Goal: Communication & Community: Participate in discussion

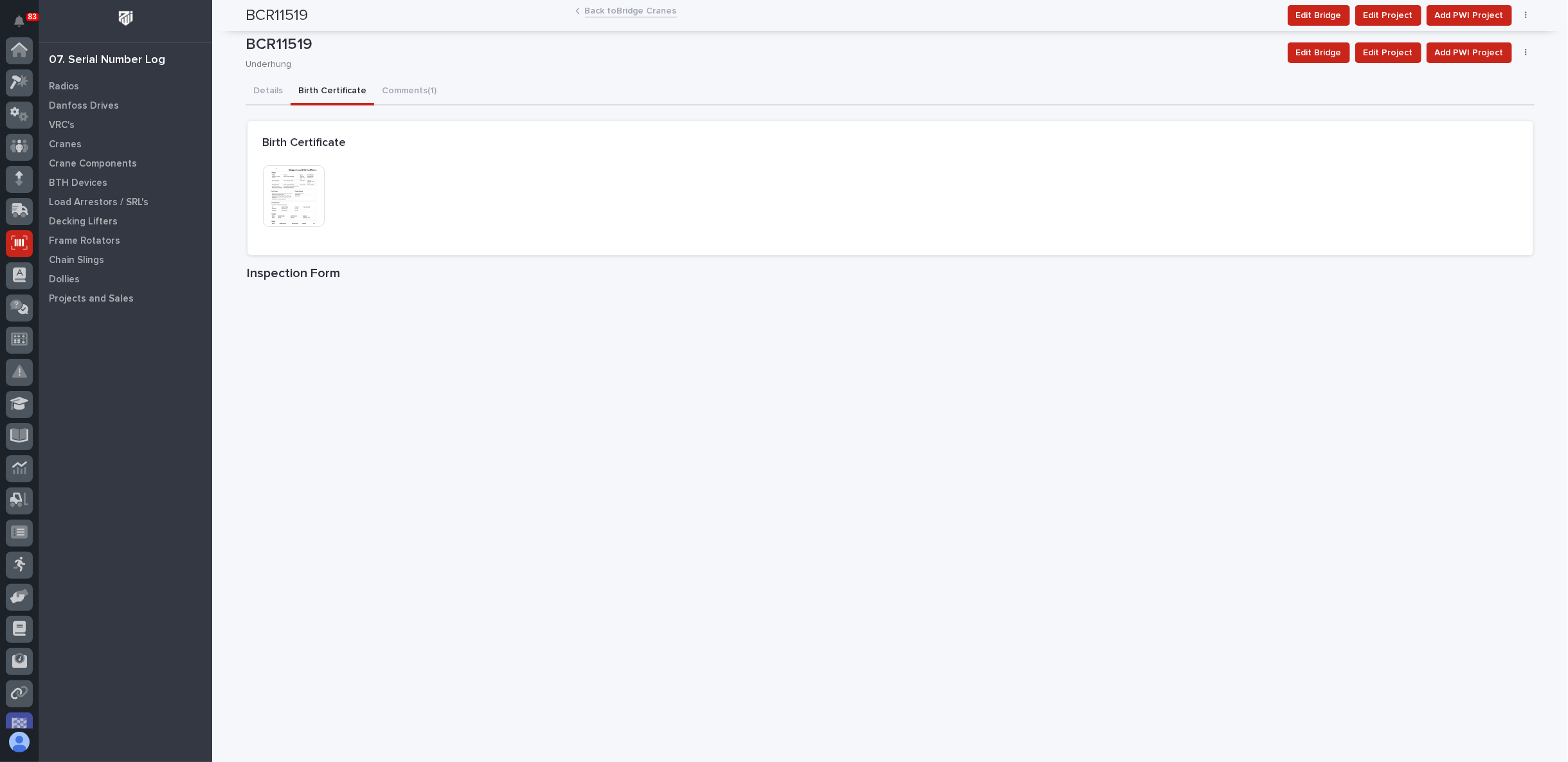
scroll to position [112, 0]
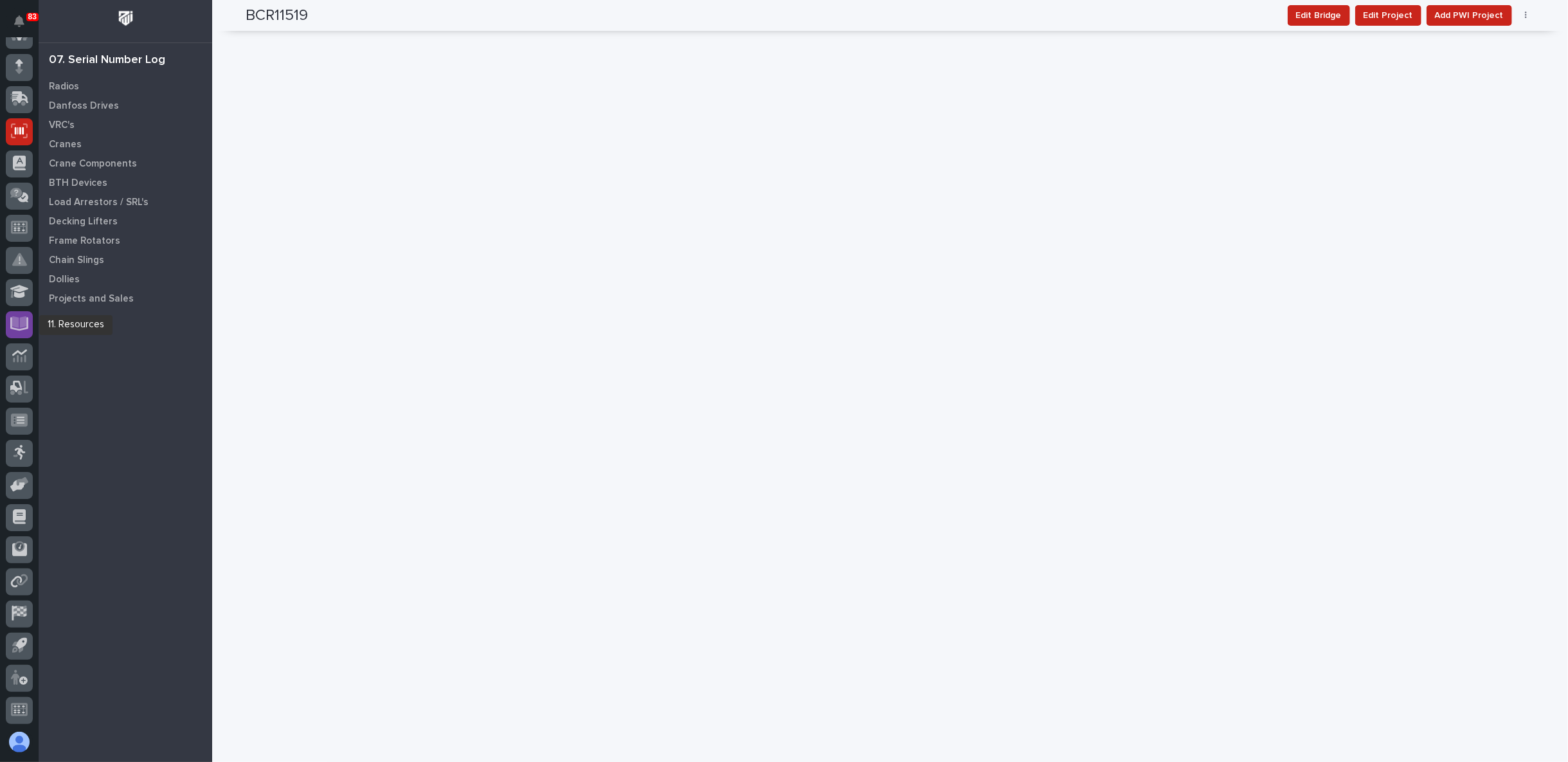
click at [16, 323] on icon at bounding box center [20, 322] width 15 height 12
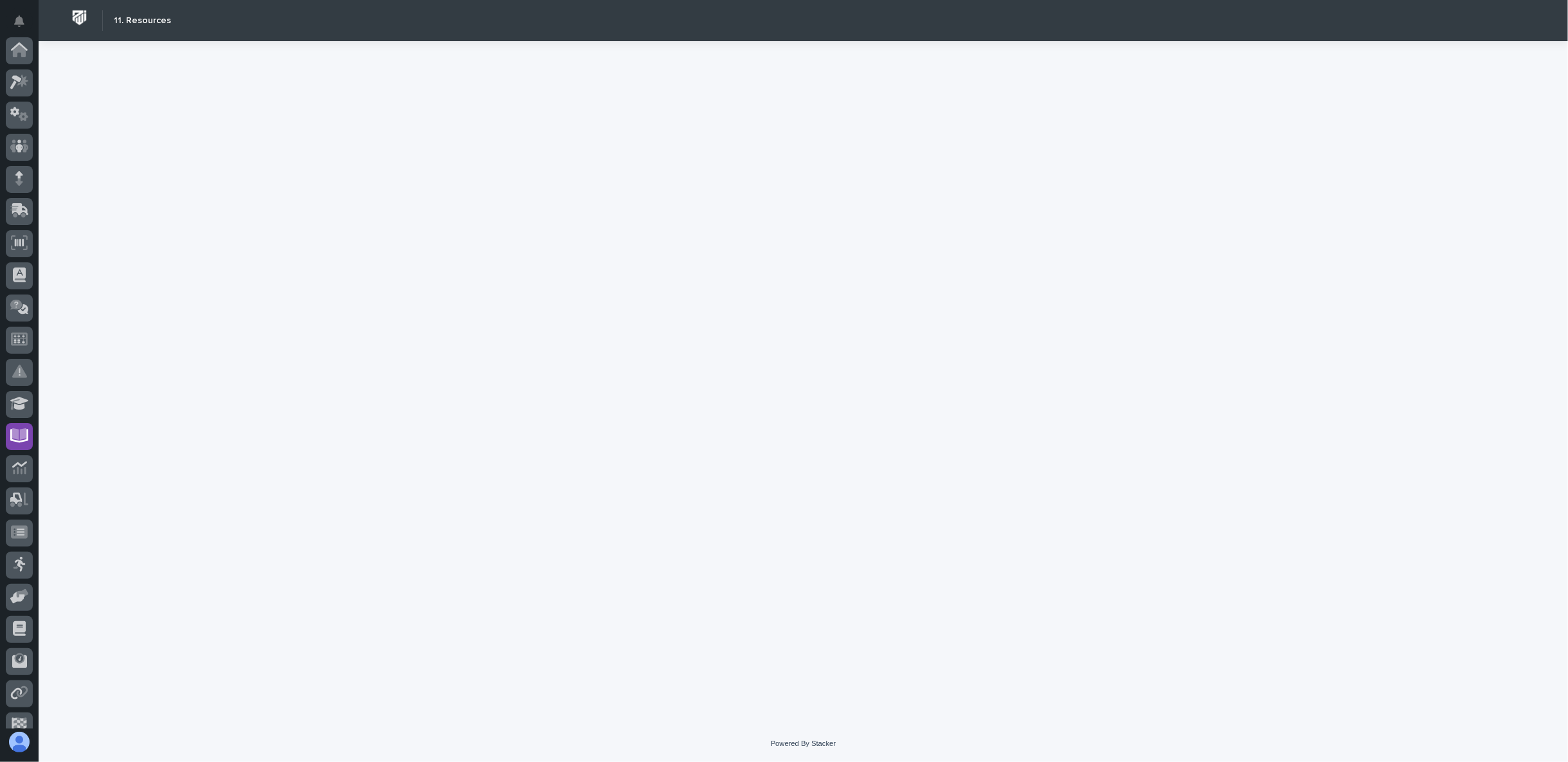
scroll to position [112, 0]
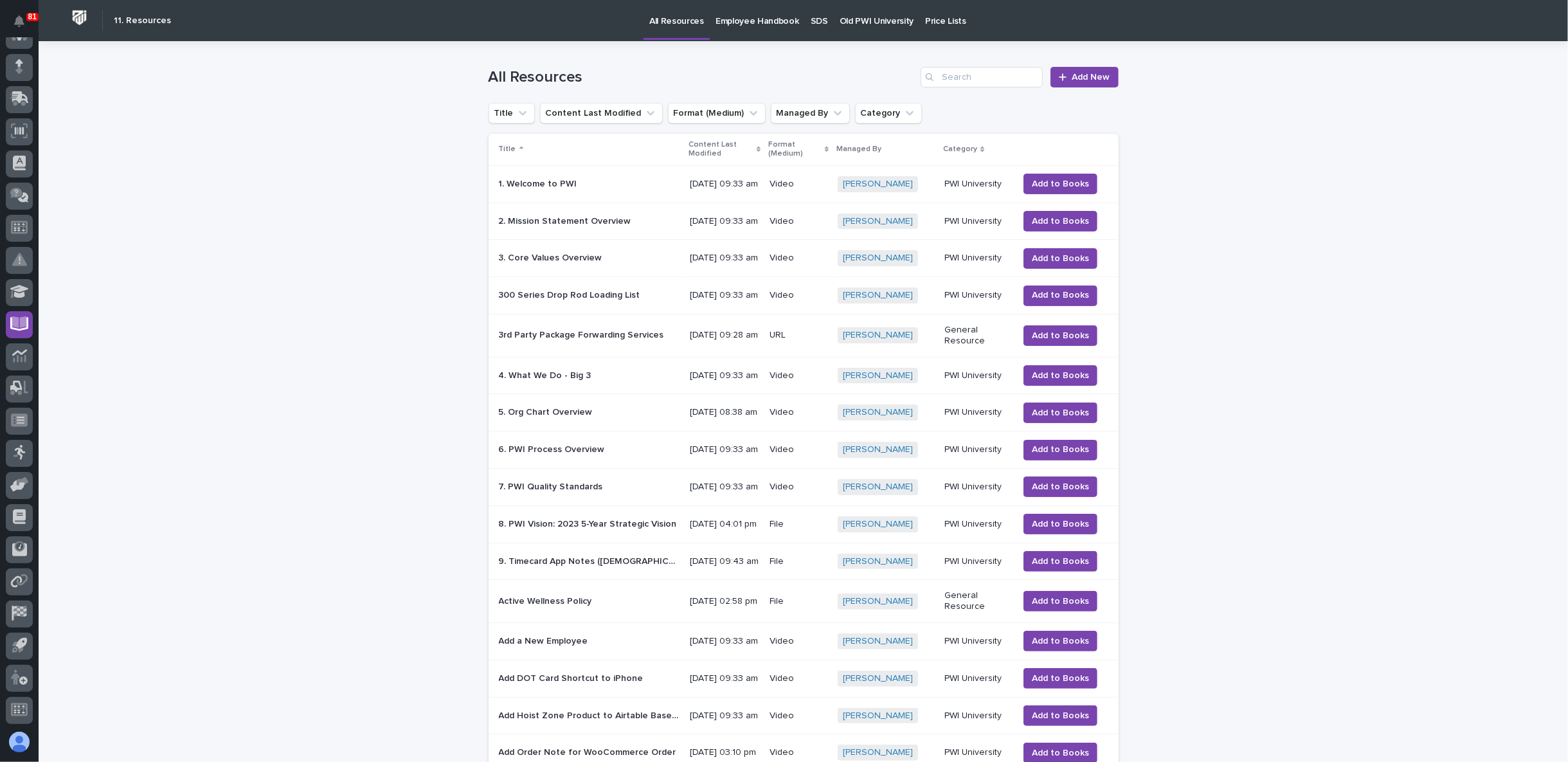
click at [813, 16] on p "SDS" at bounding box center [818, 13] width 17 height 27
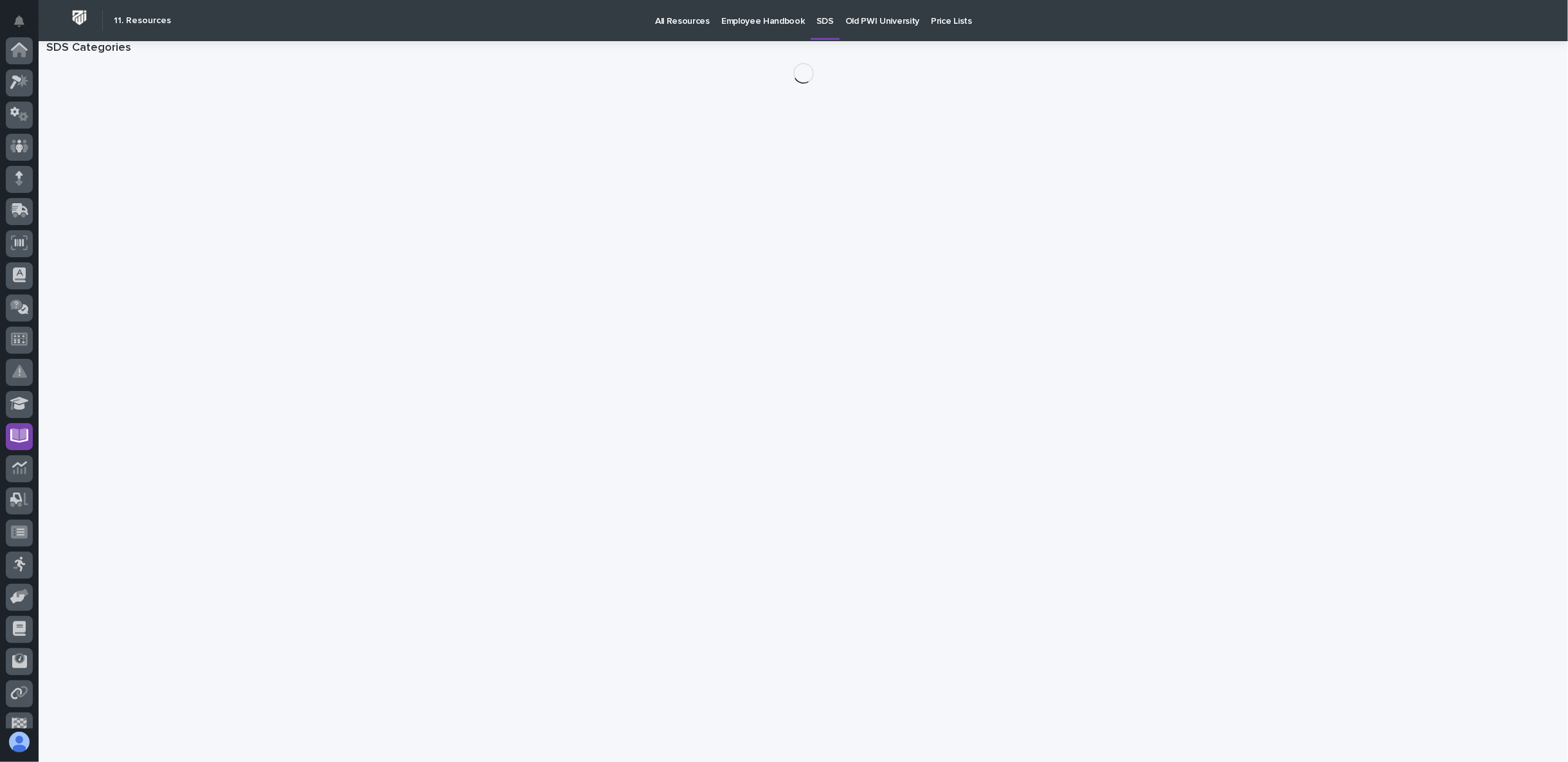
scroll to position [112, 0]
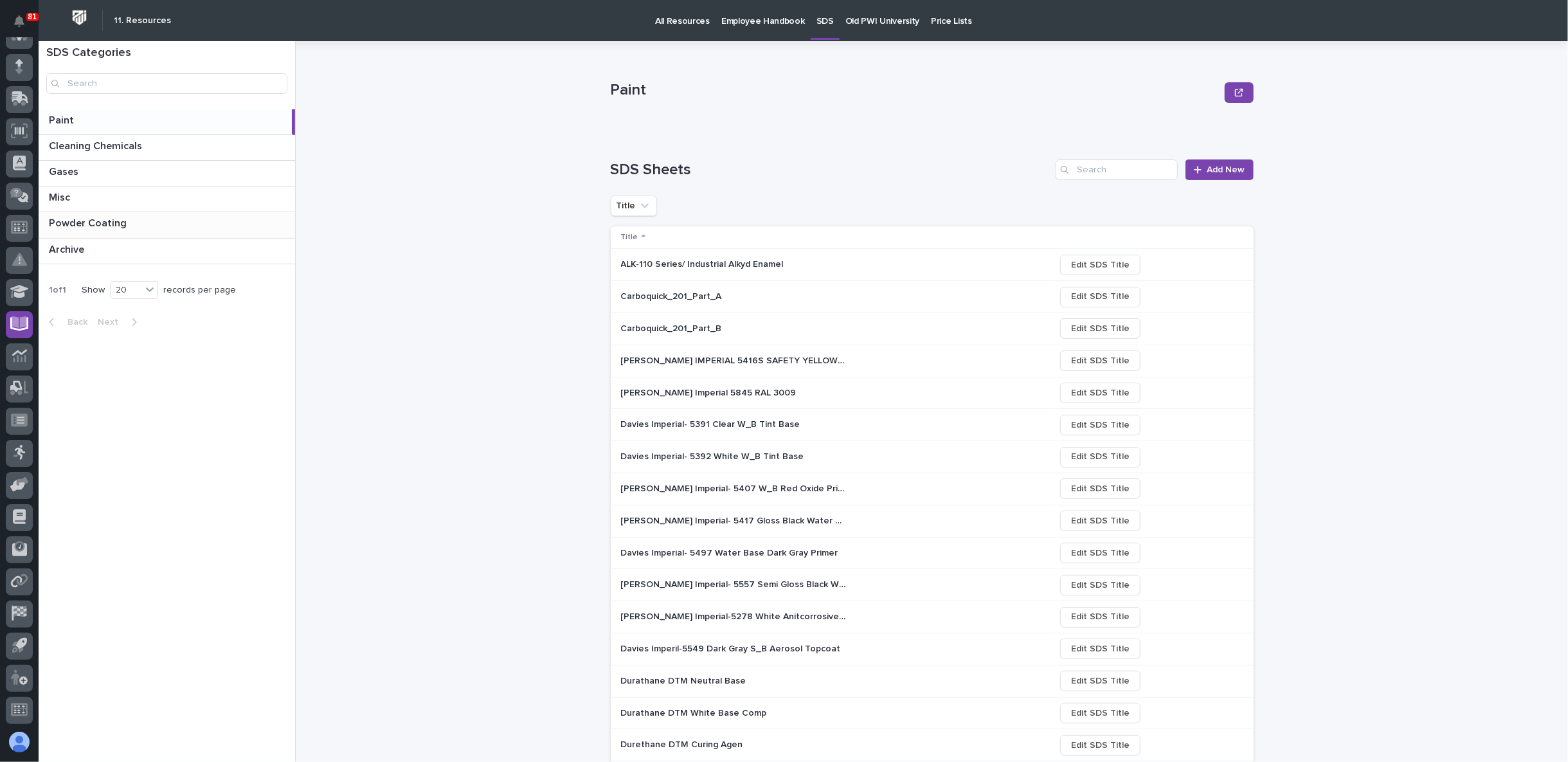
click at [103, 224] on p "Powder Coating" at bounding box center [89, 222] width 80 height 15
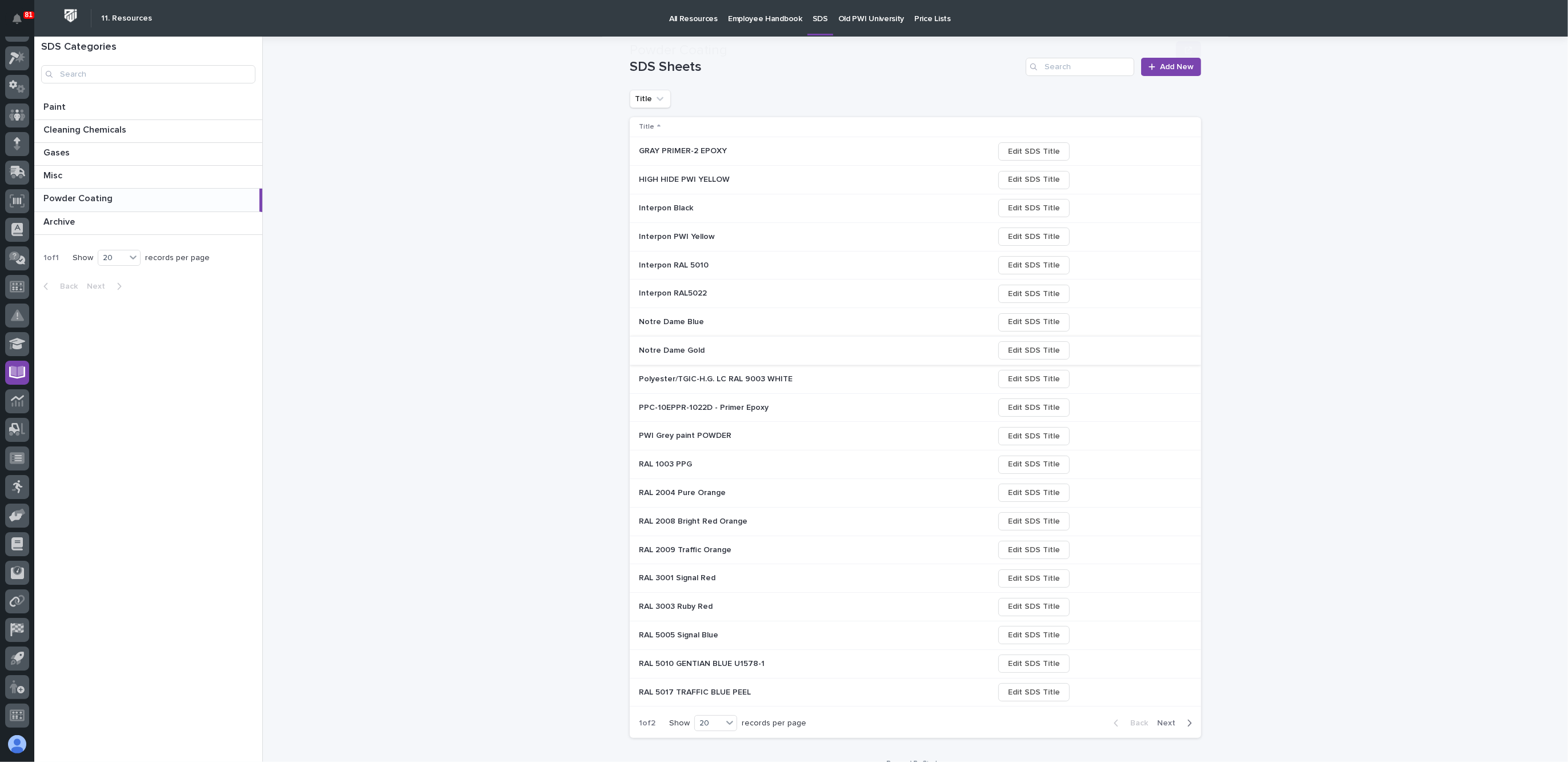
scroll to position [98, 0]
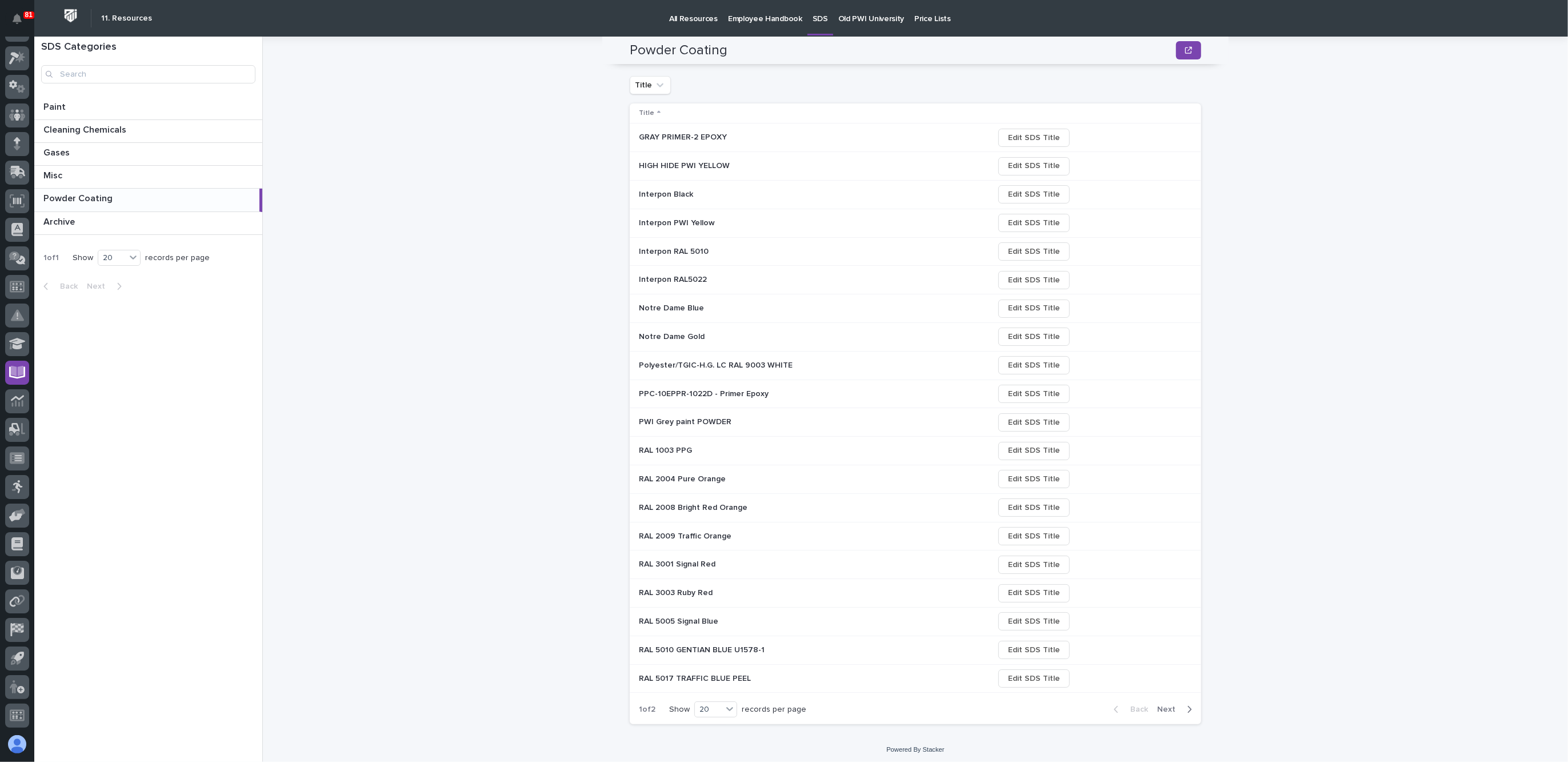
click at [1169, 677] on span "Next" at bounding box center [1169, 709] width 25 height 10
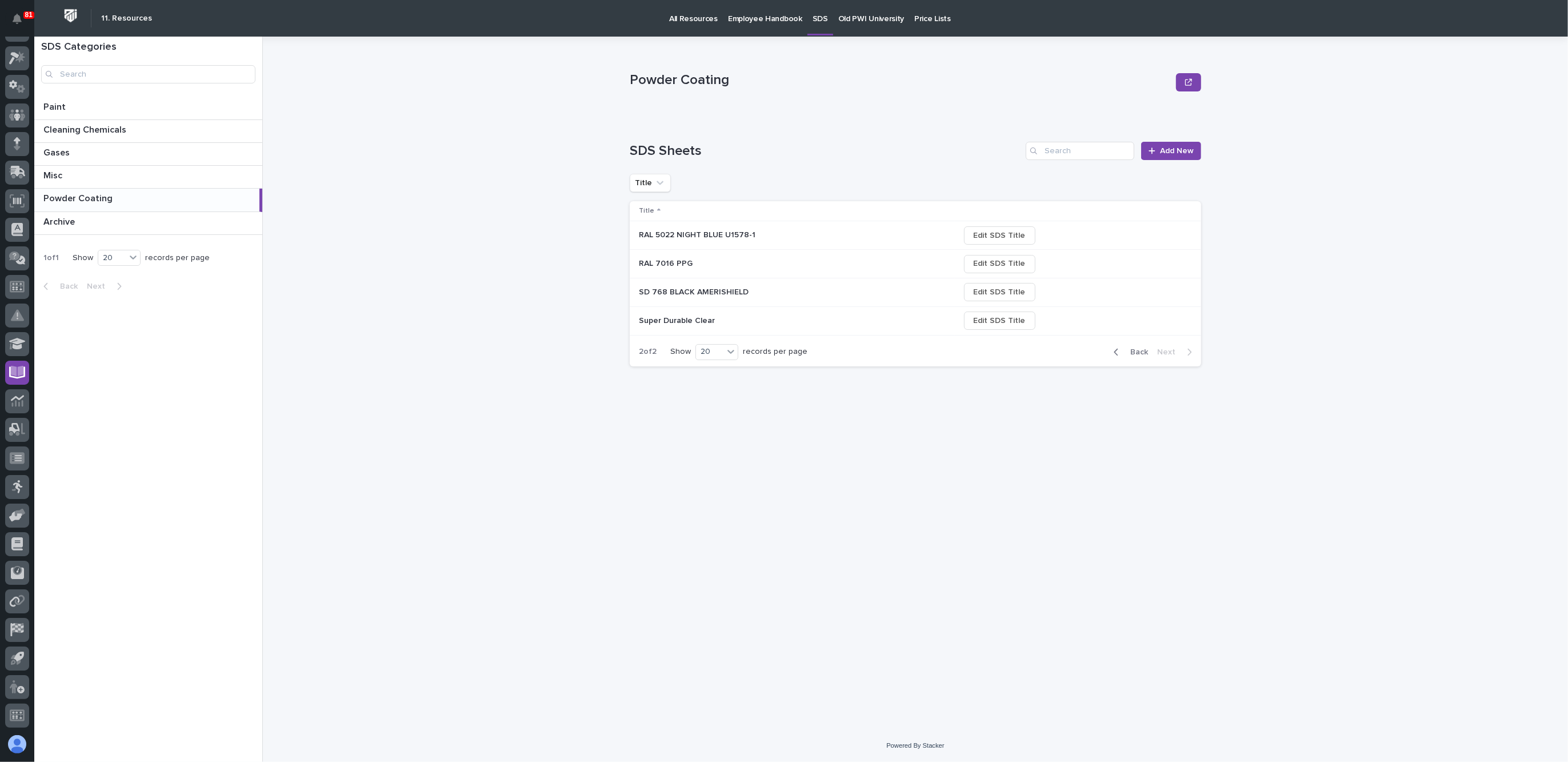
click at [1136, 351] on span "Back" at bounding box center [1136, 352] width 25 height 10
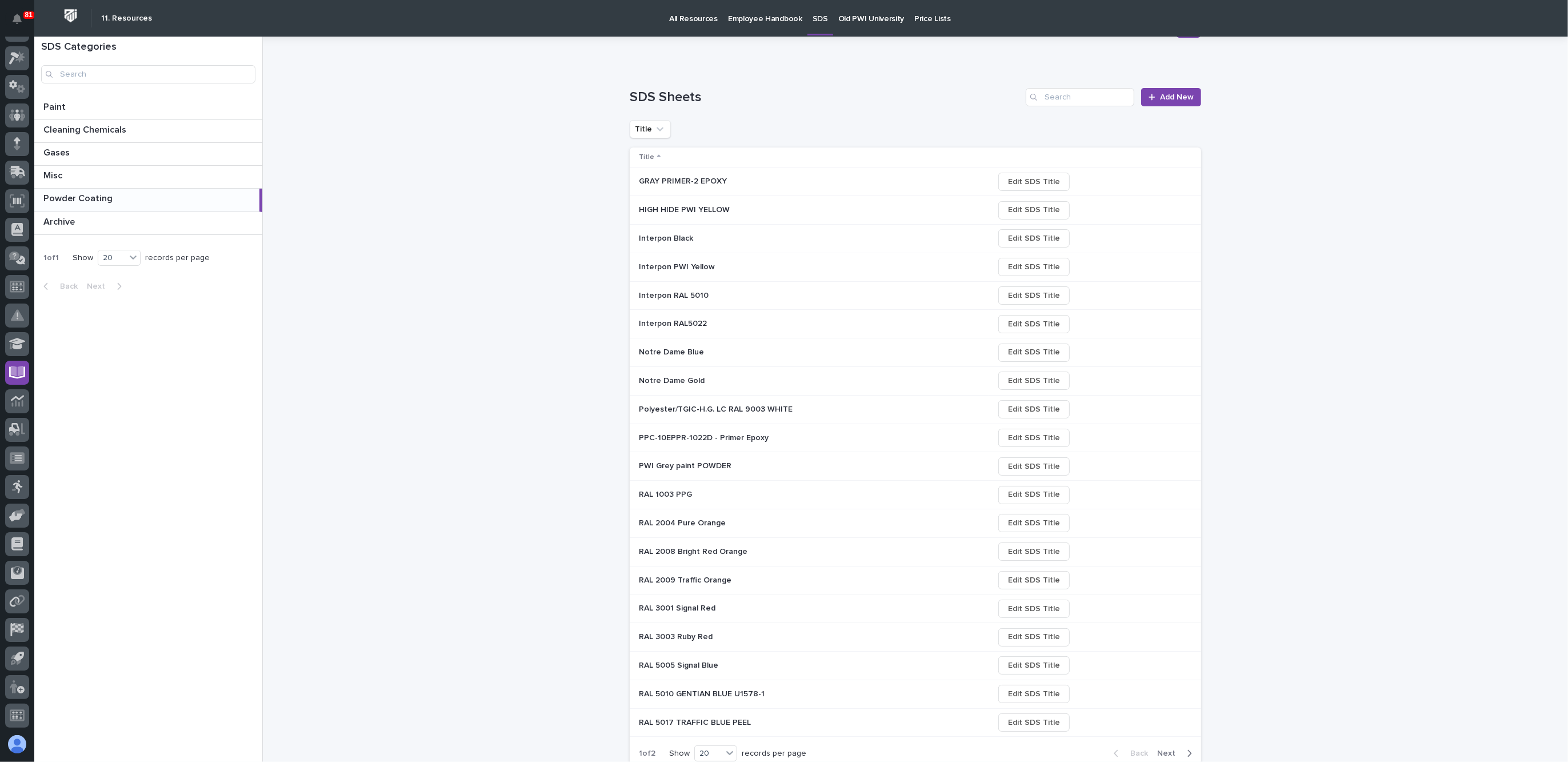
scroll to position [98, 0]
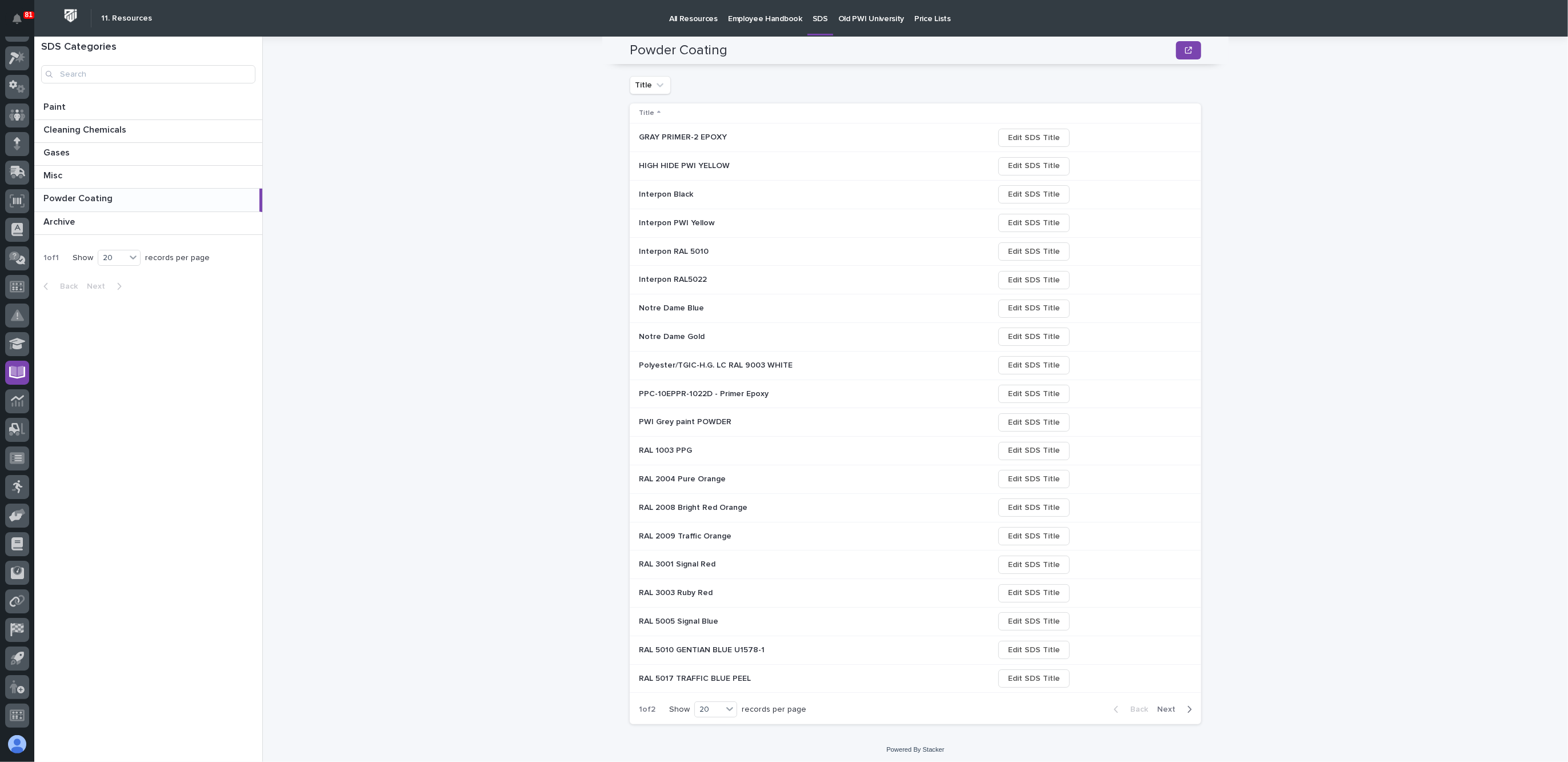
click at [1163, 677] on span "Next" at bounding box center [1169, 709] width 25 height 10
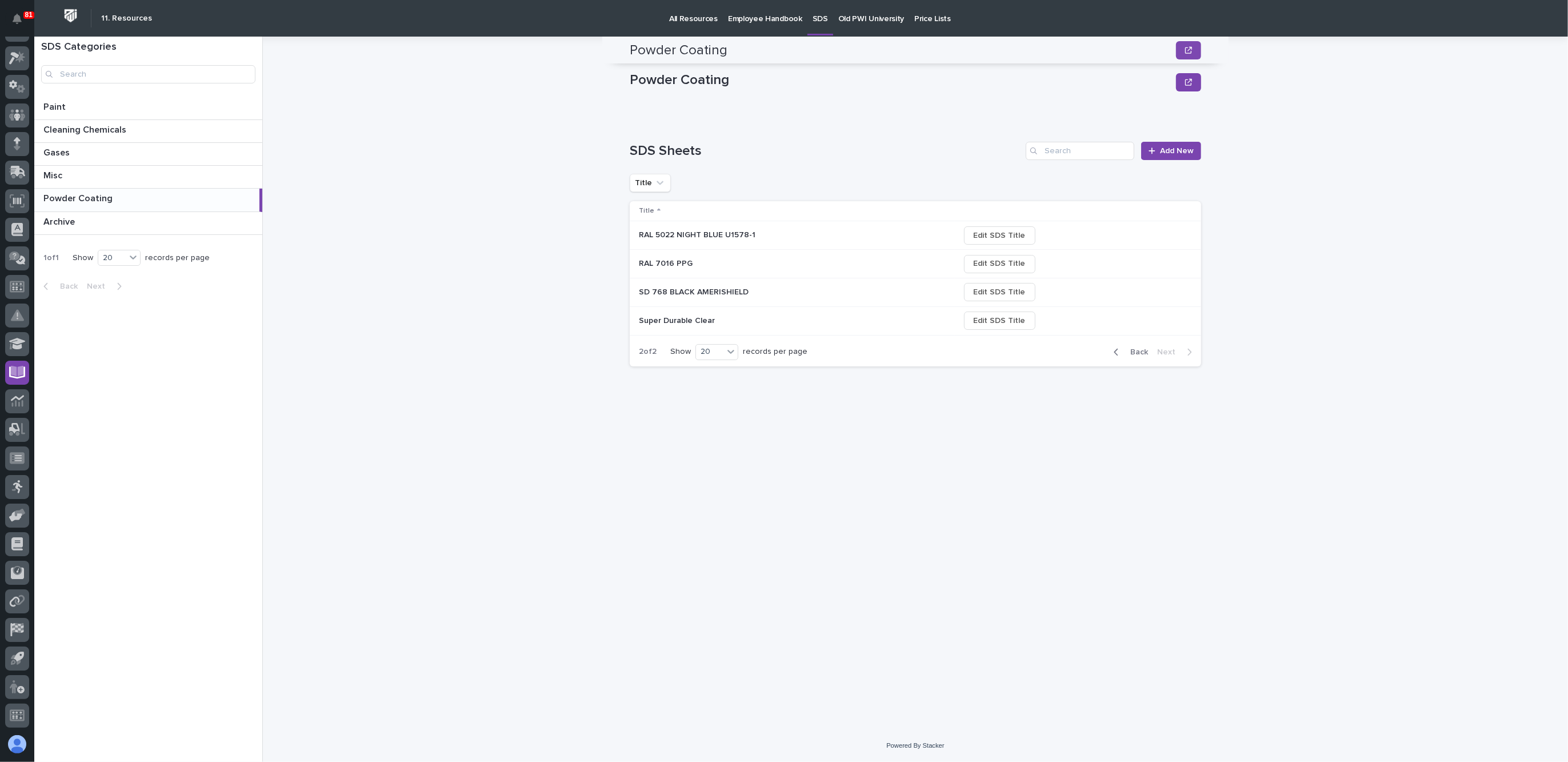
scroll to position [0, 0]
click at [1120, 347] on div "button" at bounding box center [1118, 352] width 9 height 10
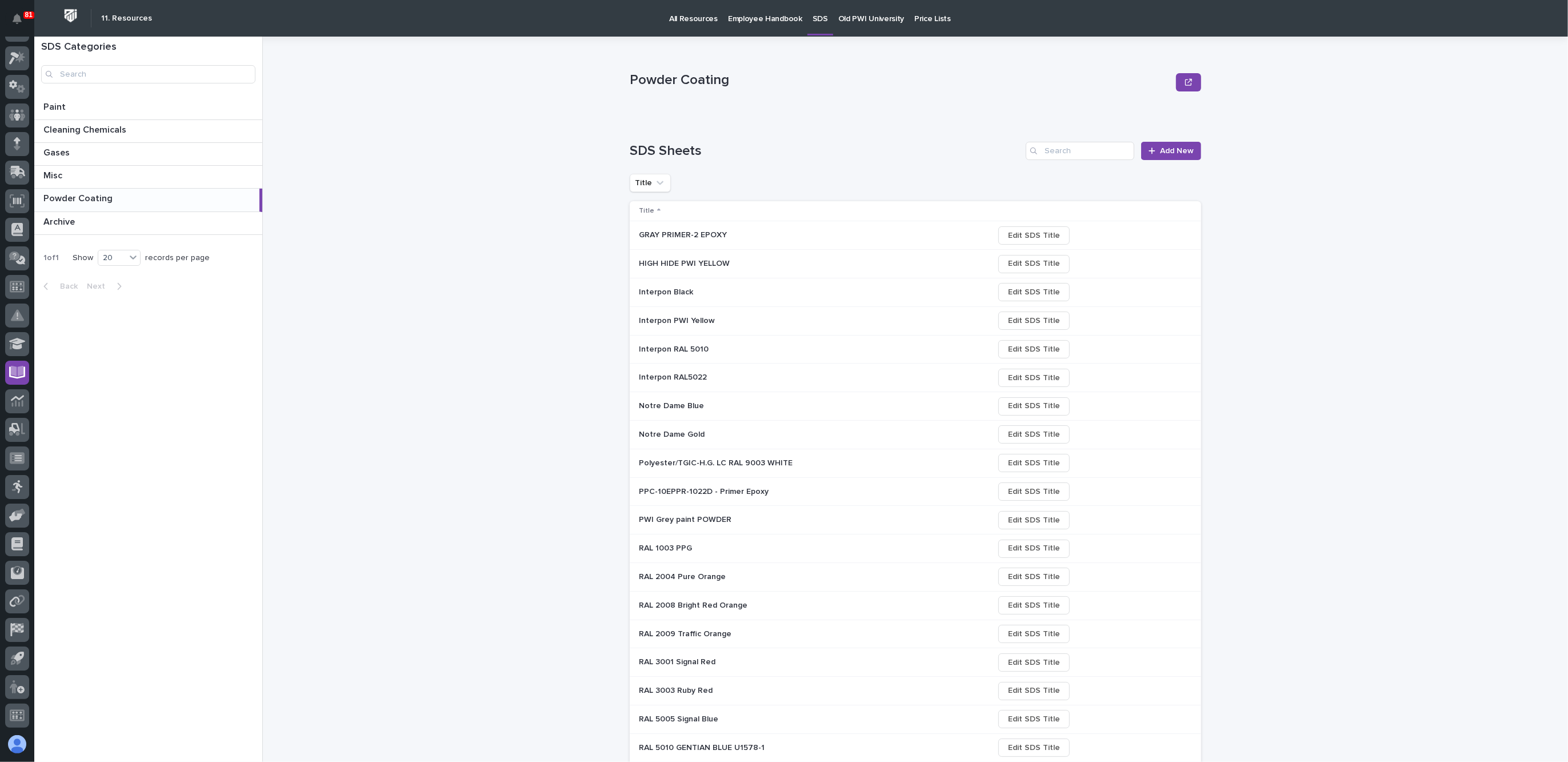
click at [694, 548] on p at bounding box center [738, 548] width 200 height 9
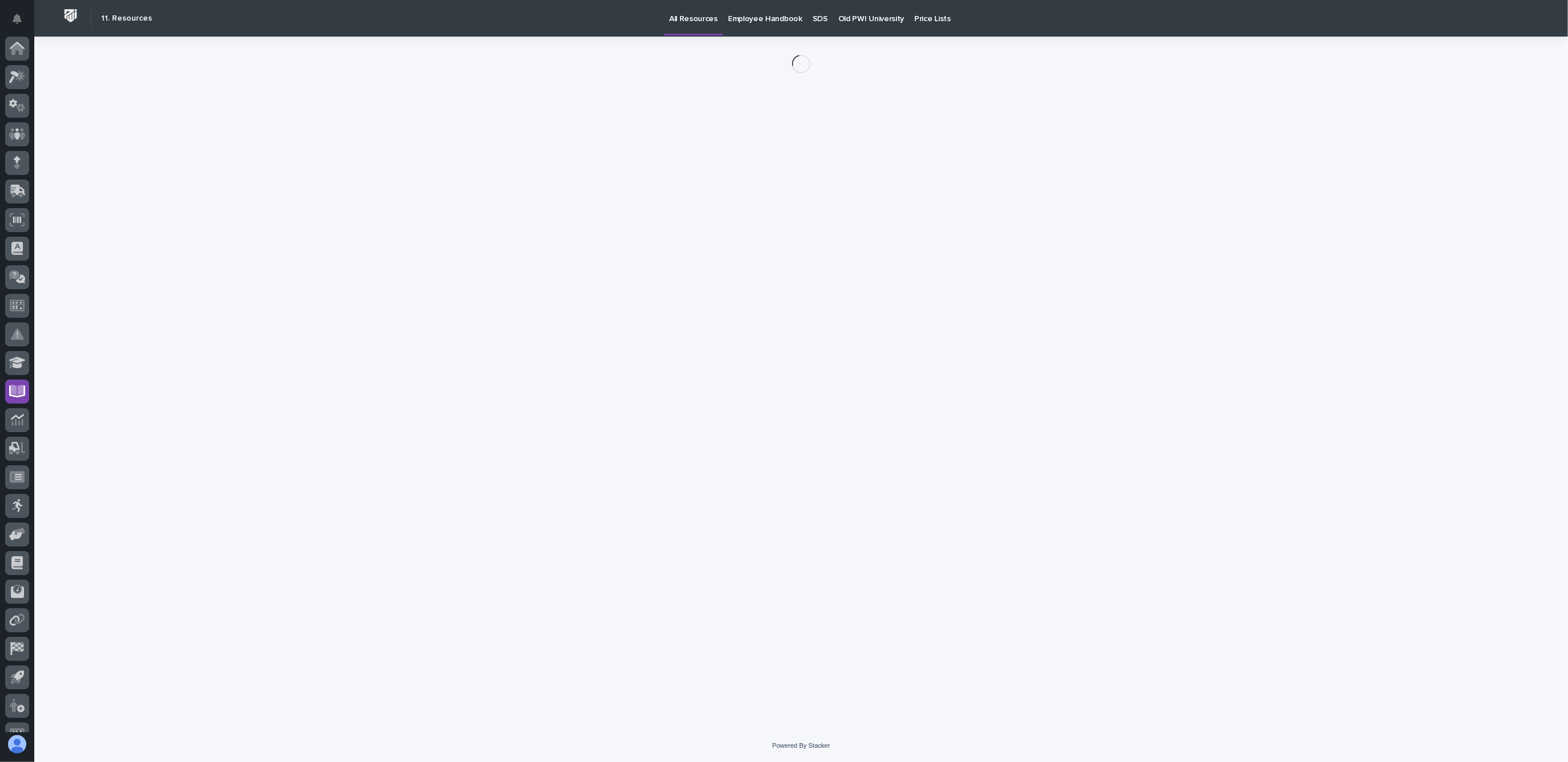
scroll to position [19, 0]
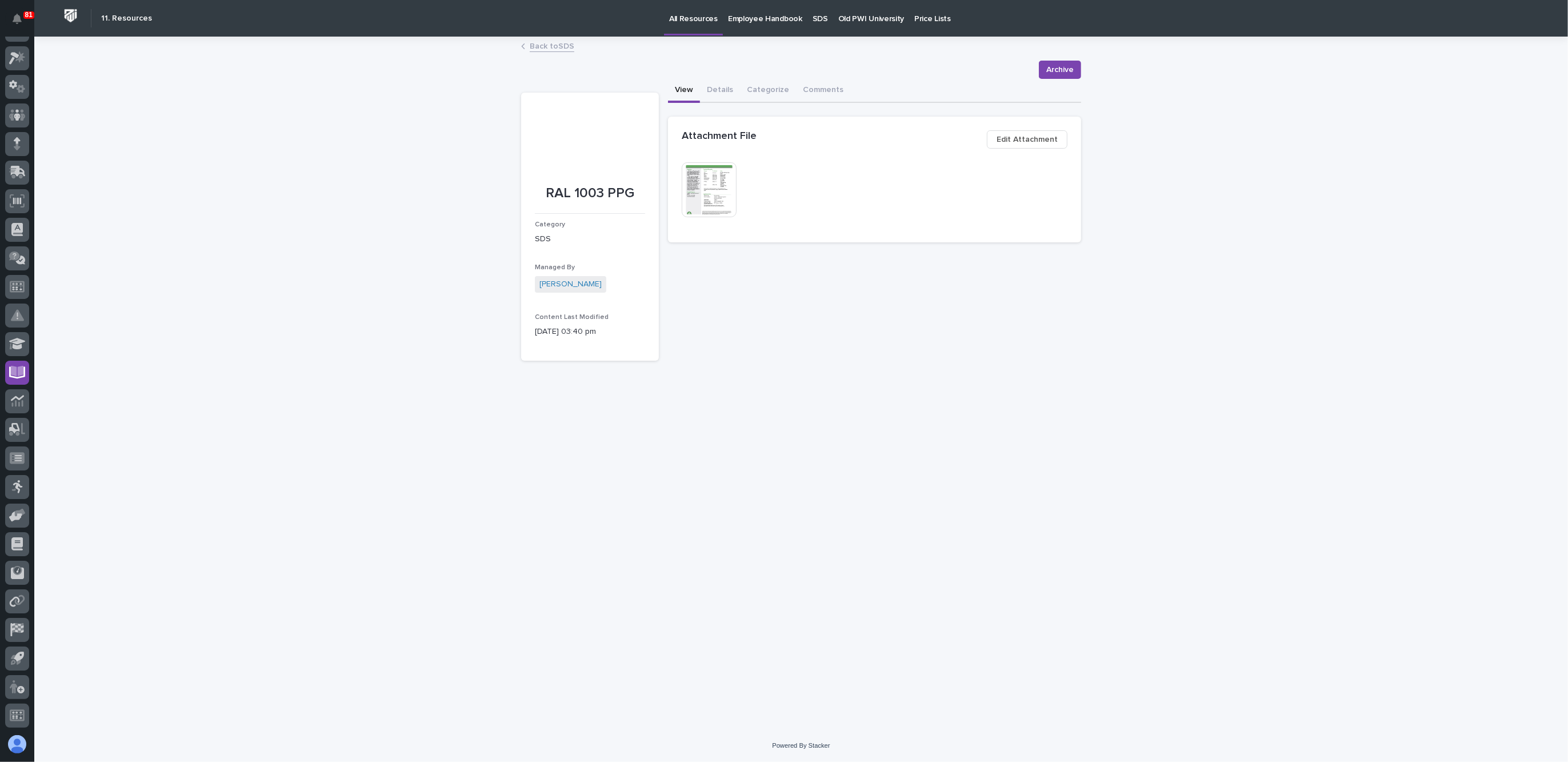
click at [711, 187] on img at bounding box center [709, 190] width 55 height 55
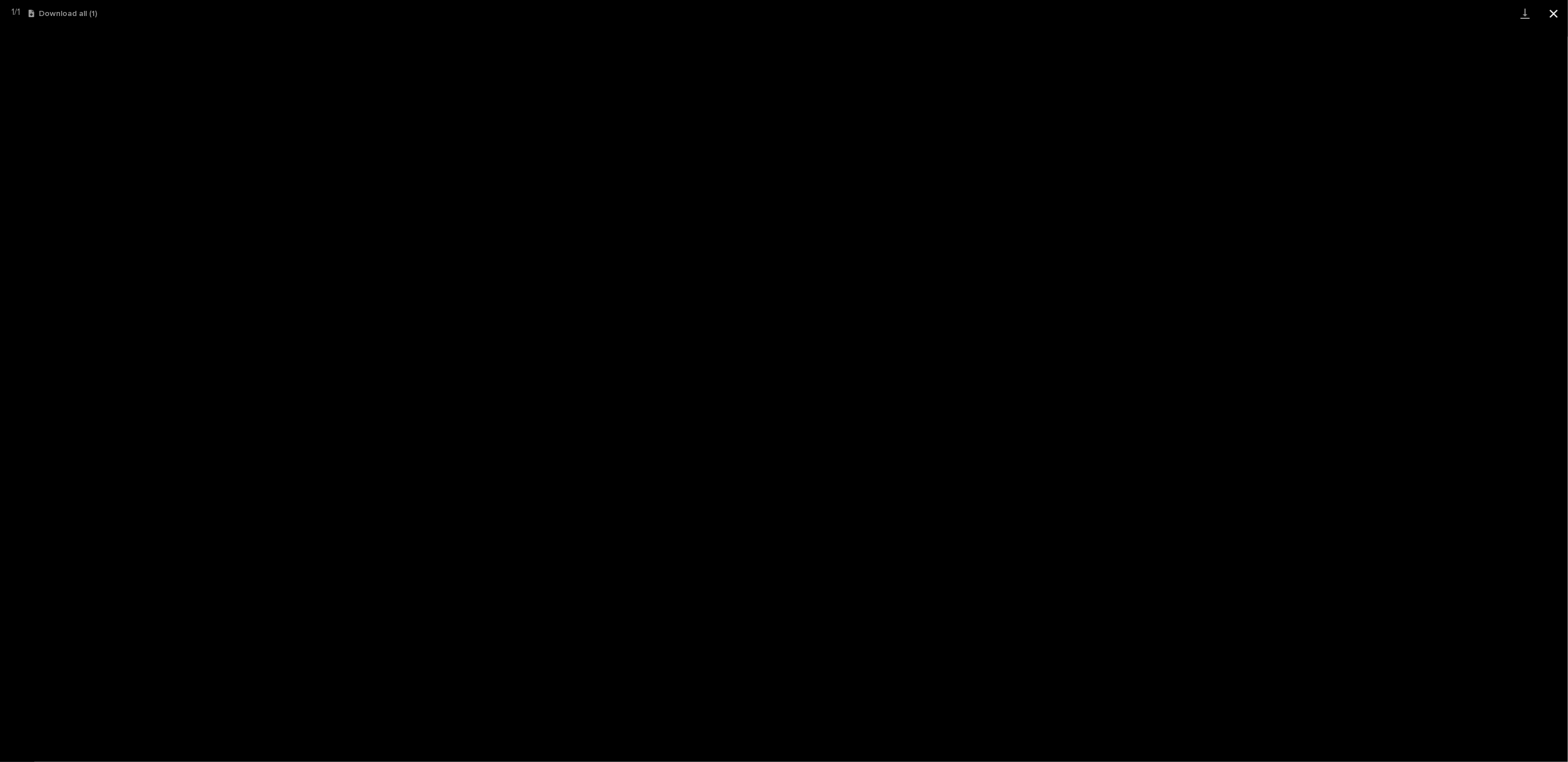
click at [1393, 14] on button "Close gallery" at bounding box center [1553, 13] width 28 height 27
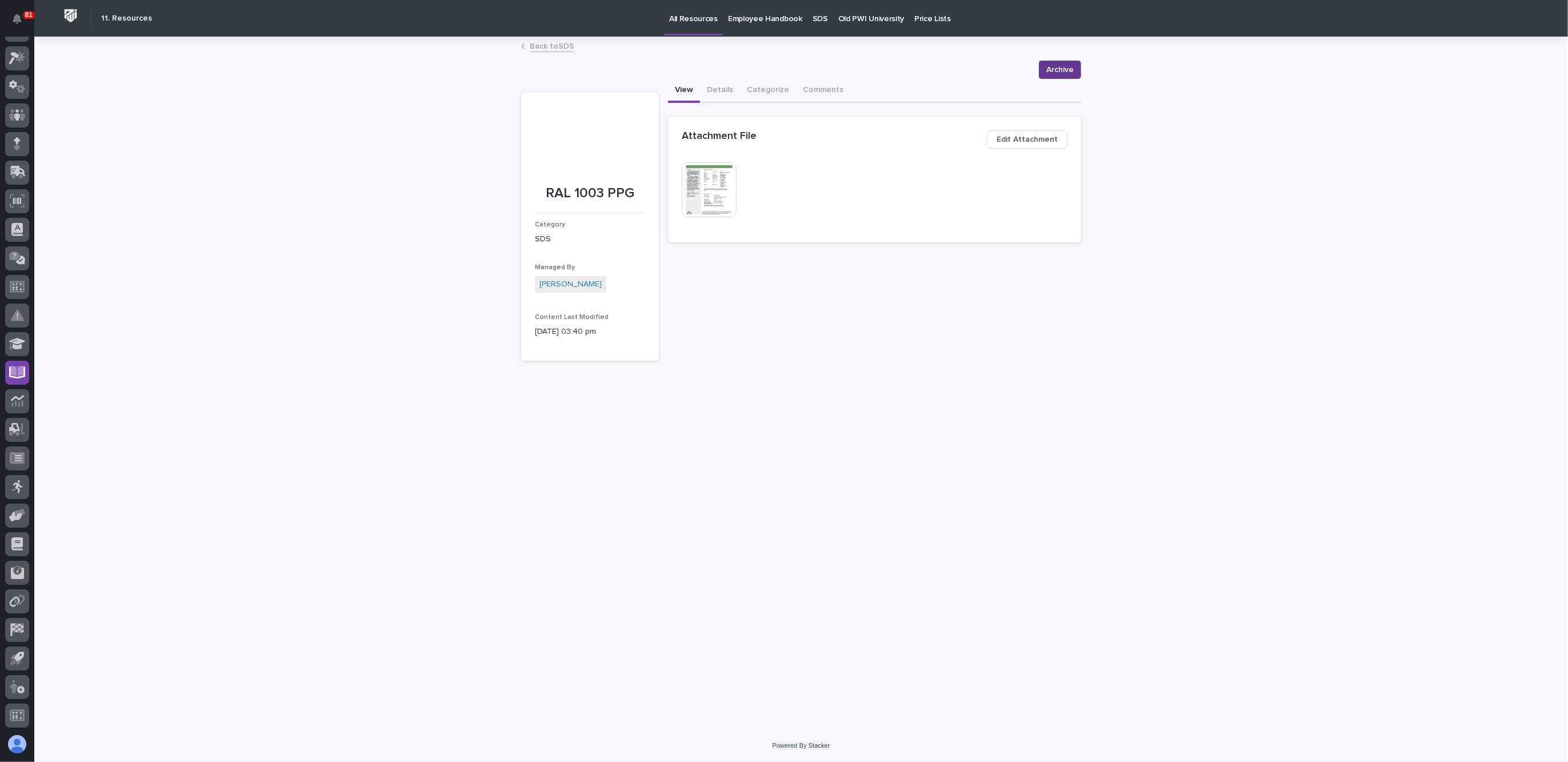
click at [1050, 67] on span "Archive" at bounding box center [1060, 69] width 28 height 14
click at [558, 49] on link "Back to SDS" at bounding box center [552, 45] width 44 height 13
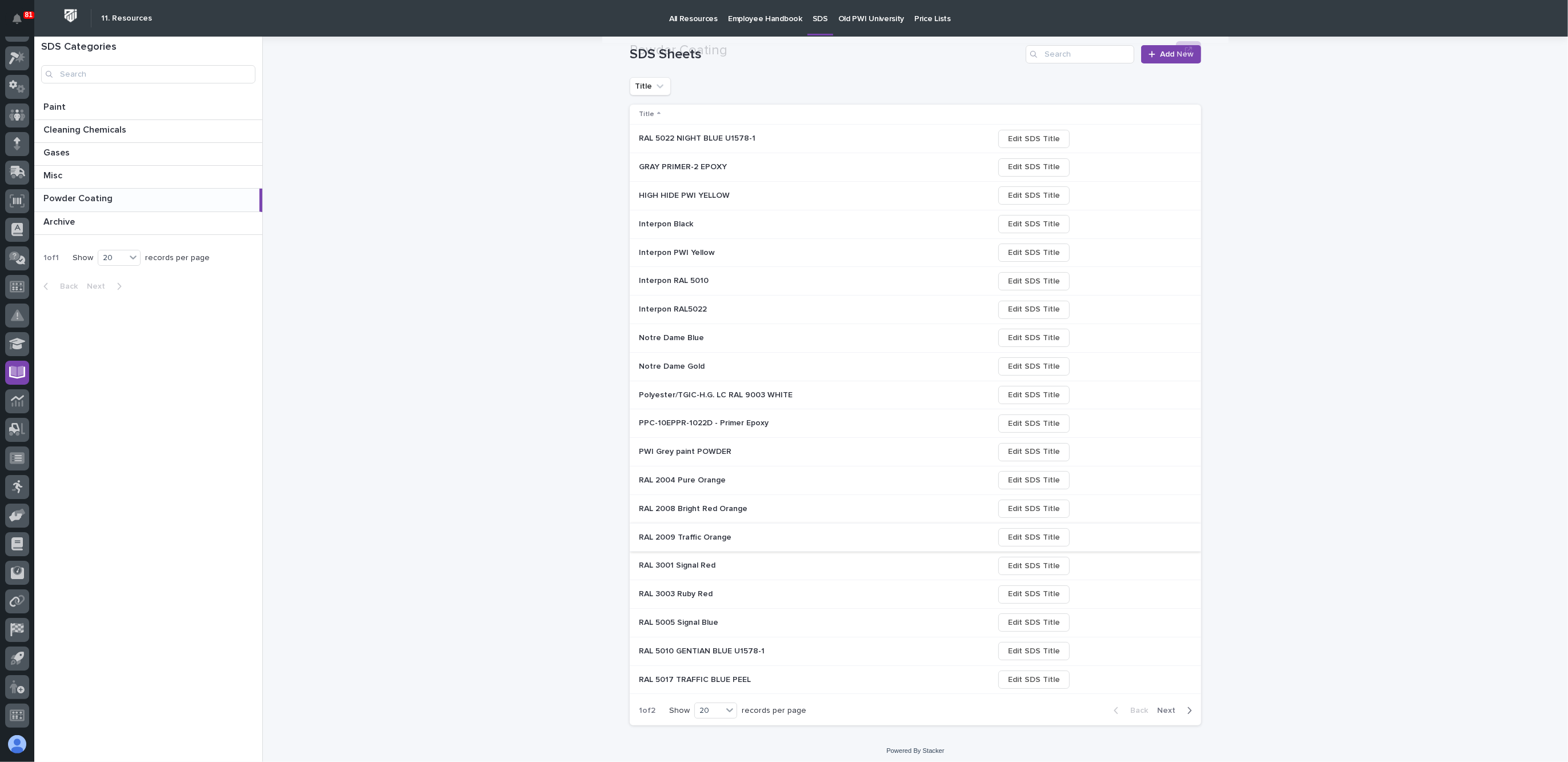
scroll to position [98, 0]
click at [1169, 677] on span "Next" at bounding box center [1169, 709] width 25 height 10
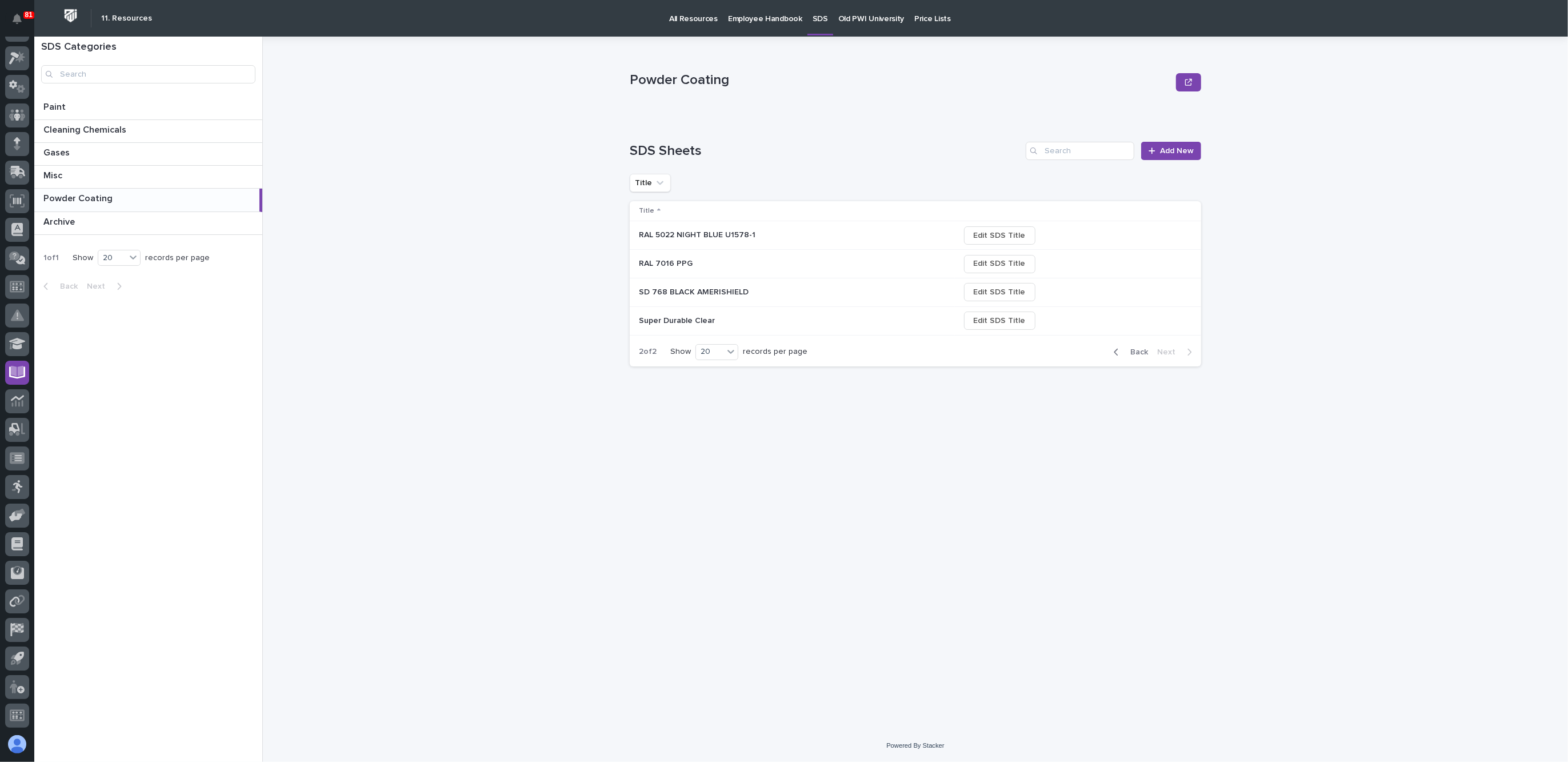
click at [696, 259] on p at bounding box center [738, 263] width 200 height 9
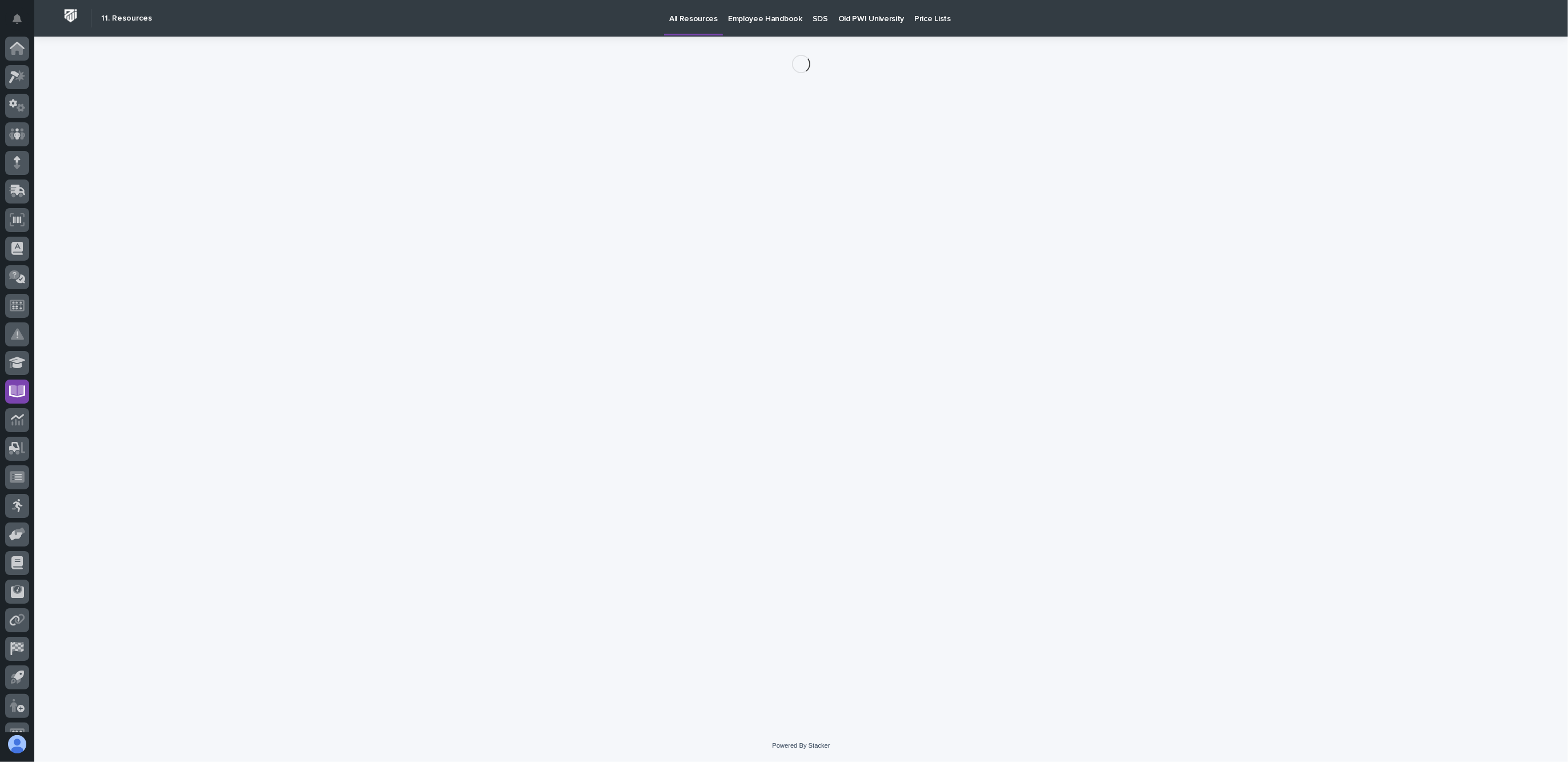
scroll to position [19, 0]
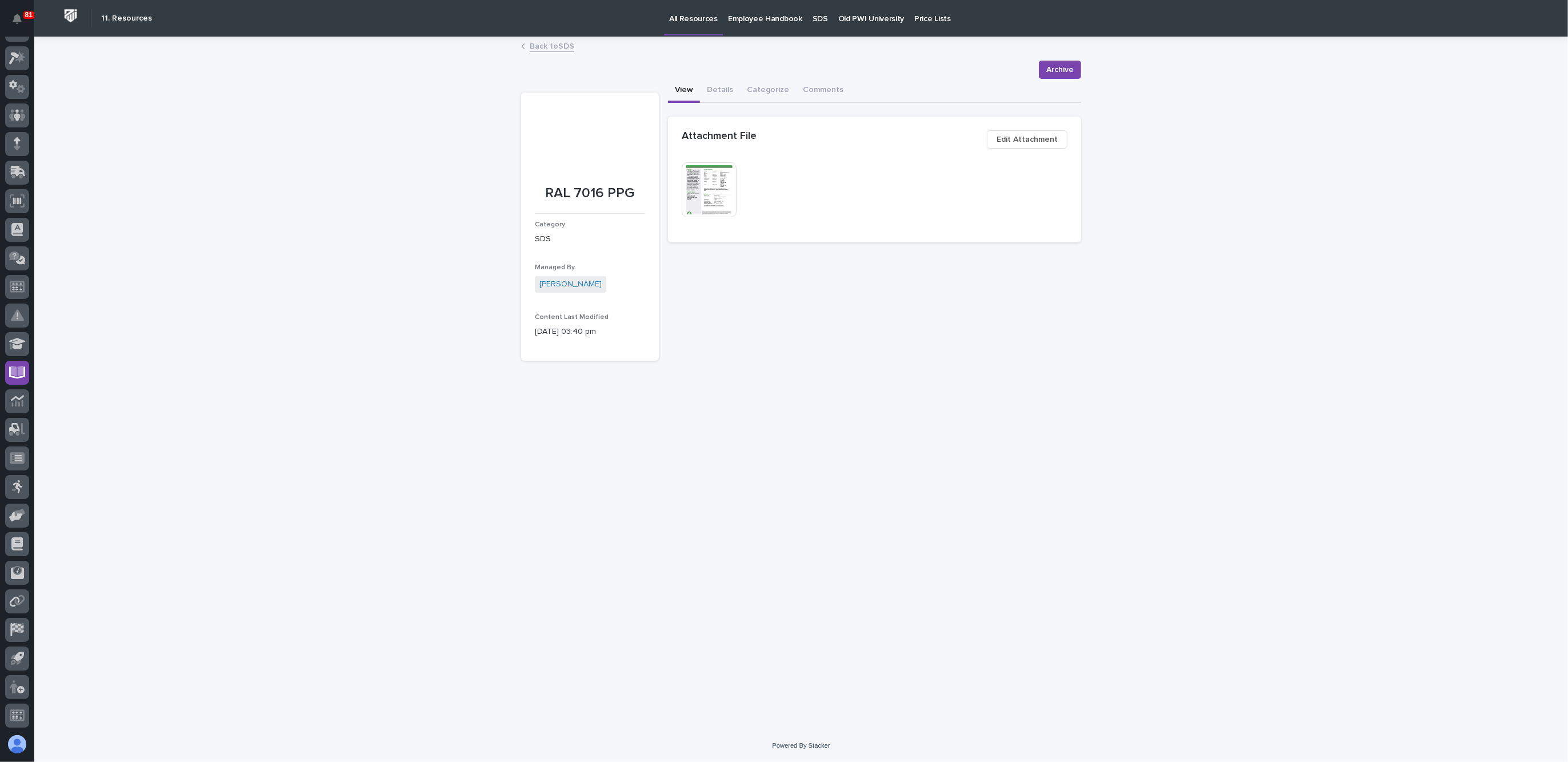
click at [710, 187] on img at bounding box center [709, 190] width 55 height 55
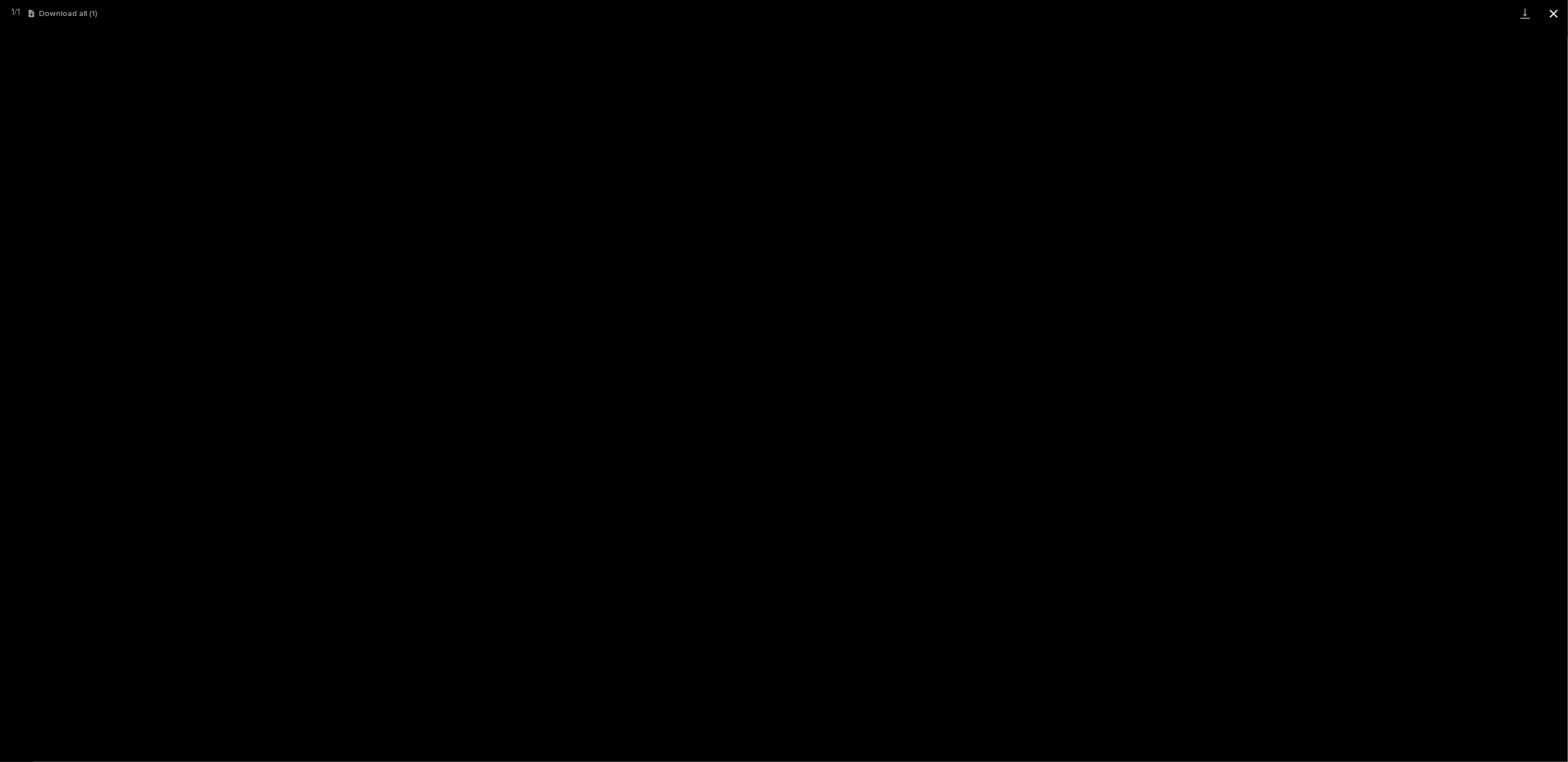
click at [1393, 15] on button "Close gallery" at bounding box center [1553, 13] width 28 height 27
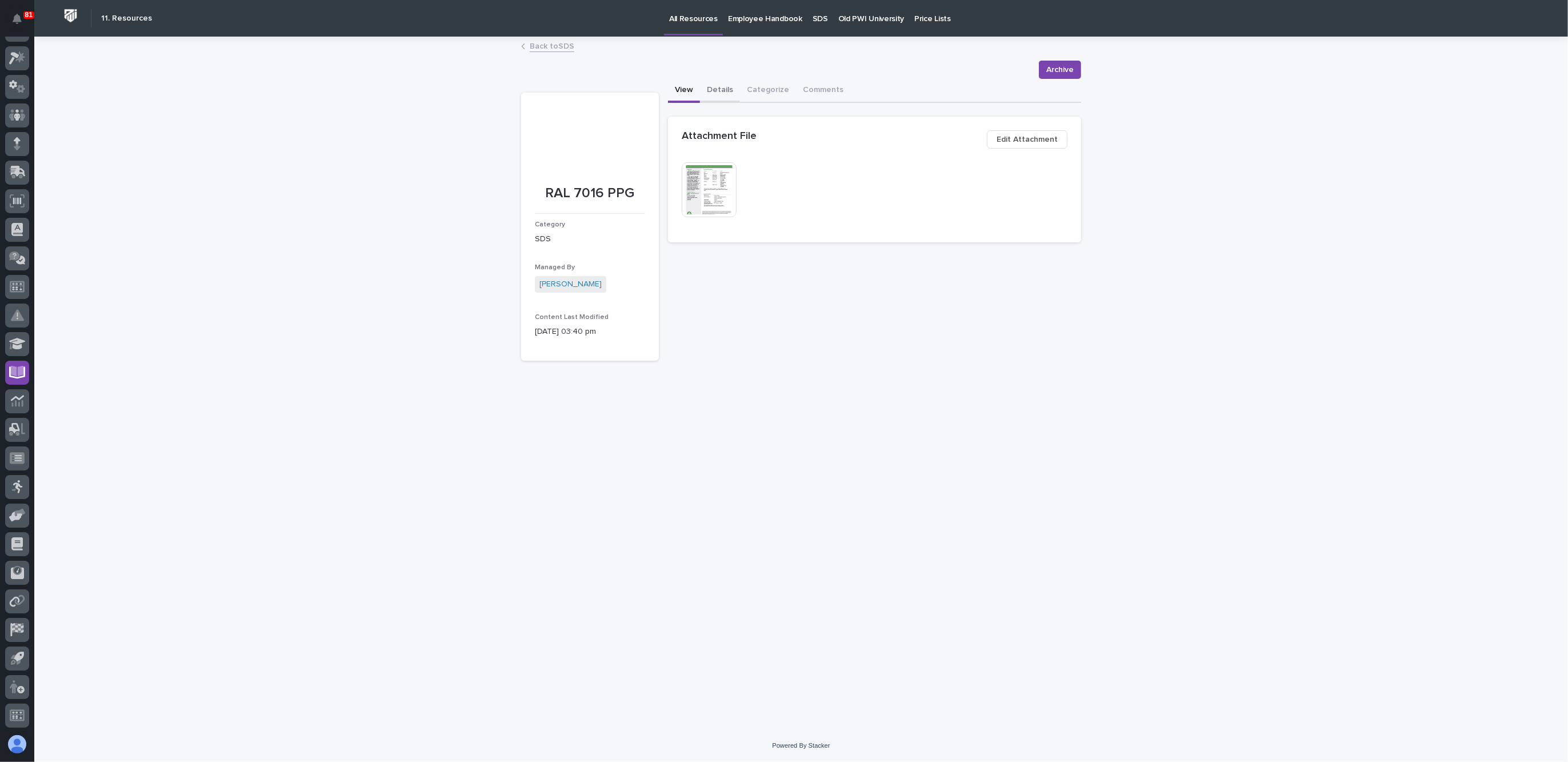
click at [731, 86] on button "Details" at bounding box center [719, 90] width 40 height 24
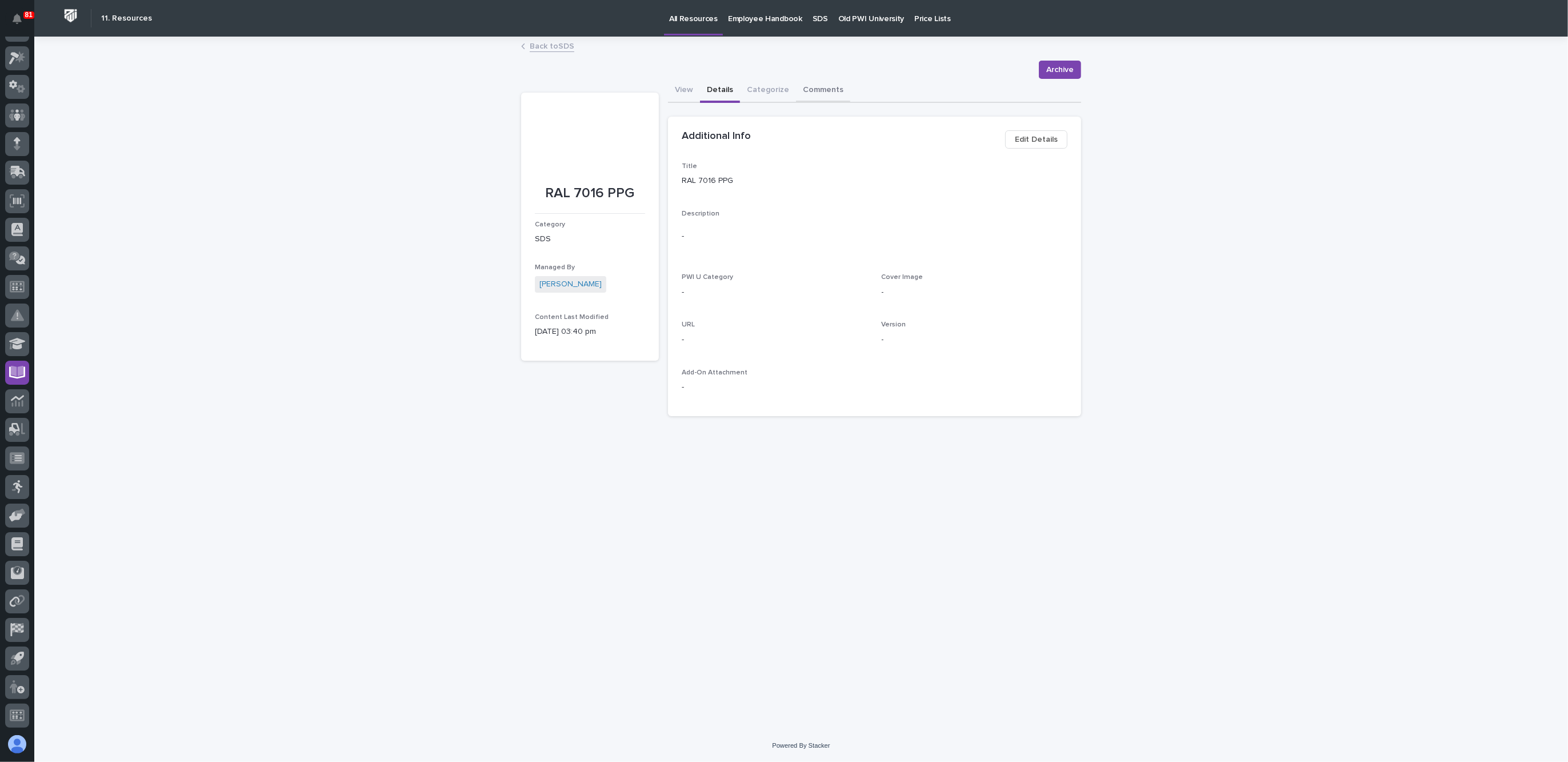
click at [796, 89] on button "Comments" at bounding box center [823, 90] width 54 height 24
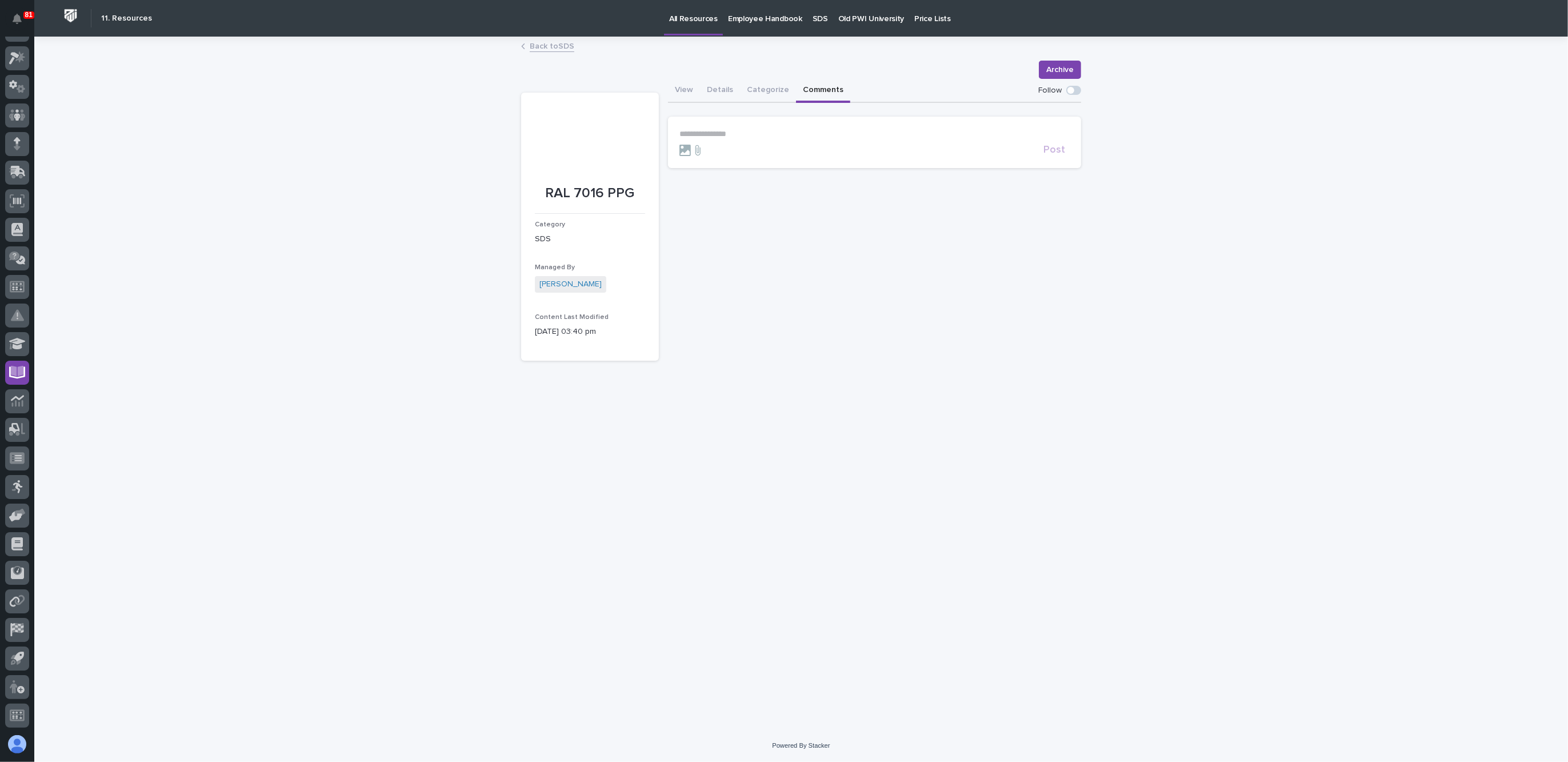
click at [813, 88] on button "Comments" at bounding box center [823, 90] width 54 height 24
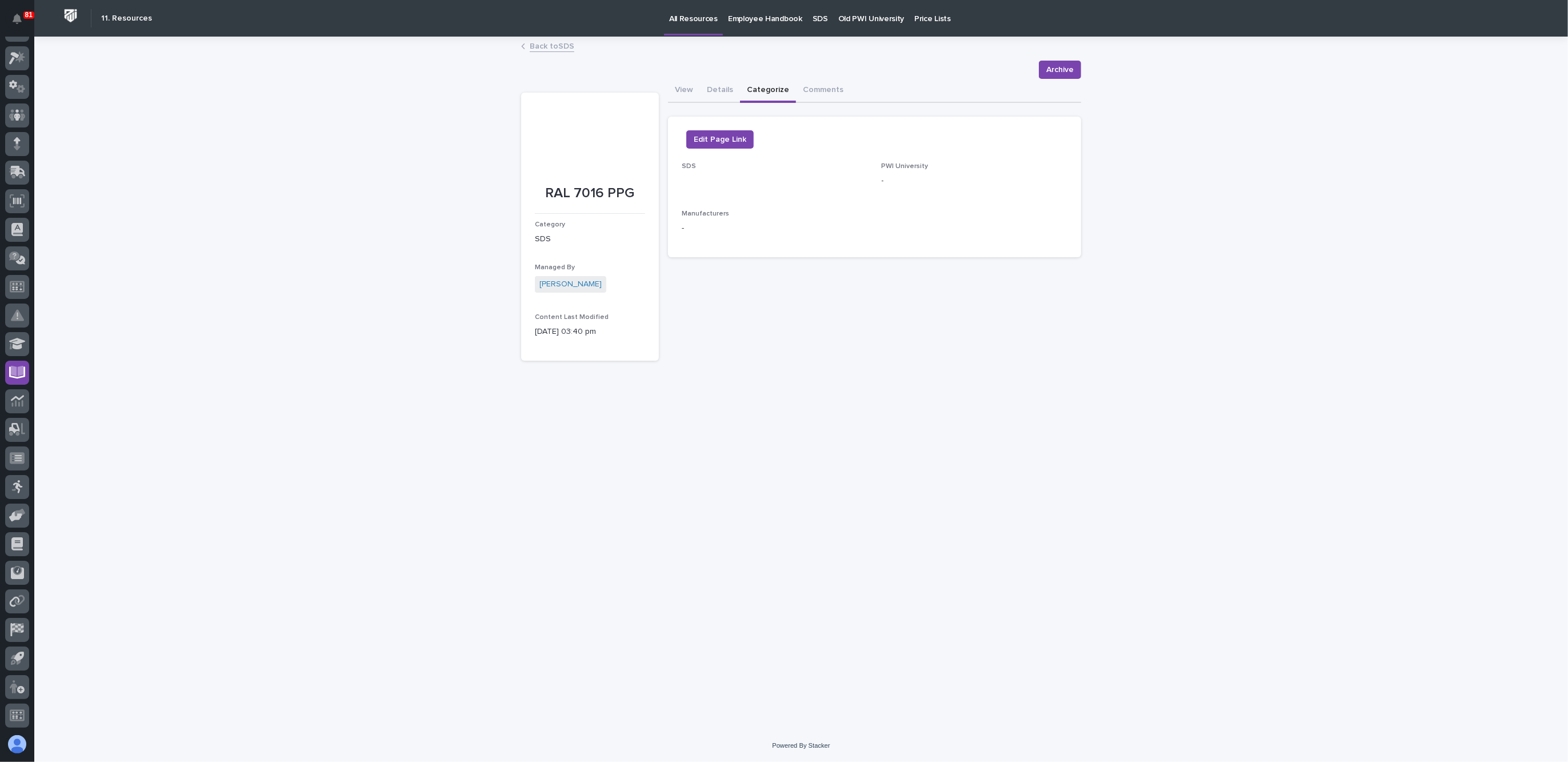
click at [764, 88] on button "Categorize" at bounding box center [768, 90] width 56 height 24
click at [720, 91] on button "Details" at bounding box center [719, 90] width 40 height 24
click at [689, 88] on button "View" at bounding box center [684, 90] width 32 height 24
click at [429, 213] on div "**********" at bounding box center [801, 384] width 1534 height 691
click at [564, 44] on link "Back to SDS" at bounding box center [552, 45] width 44 height 13
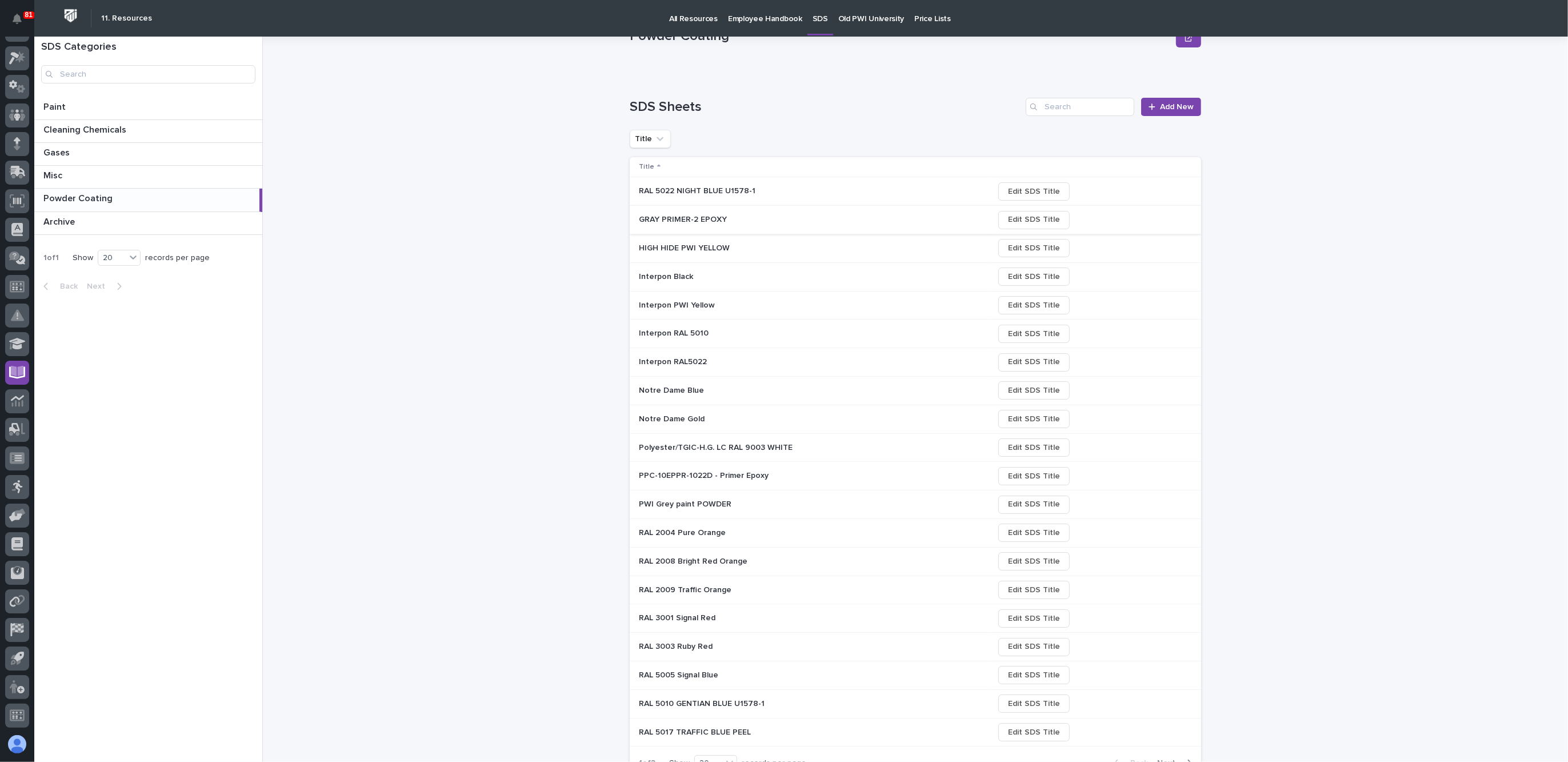
scroll to position [98, 0]
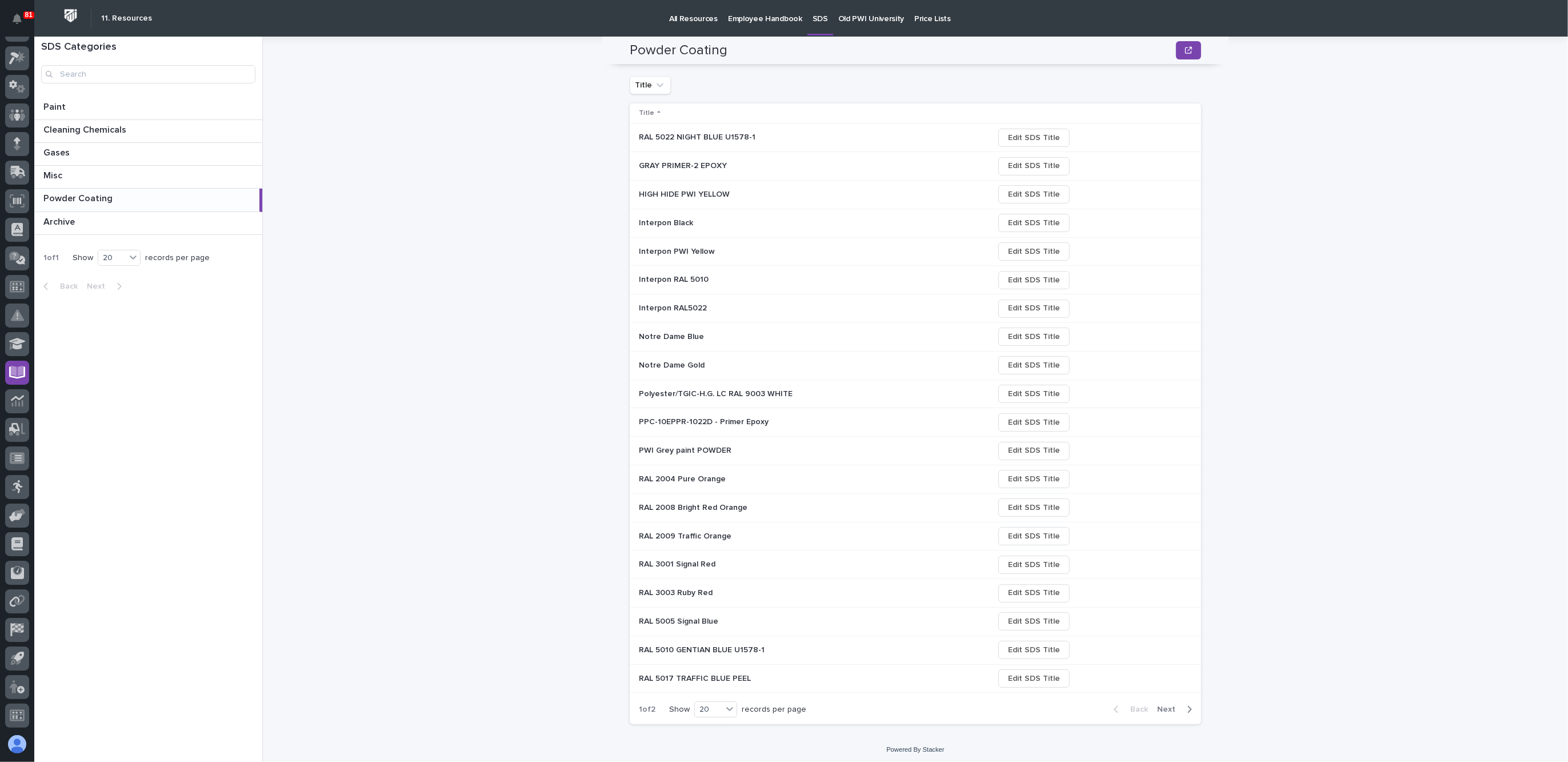
click at [1158, 677] on span "Next" at bounding box center [1169, 709] width 25 height 10
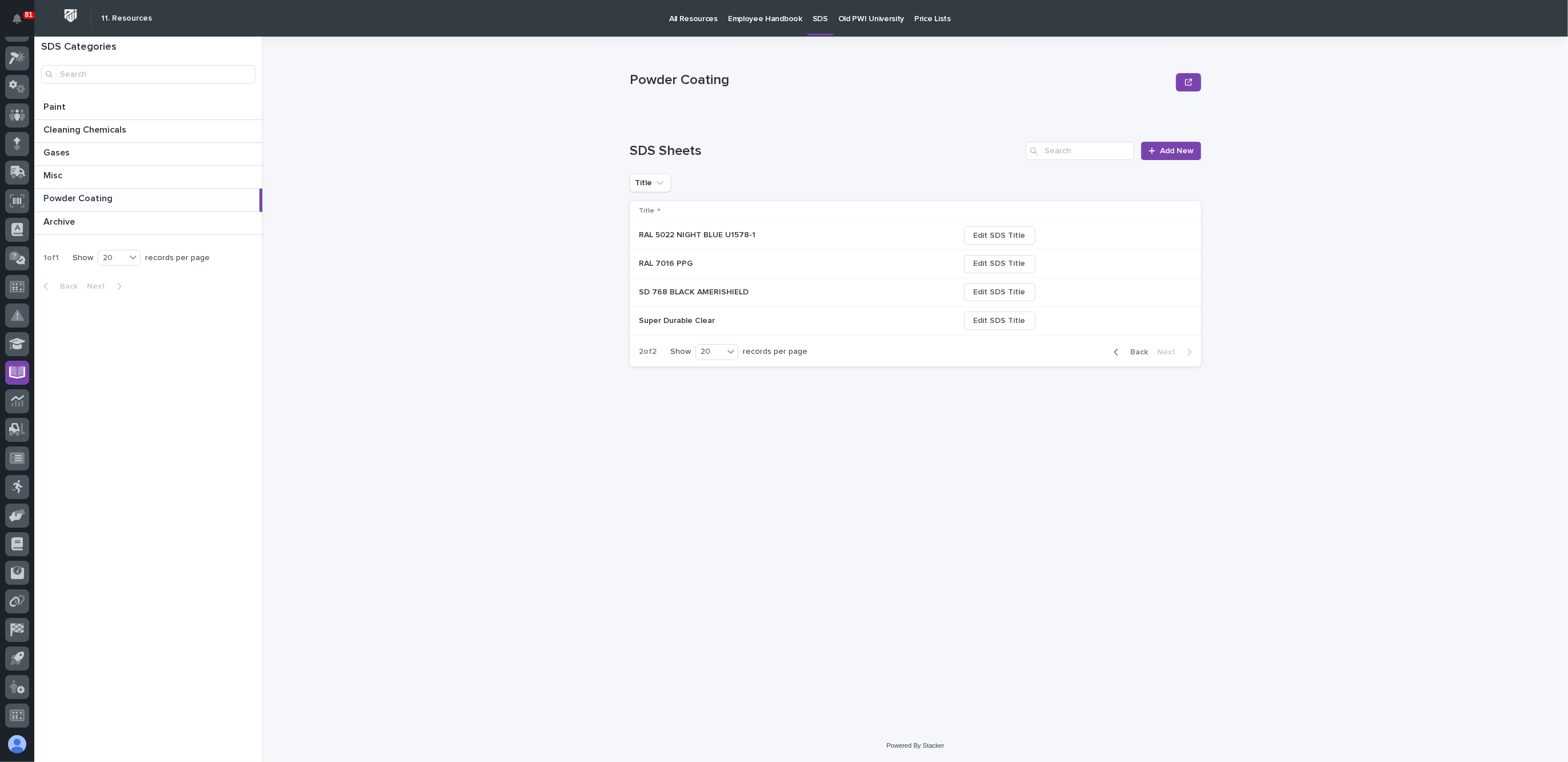
click at [701, 265] on p at bounding box center [738, 263] width 200 height 9
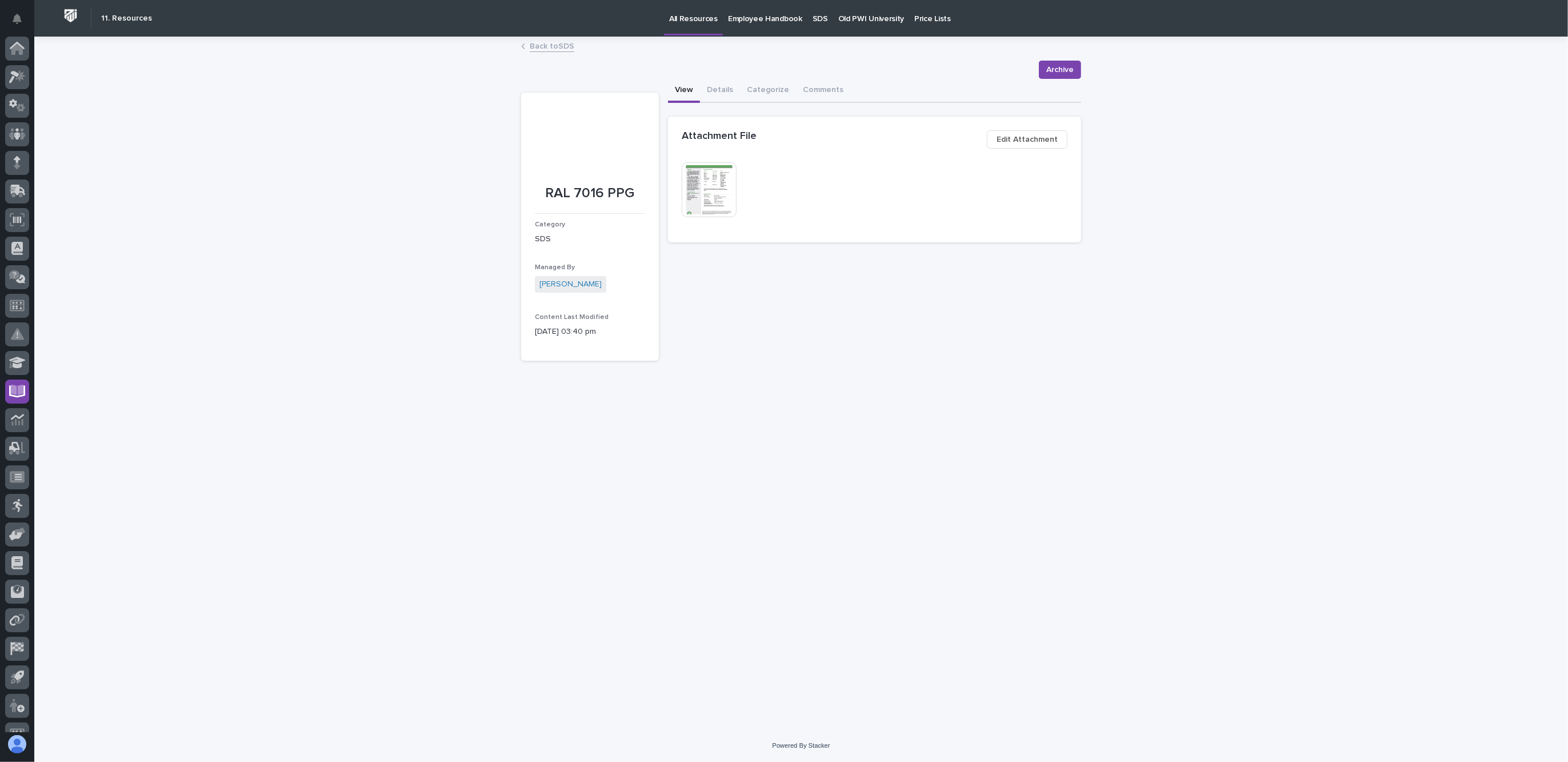
scroll to position [19, 0]
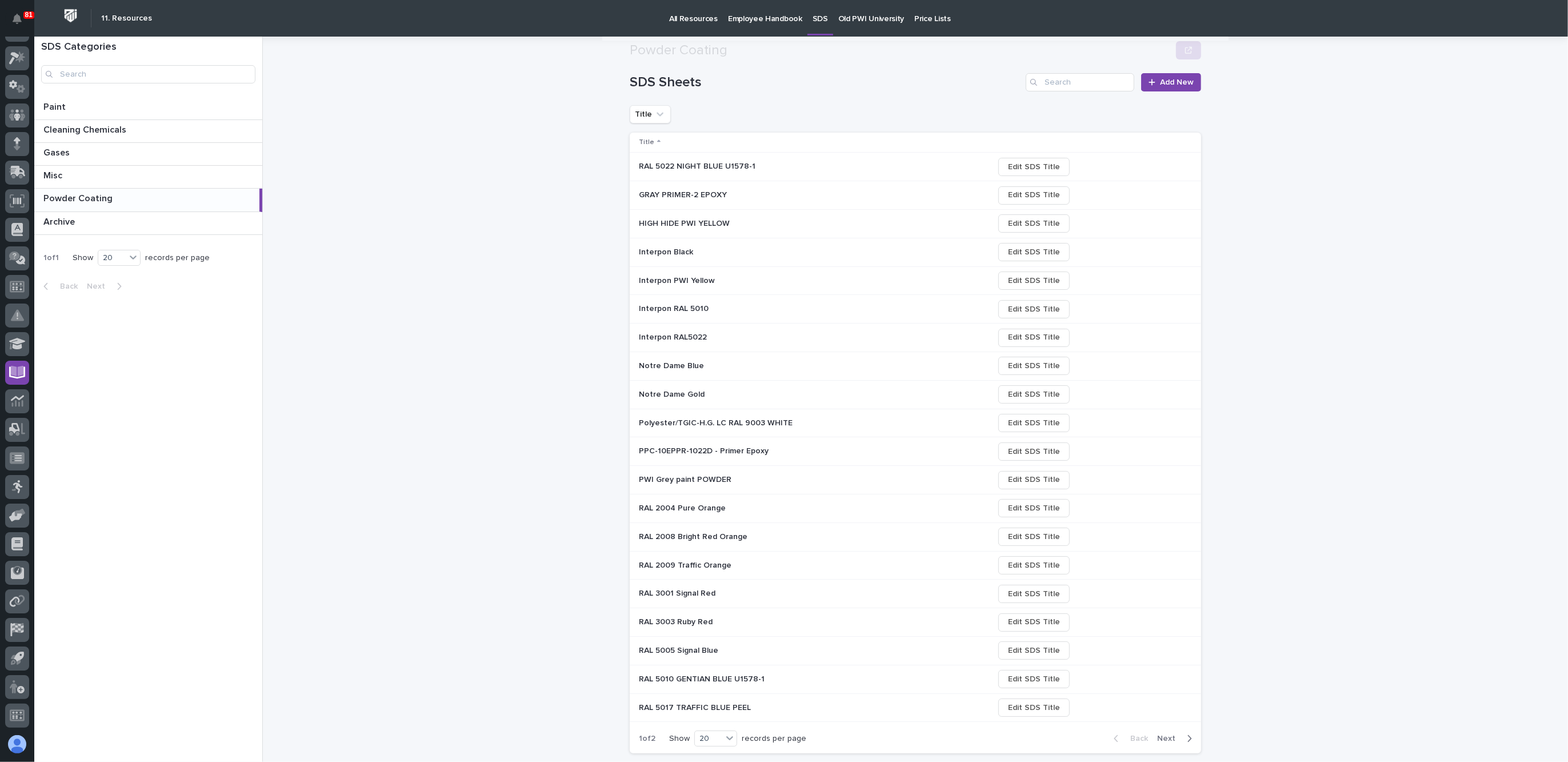
scroll to position [98, 0]
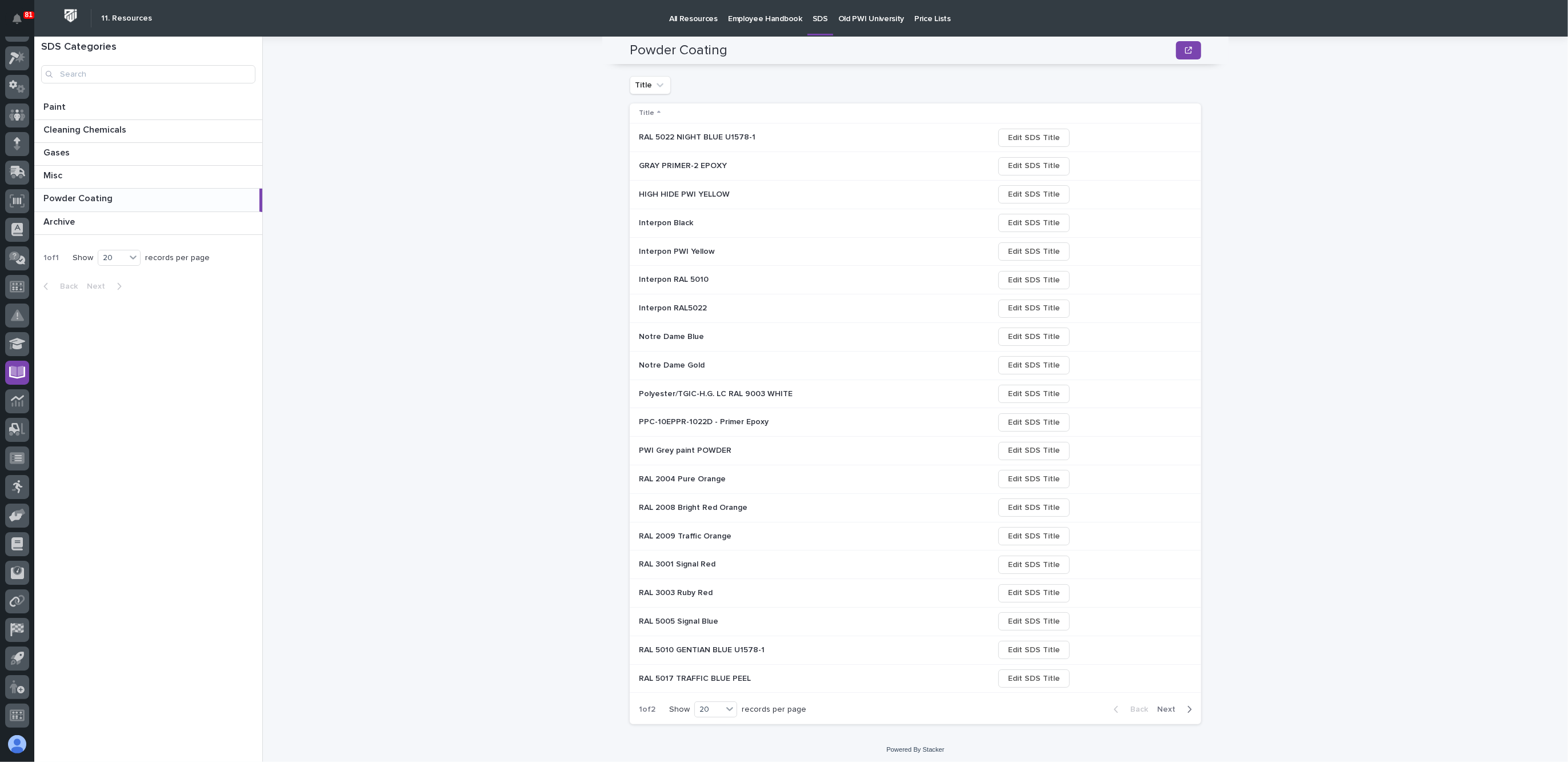
click at [1164, 677] on span "Next" at bounding box center [1169, 709] width 25 height 10
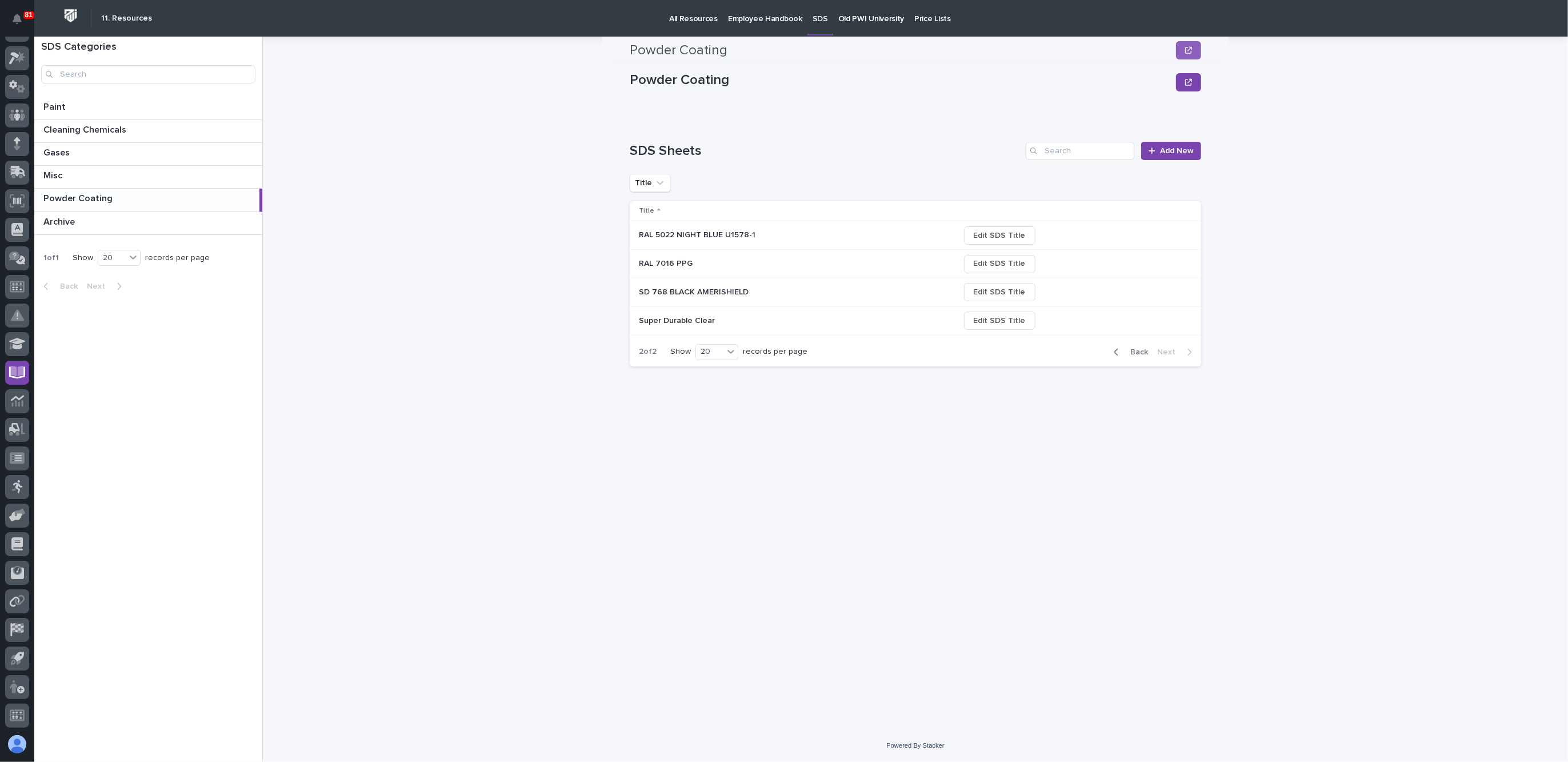
scroll to position [0, 0]
click at [680, 264] on p "RAL 7016 PPG" at bounding box center [666, 263] width 56 height 12
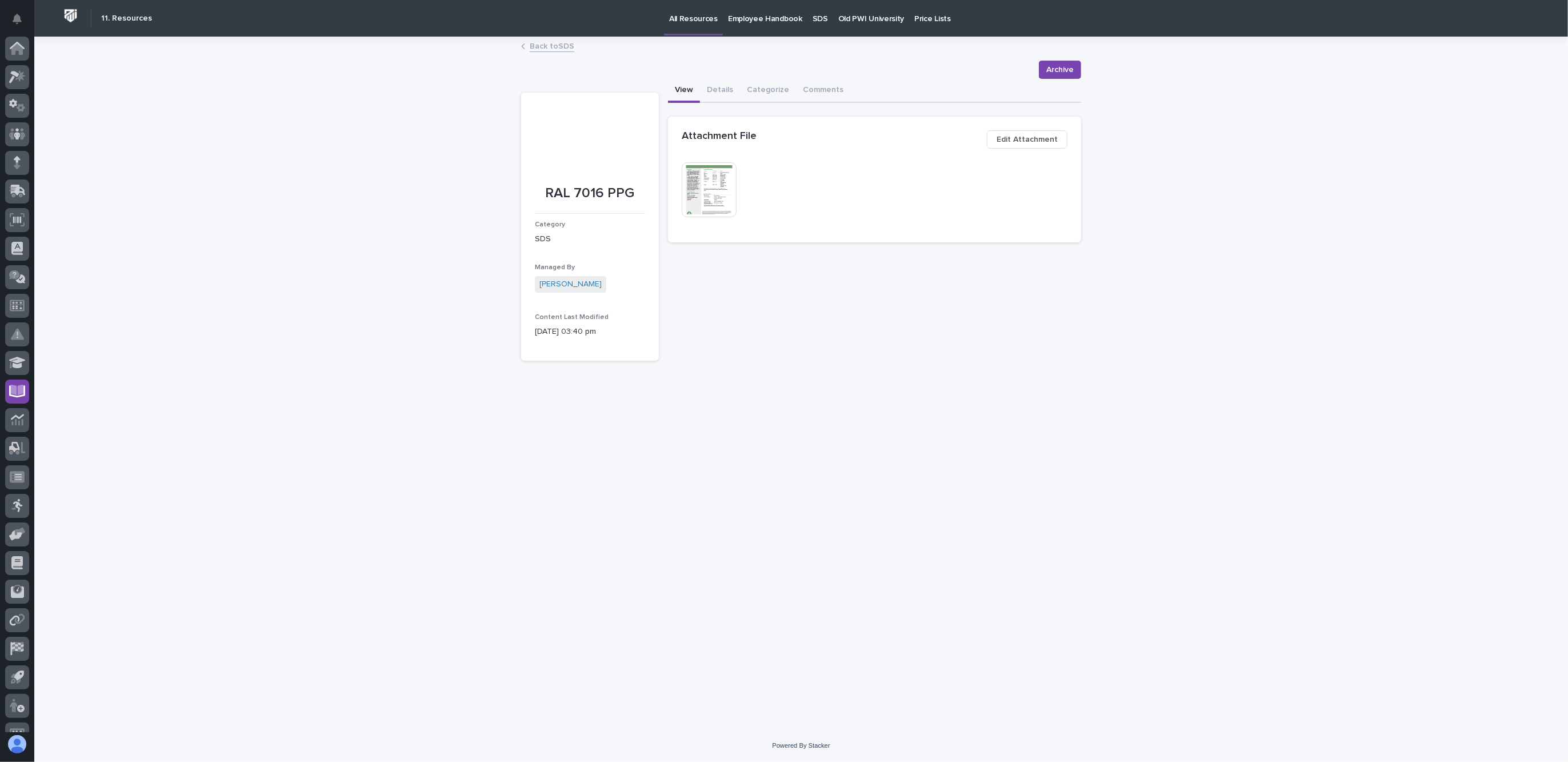
scroll to position [19, 0]
click at [1066, 65] on span "Archive" at bounding box center [1060, 69] width 28 height 14
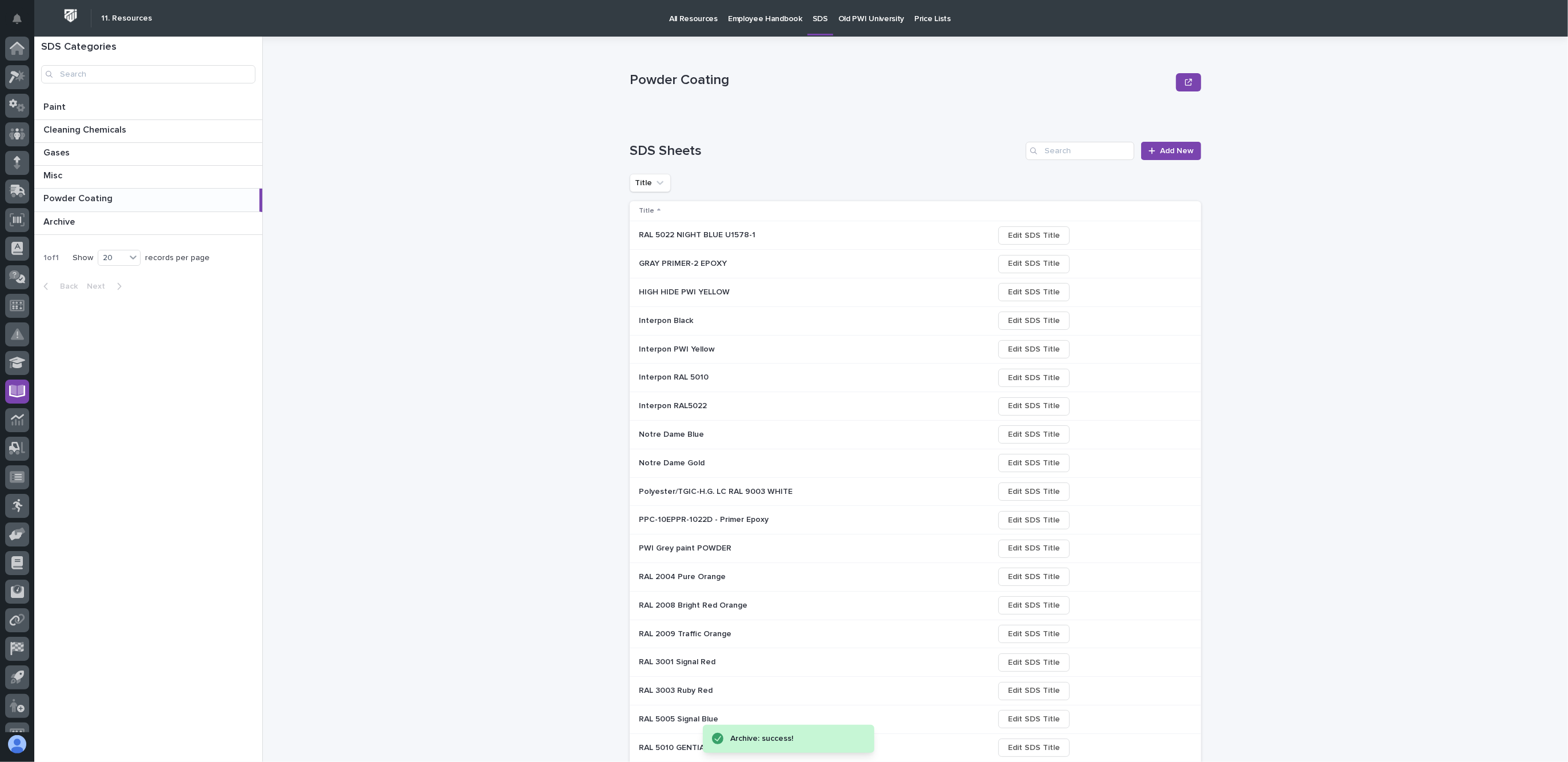
scroll to position [19, 0]
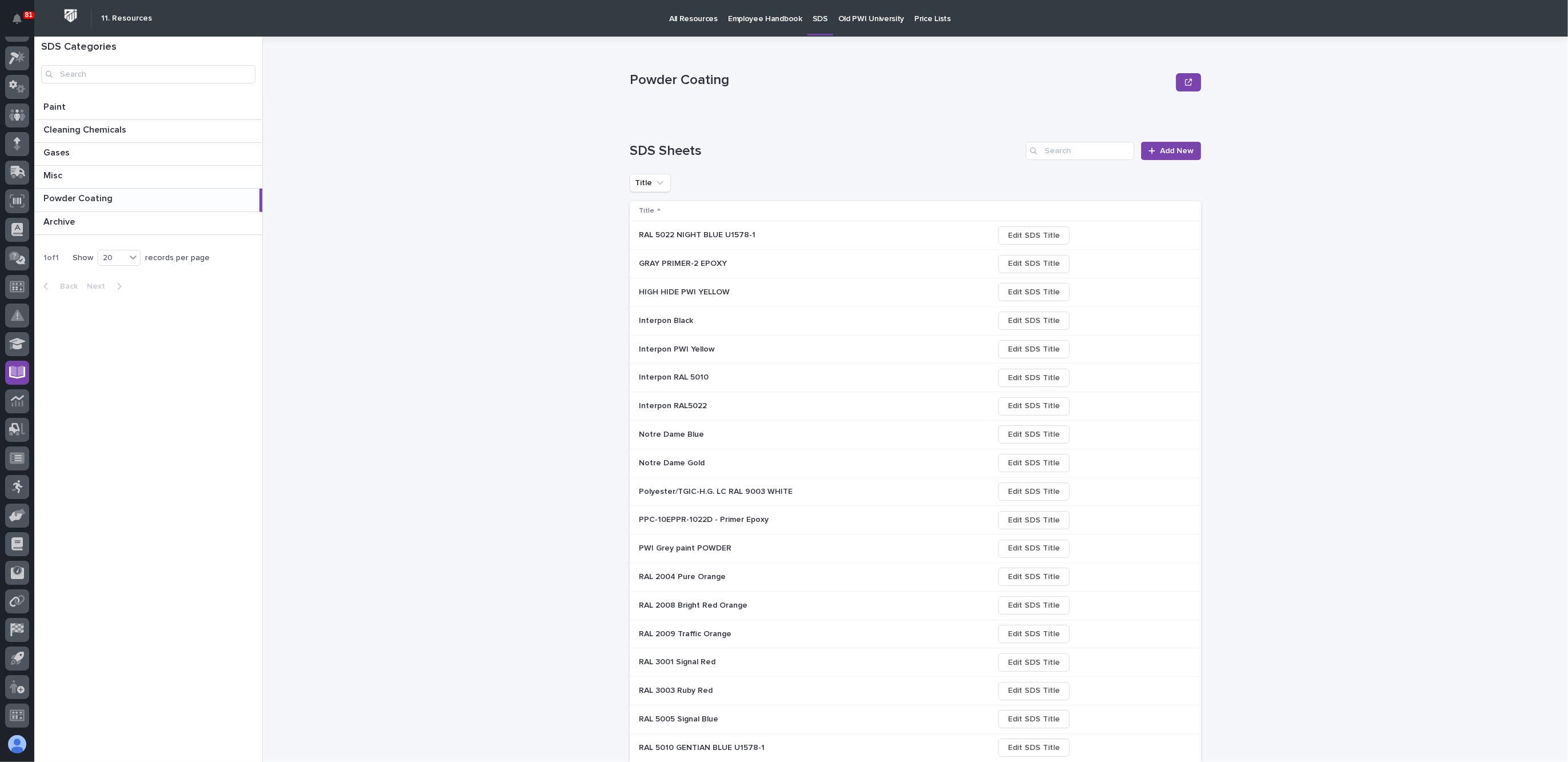
click at [776, 345] on p at bounding box center [738, 349] width 200 height 9
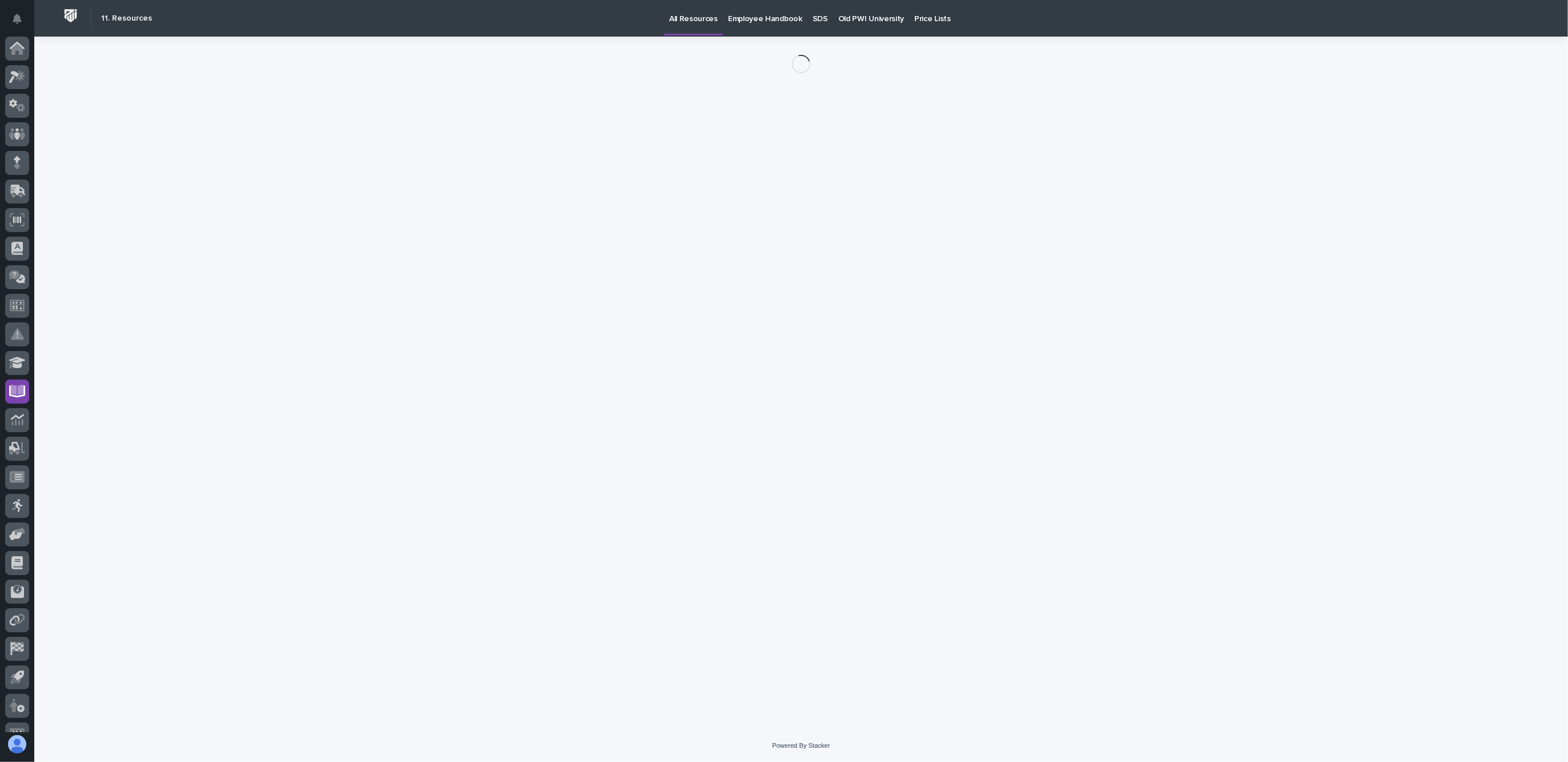
scroll to position [19, 0]
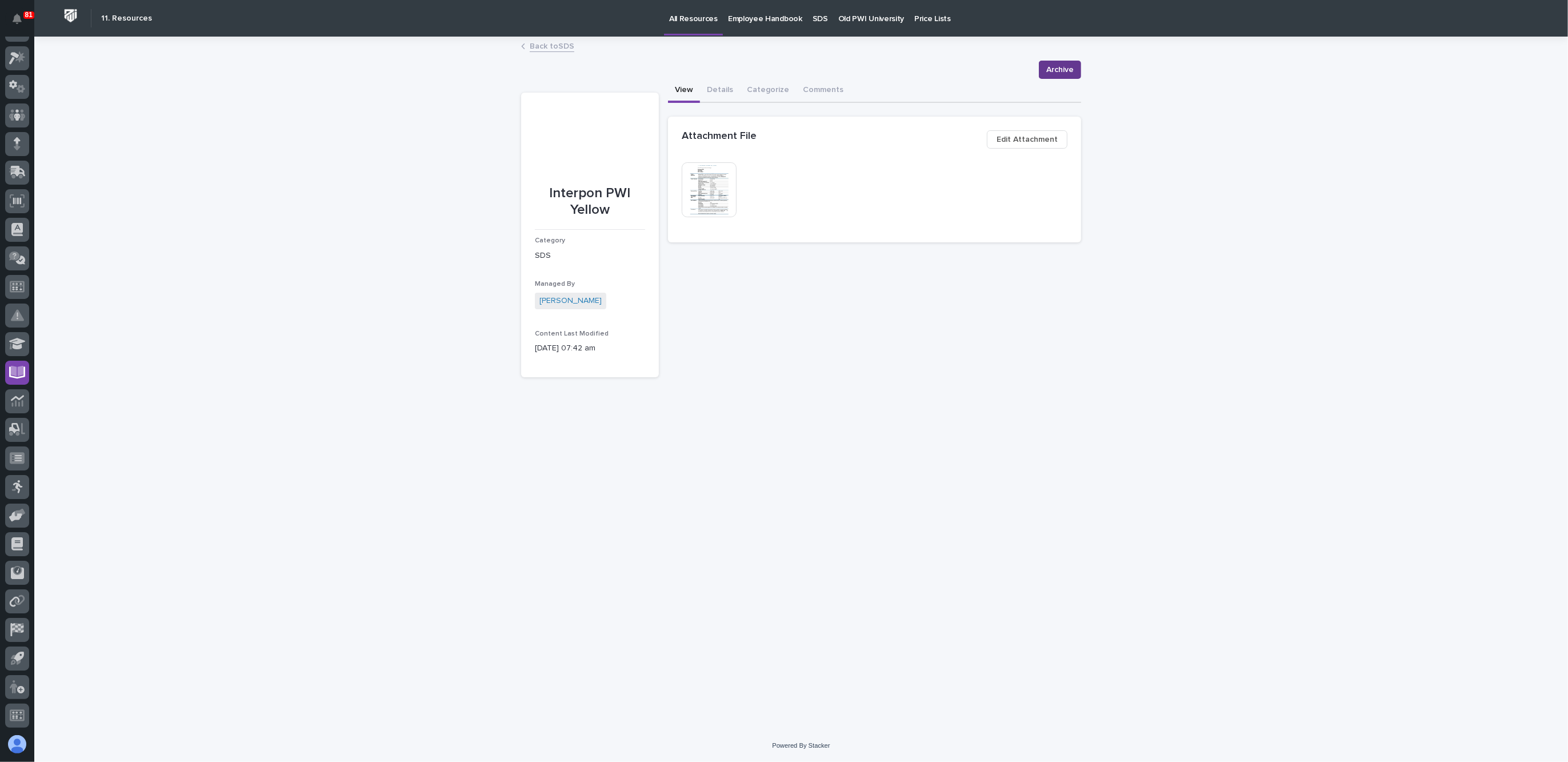
click at [1061, 66] on span "Archive" at bounding box center [1060, 69] width 28 height 14
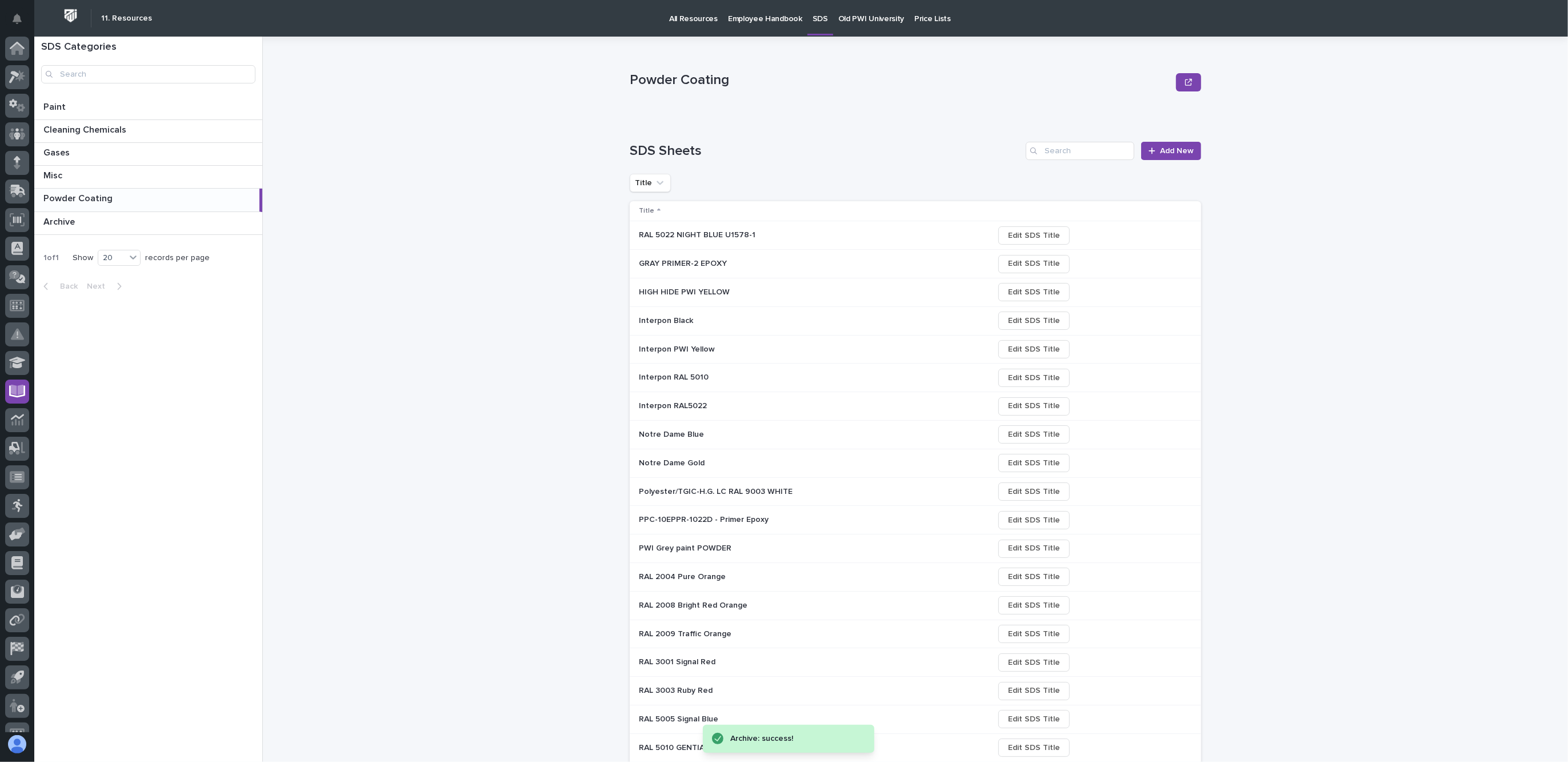
scroll to position [19, 0]
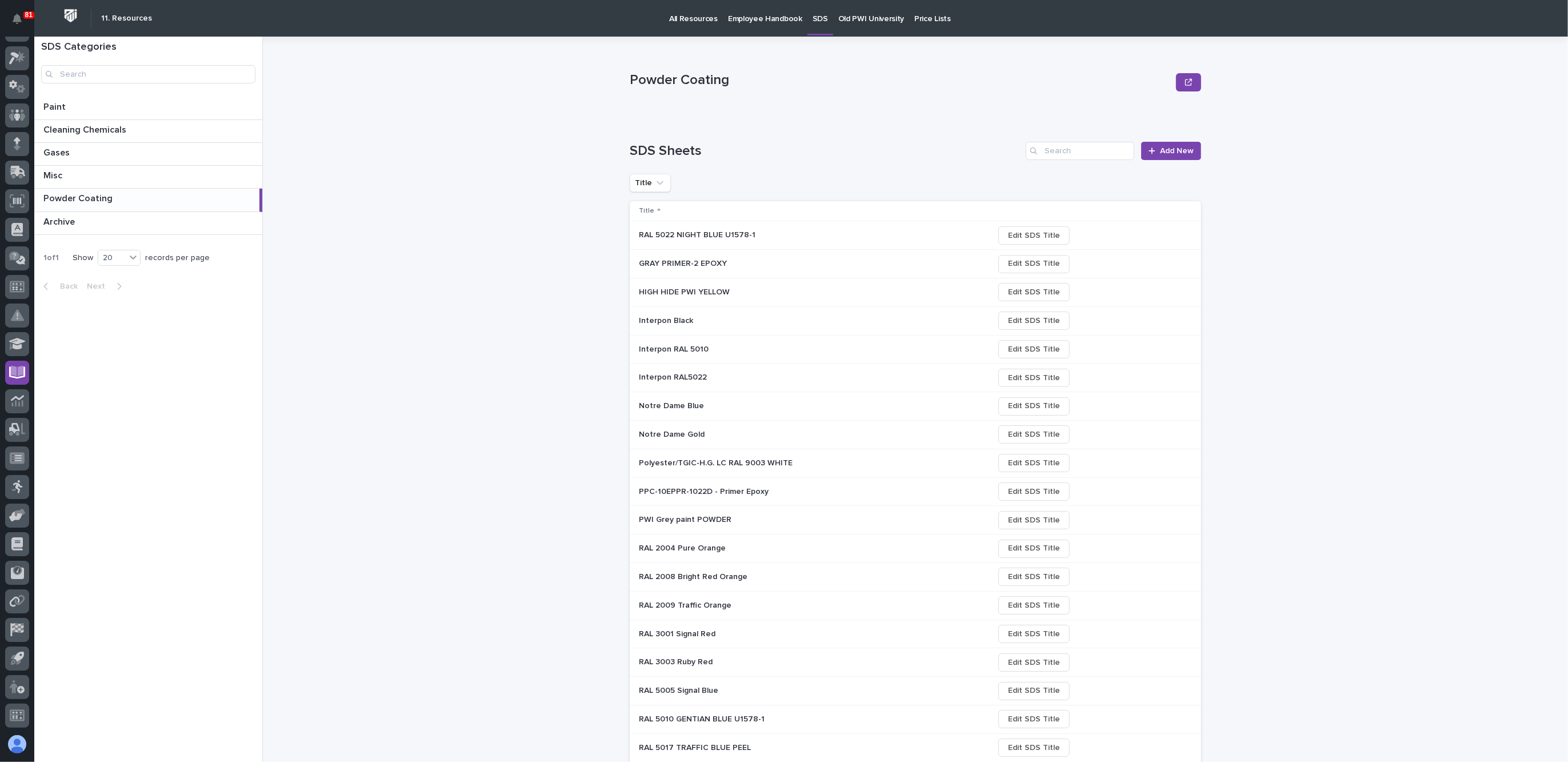
click at [677, 232] on p "RAL 5022 NIGHT BLUE U1578-1" at bounding box center [698, 234] width 119 height 12
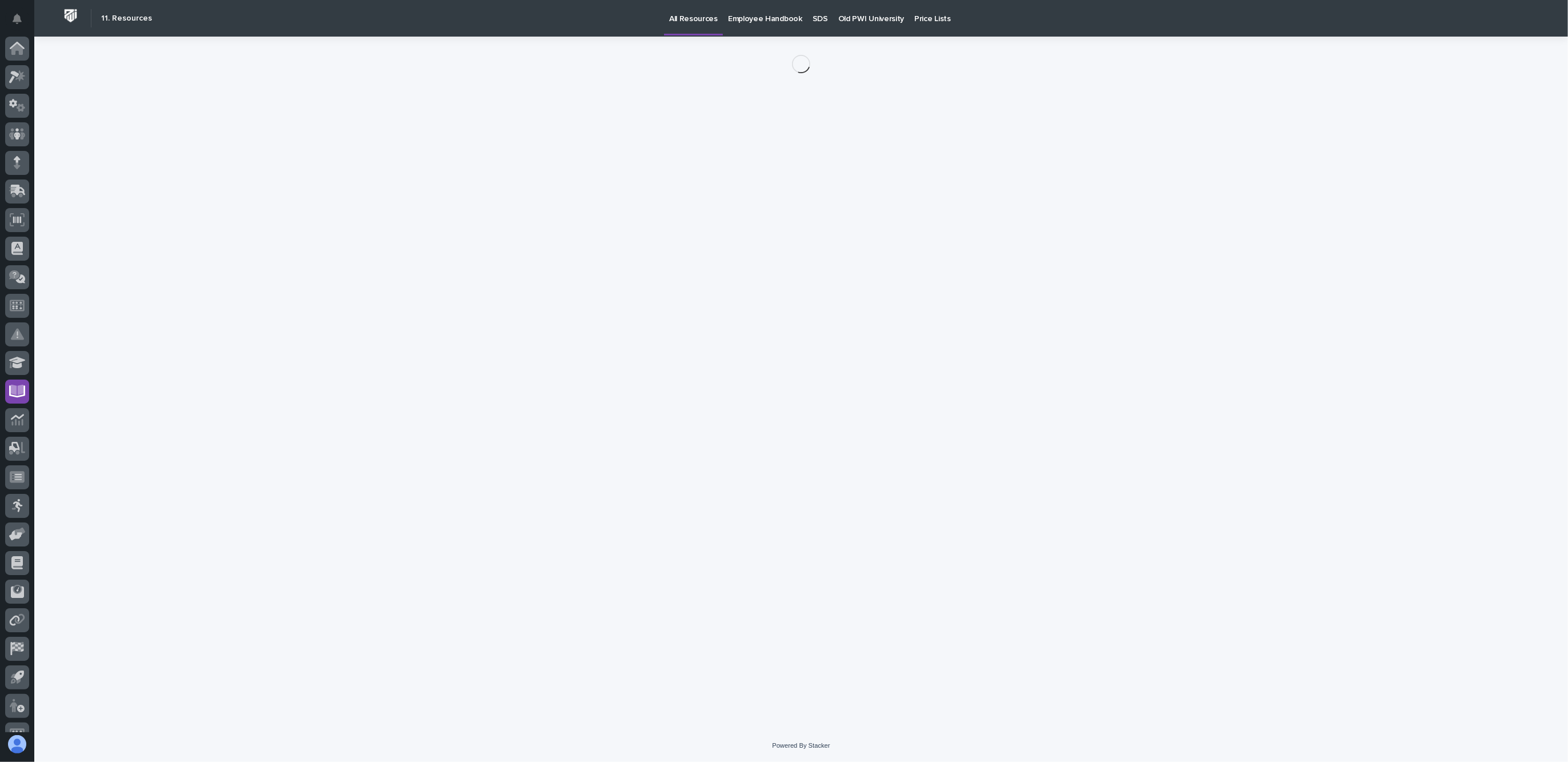
scroll to position [19, 0]
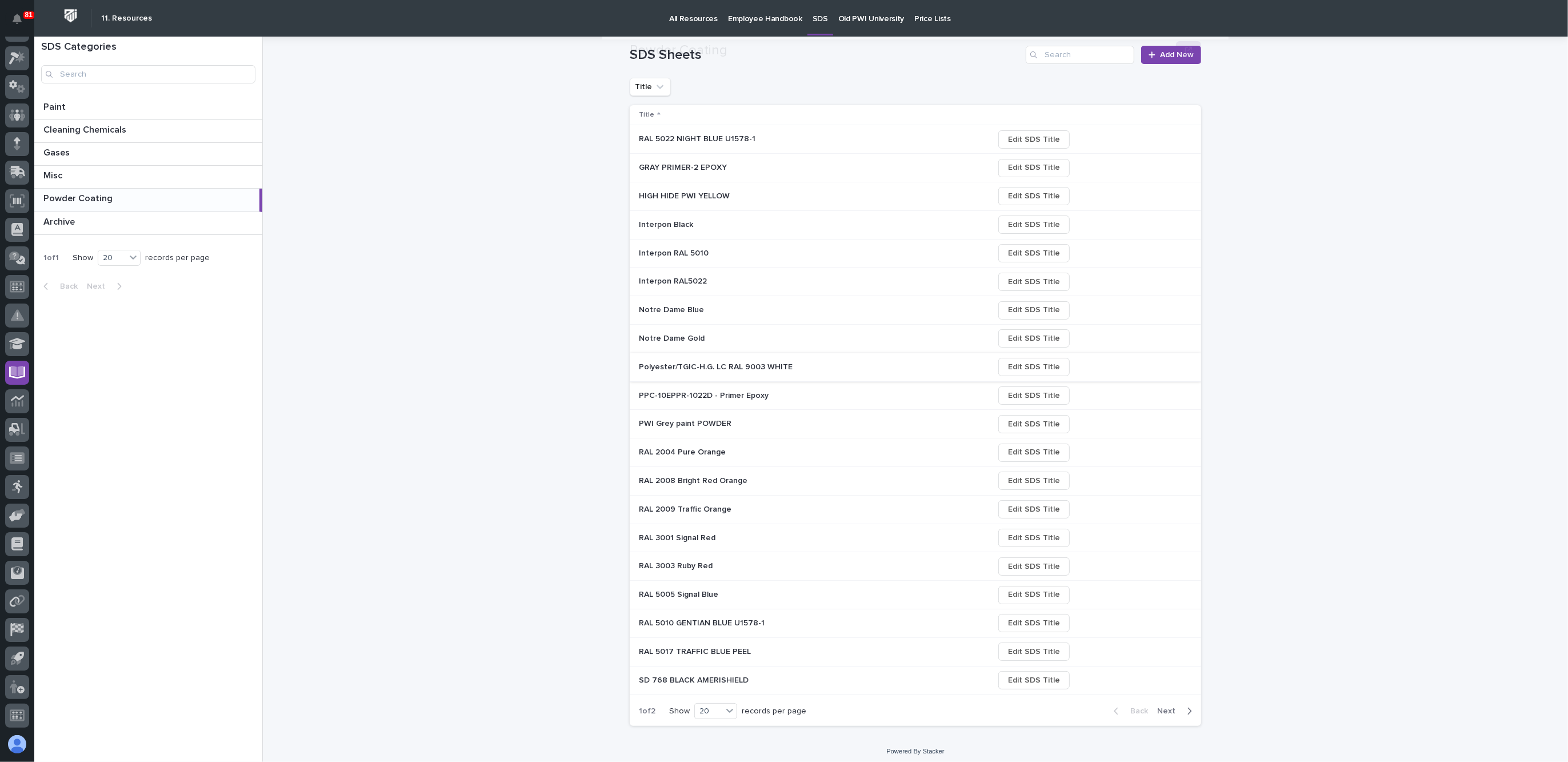
scroll to position [98, 0]
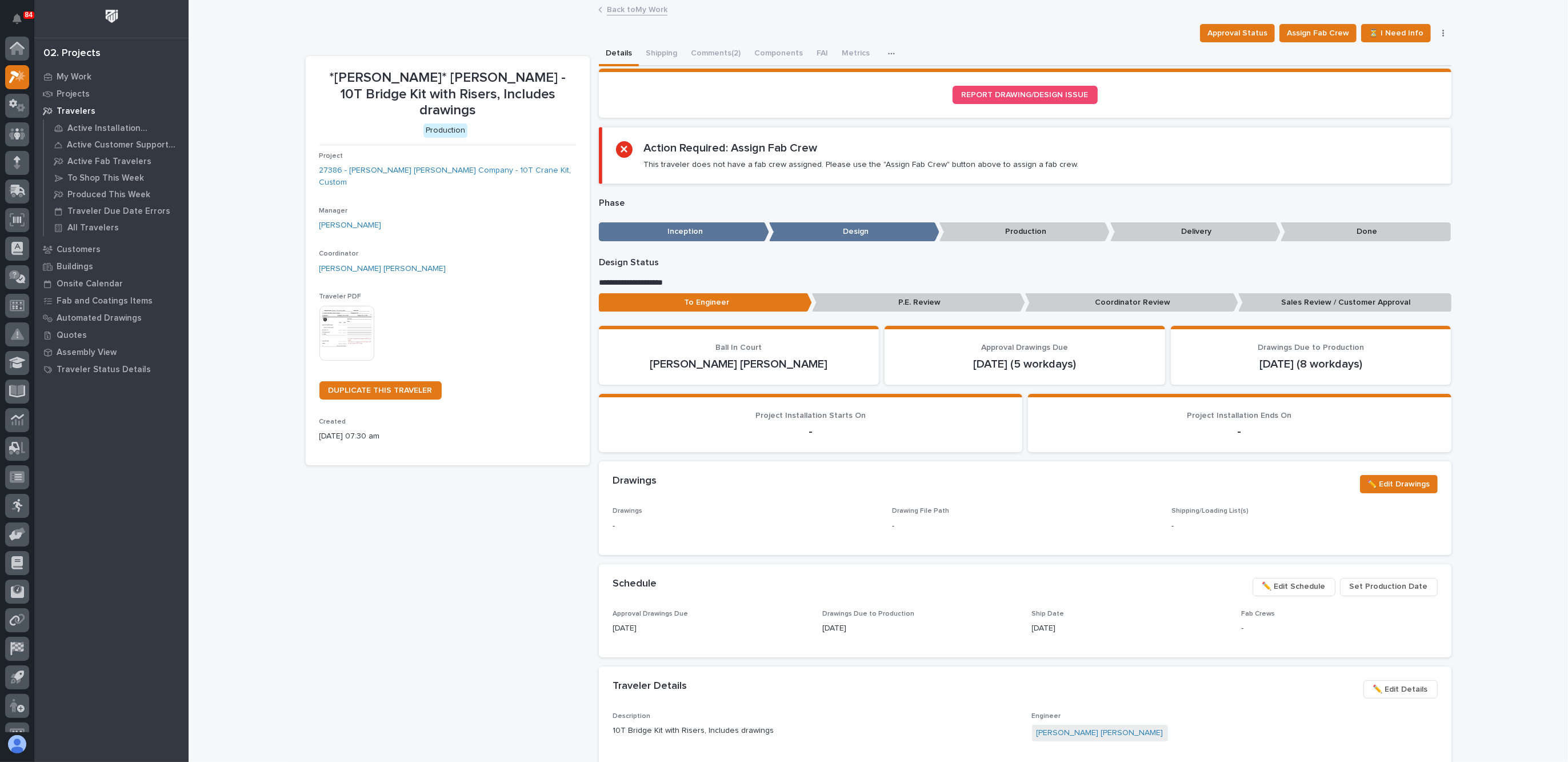
scroll to position [19, 0]
click at [12, 171] on icon at bounding box center [16, 173] width 14 height 11
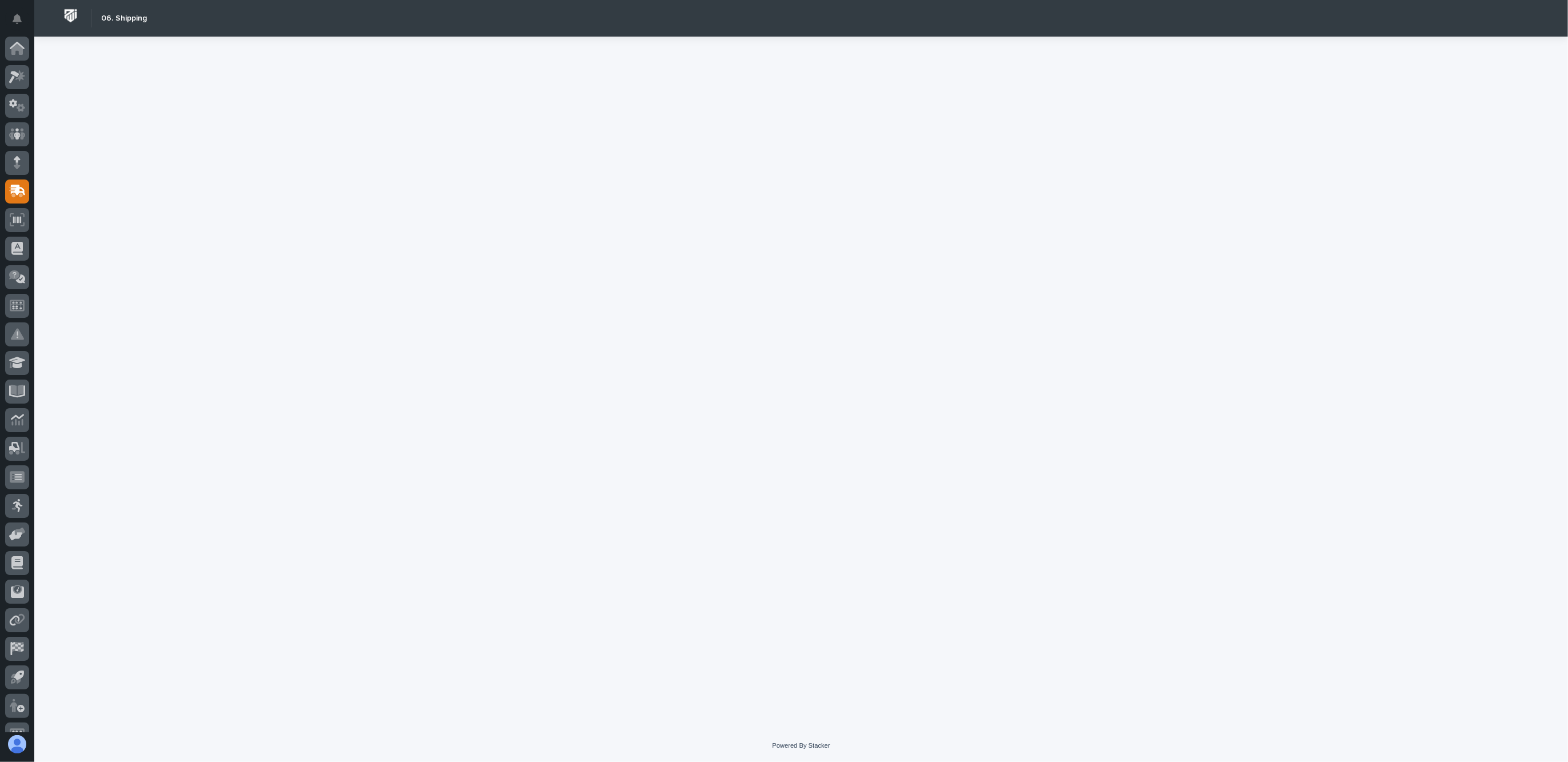
scroll to position [19, 0]
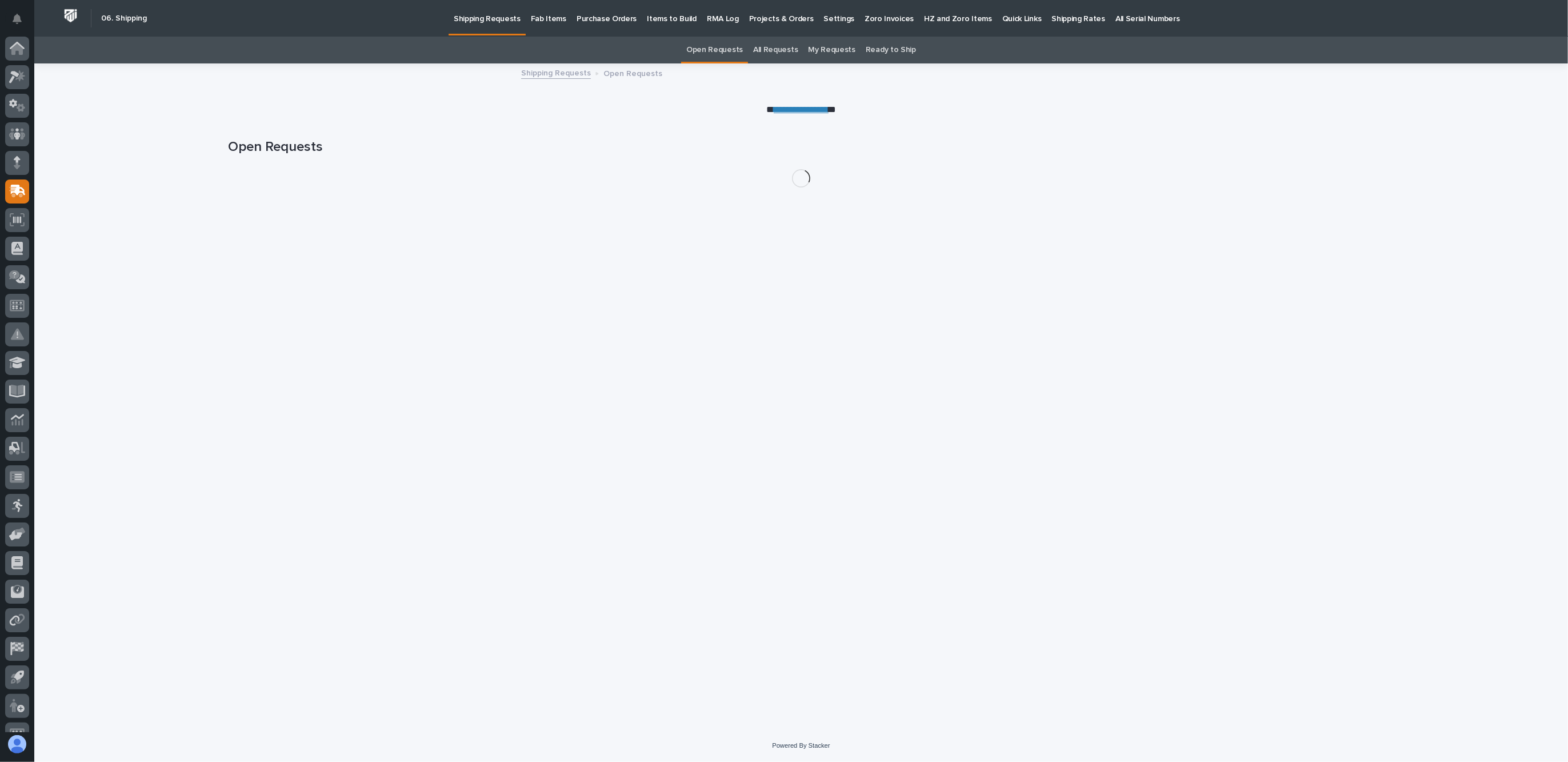
scroll to position [19, 0]
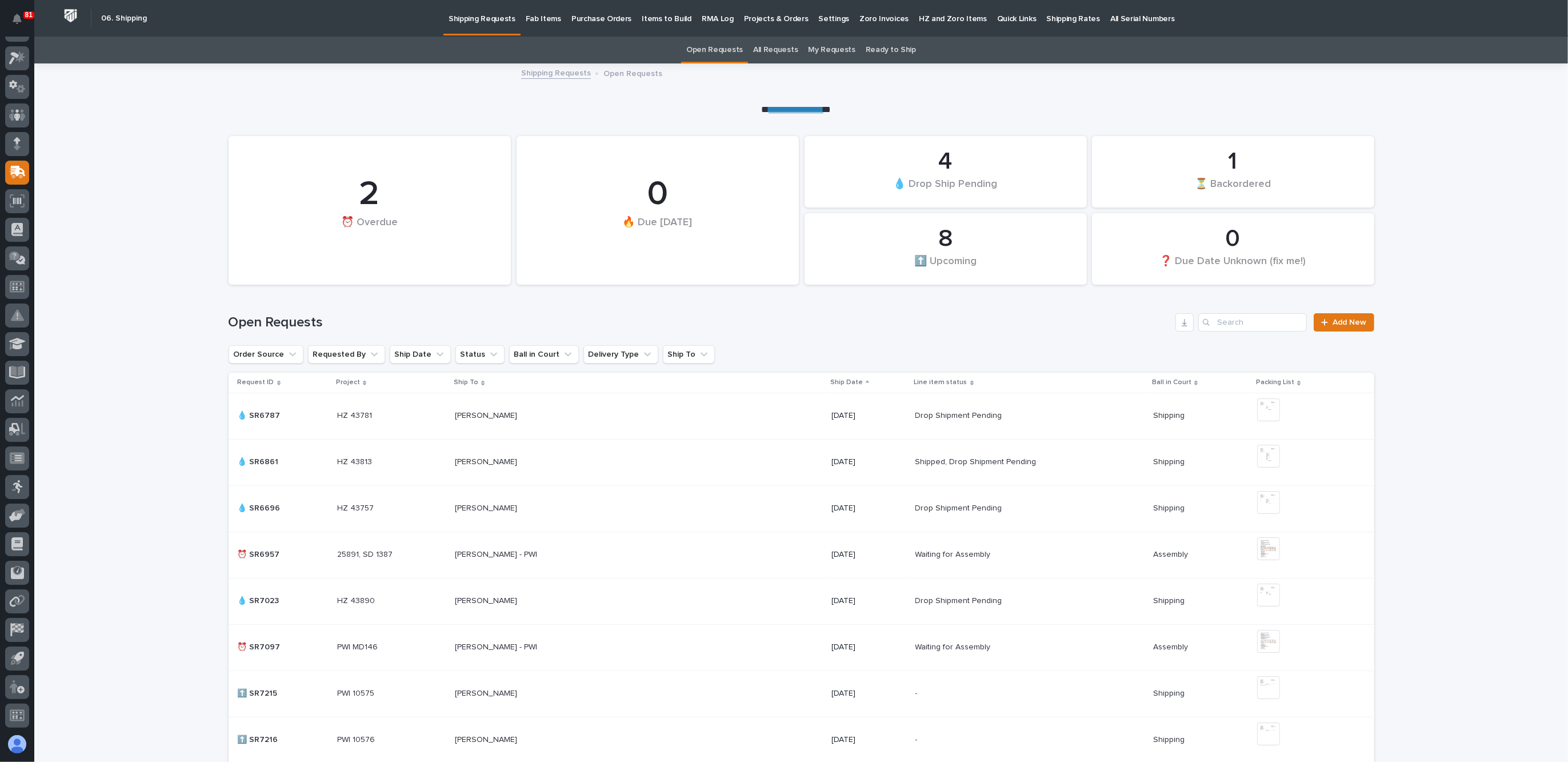
click at [547, 20] on p "Fab Items" at bounding box center [543, 12] width 36 height 24
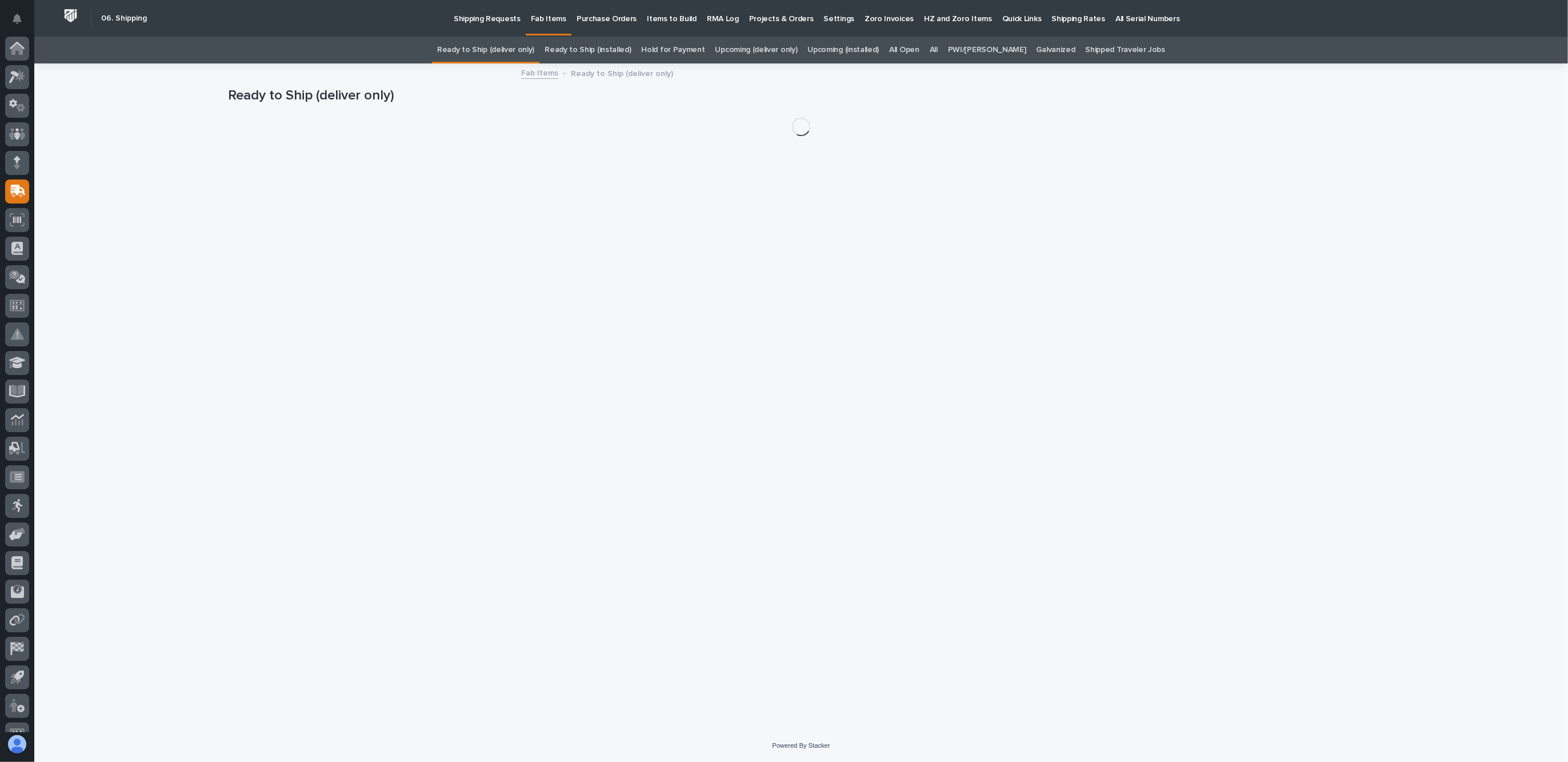
scroll to position [19, 0]
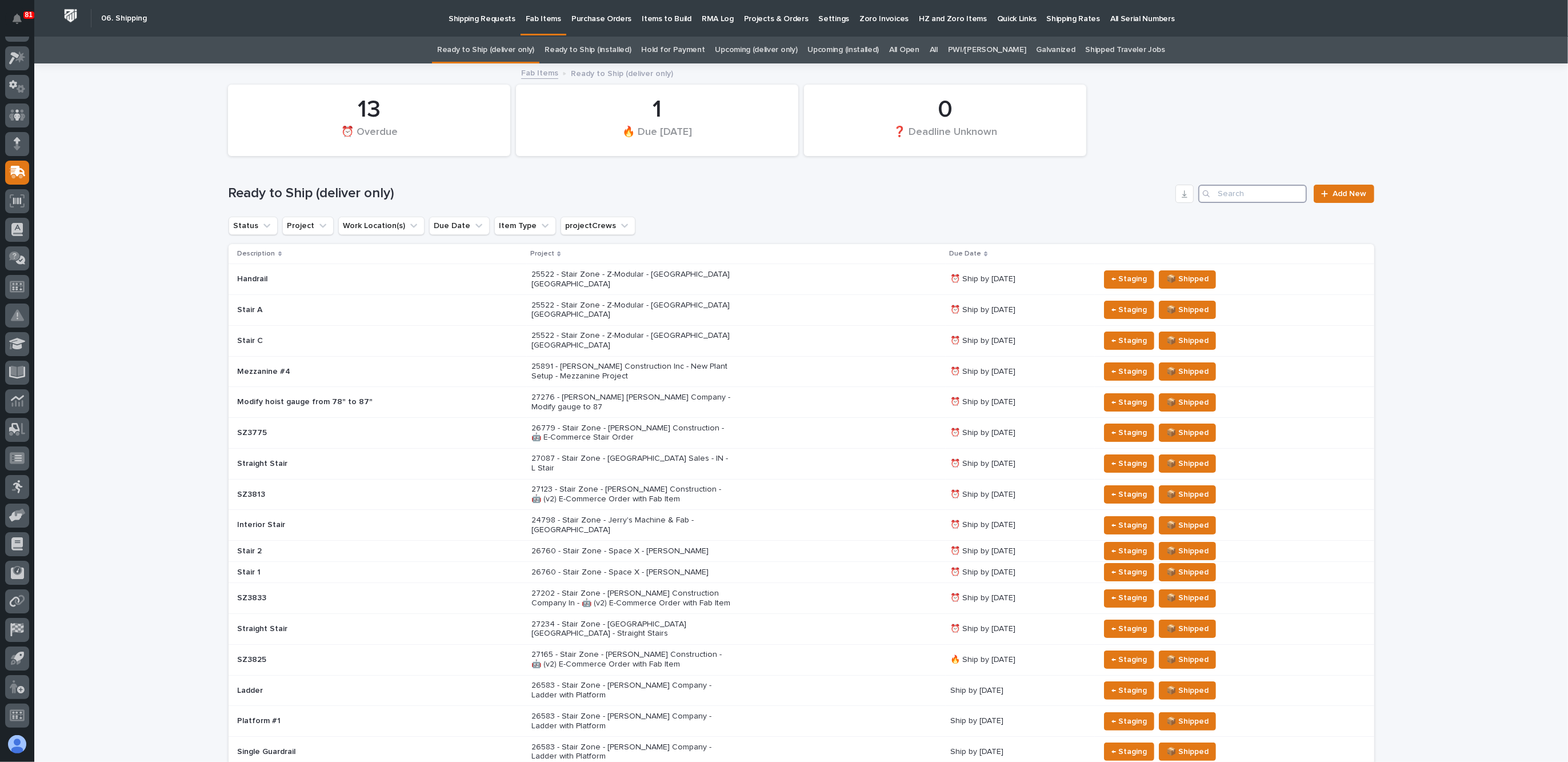
click at [1252, 198] on input "Search" at bounding box center [1252, 193] width 109 height 18
click at [937, 49] on link "All" at bounding box center [933, 50] width 8 height 27
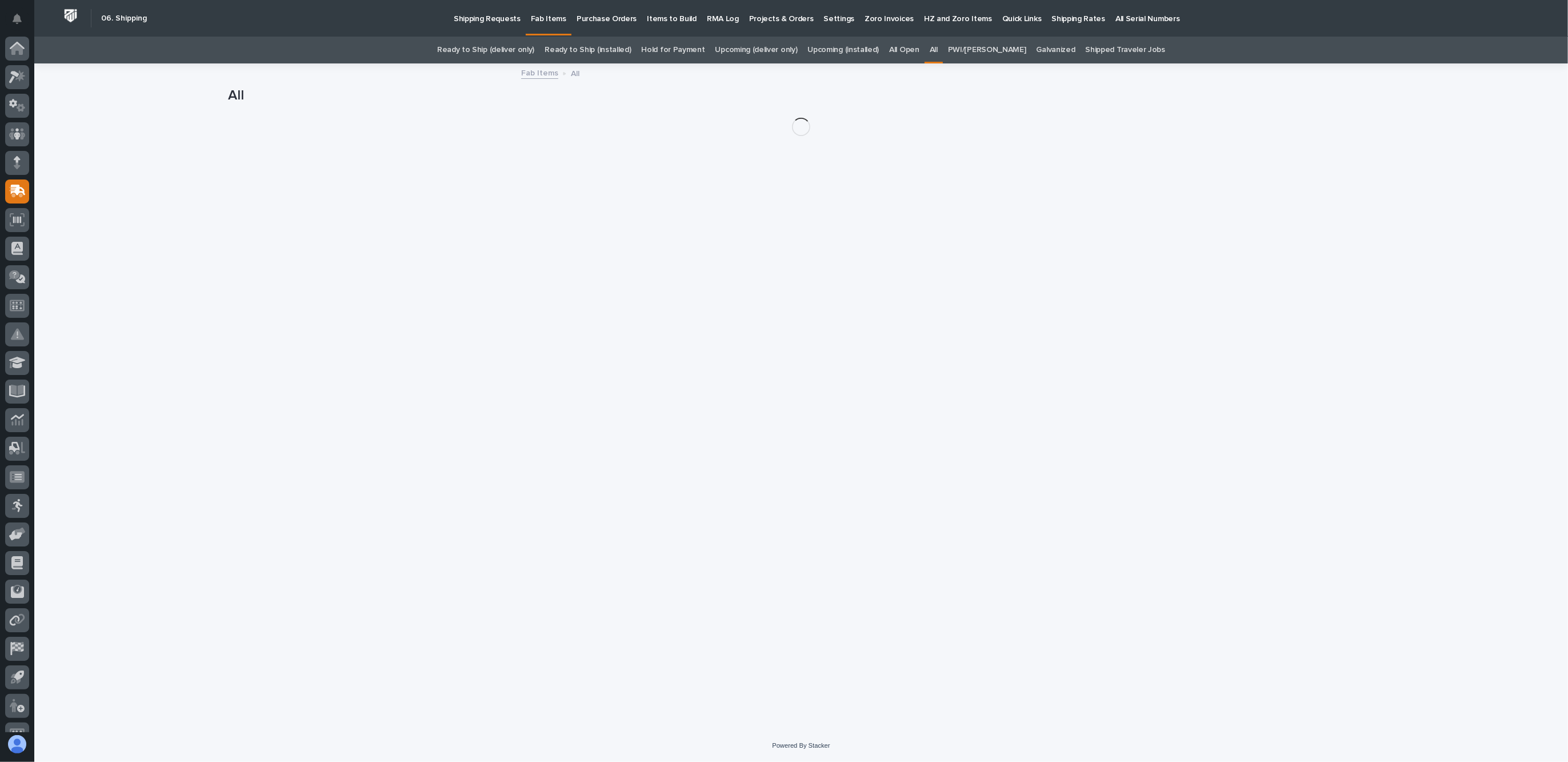
scroll to position [19, 0]
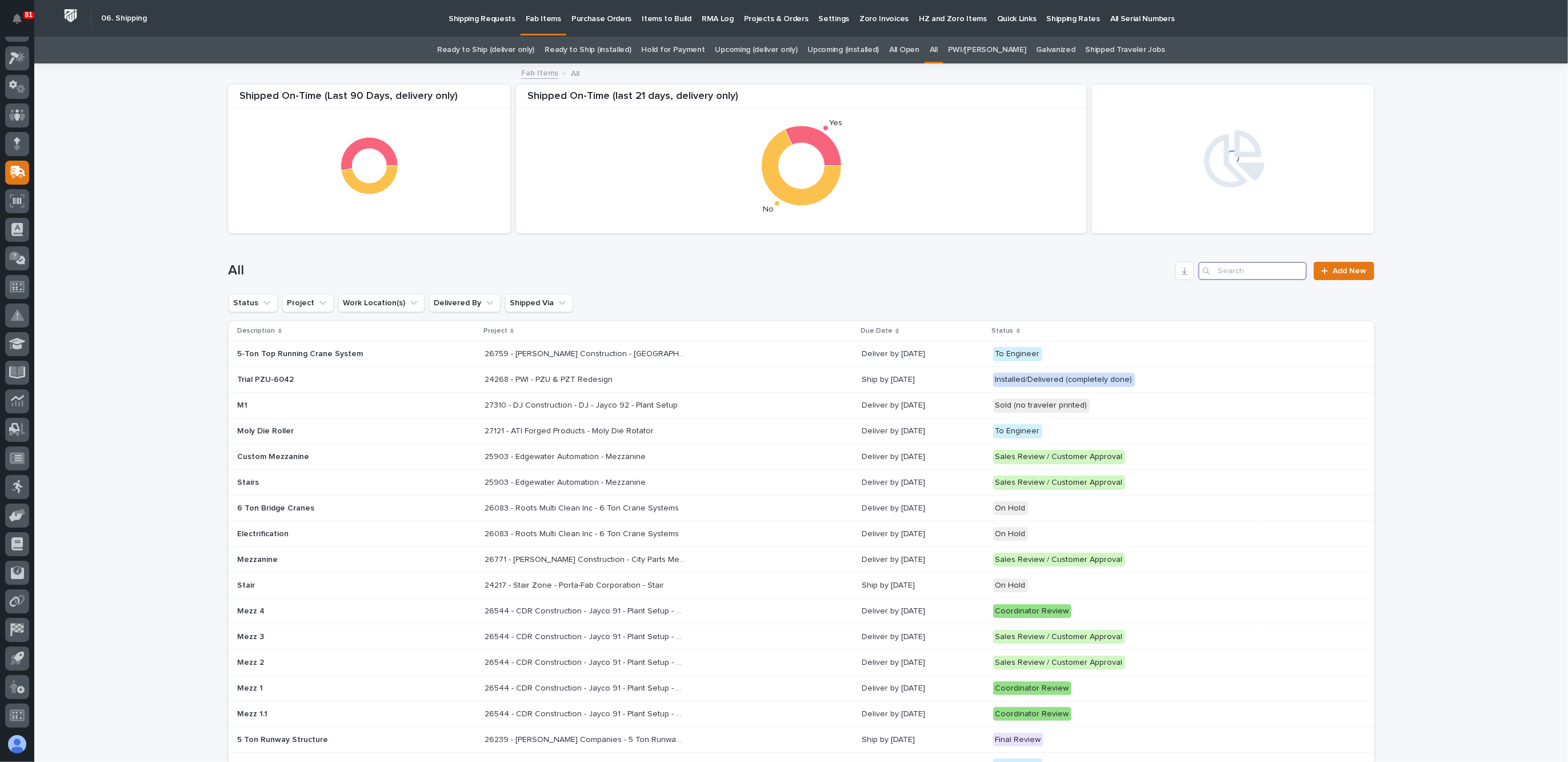
click at [1223, 271] on input "Search" at bounding box center [1252, 271] width 109 height 18
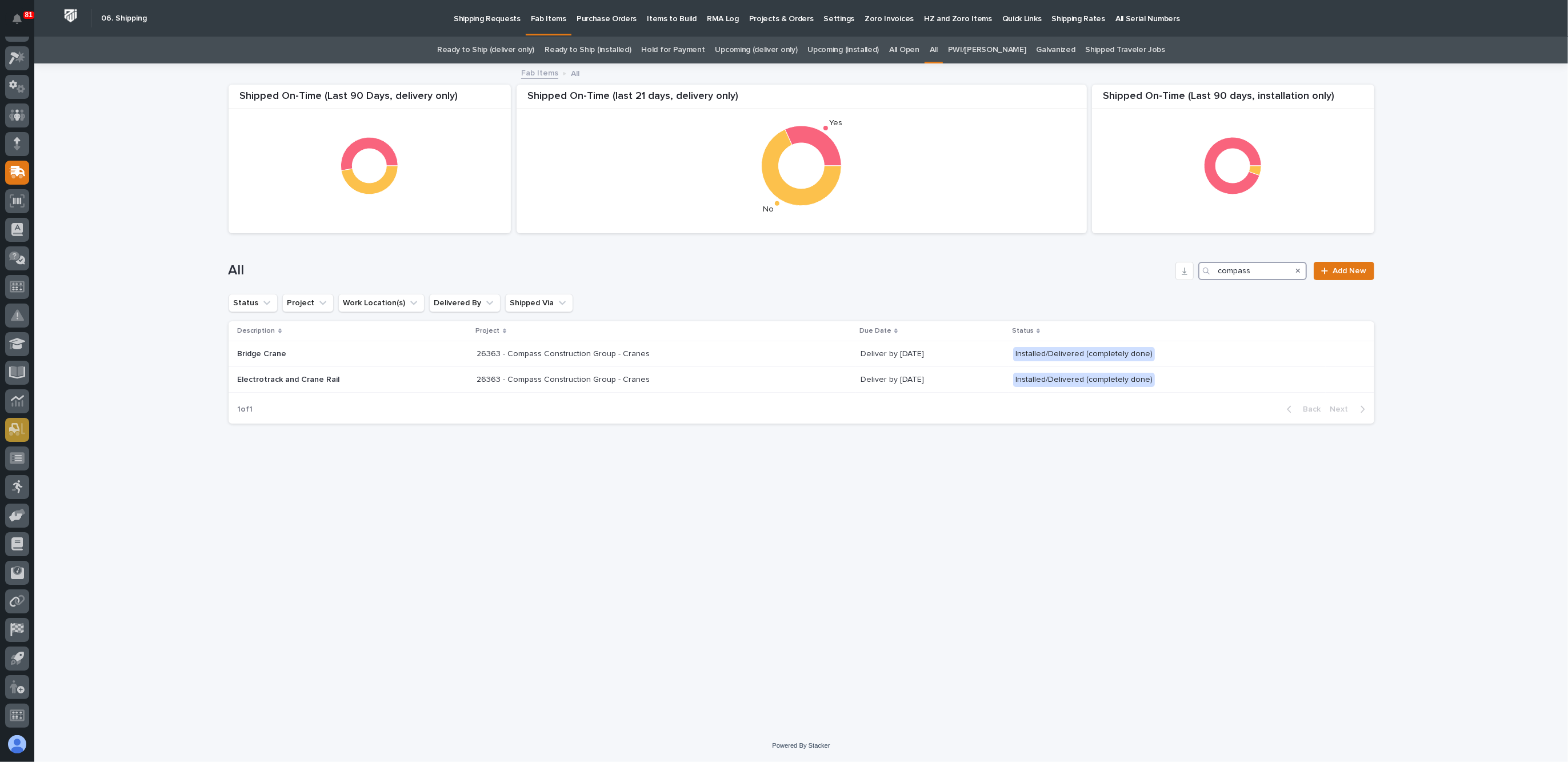
type input "compass"
click at [631, 47] on link "Ready to Ship (installed)" at bounding box center [588, 50] width 86 height 27
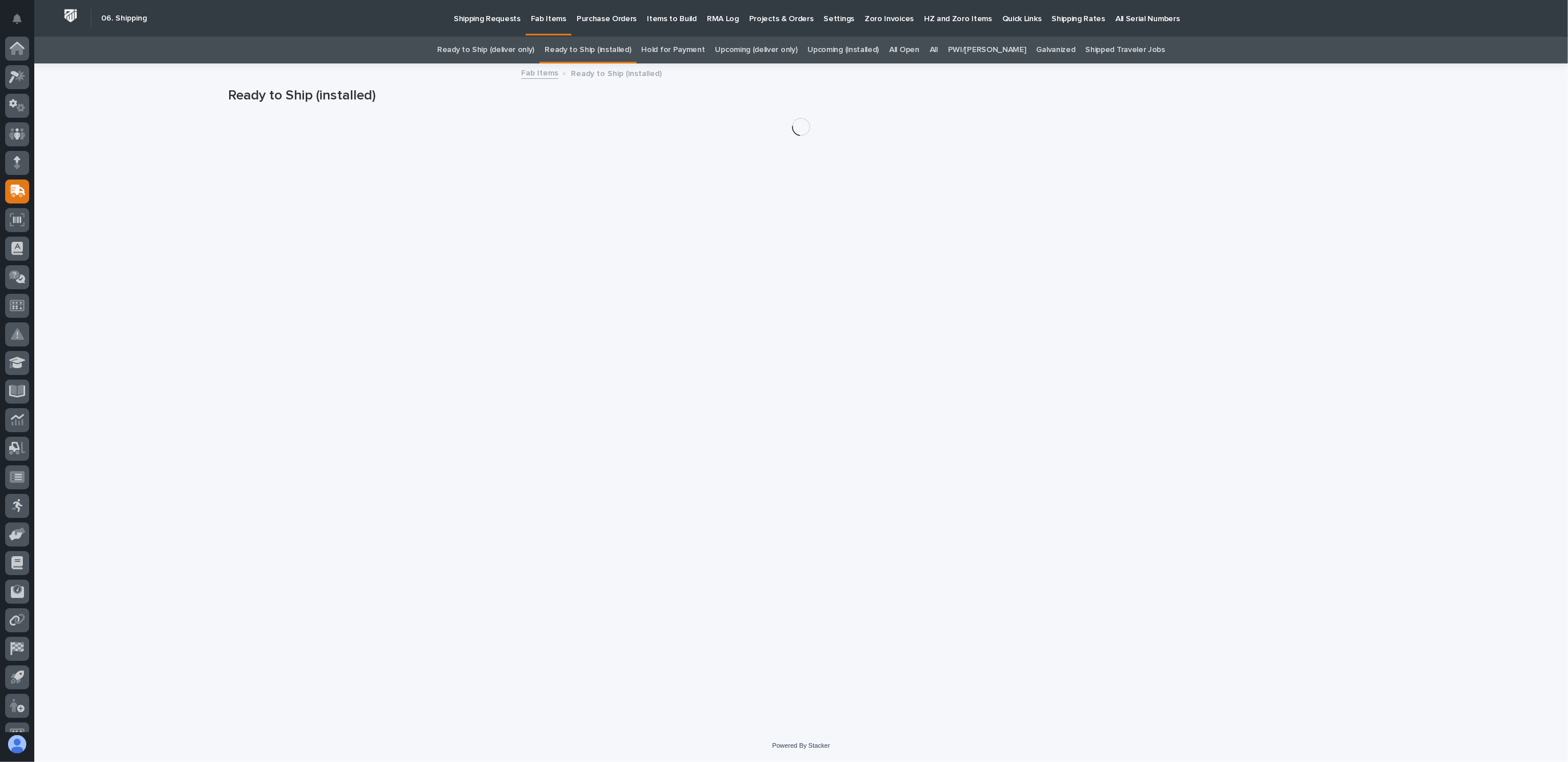
scroll to position [19, 0]
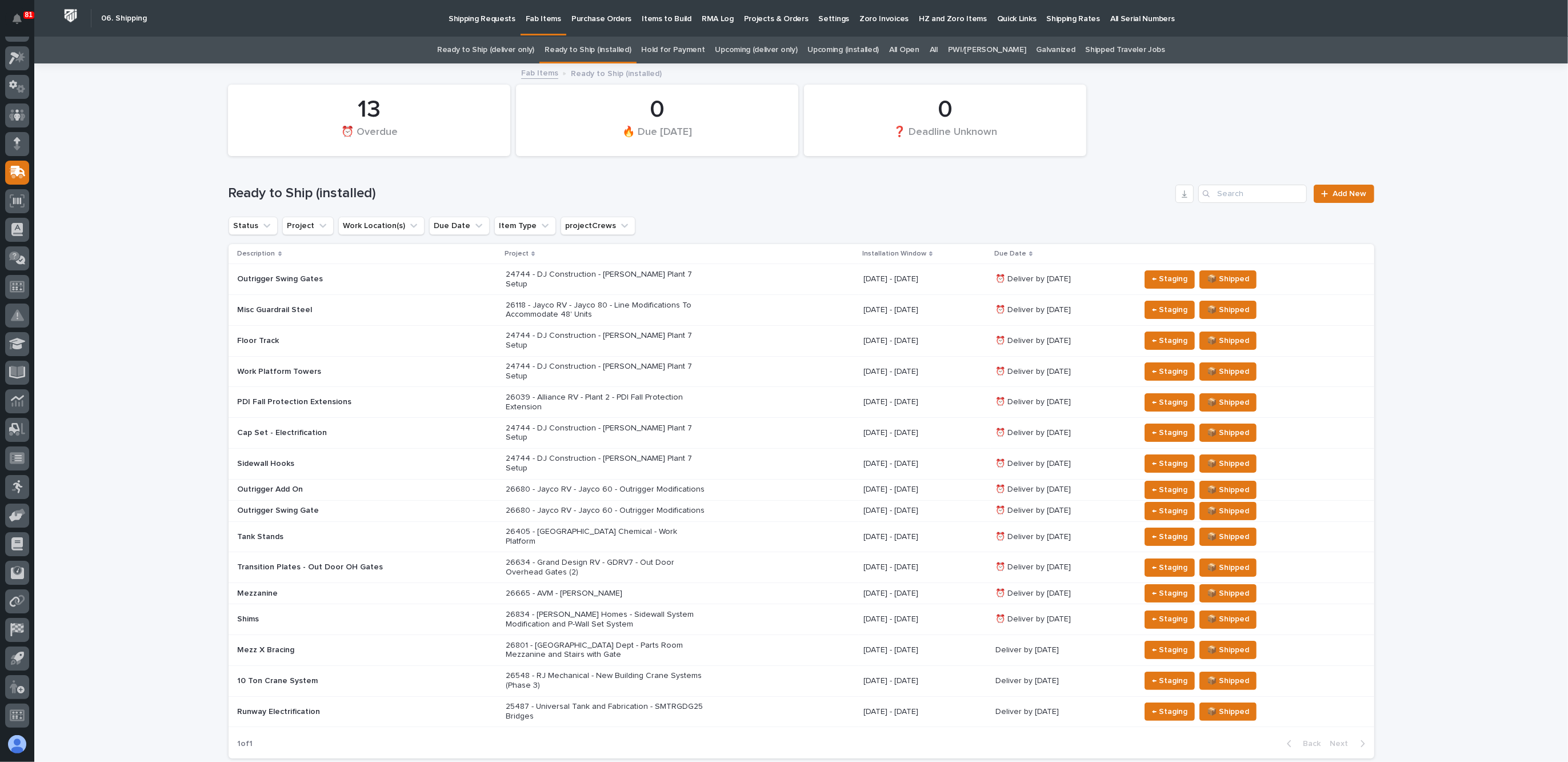
click at [528, 586] on div "26665 - AVM - Cadence Mezzanine" at bounding box center [606, 592] width 200 height 12
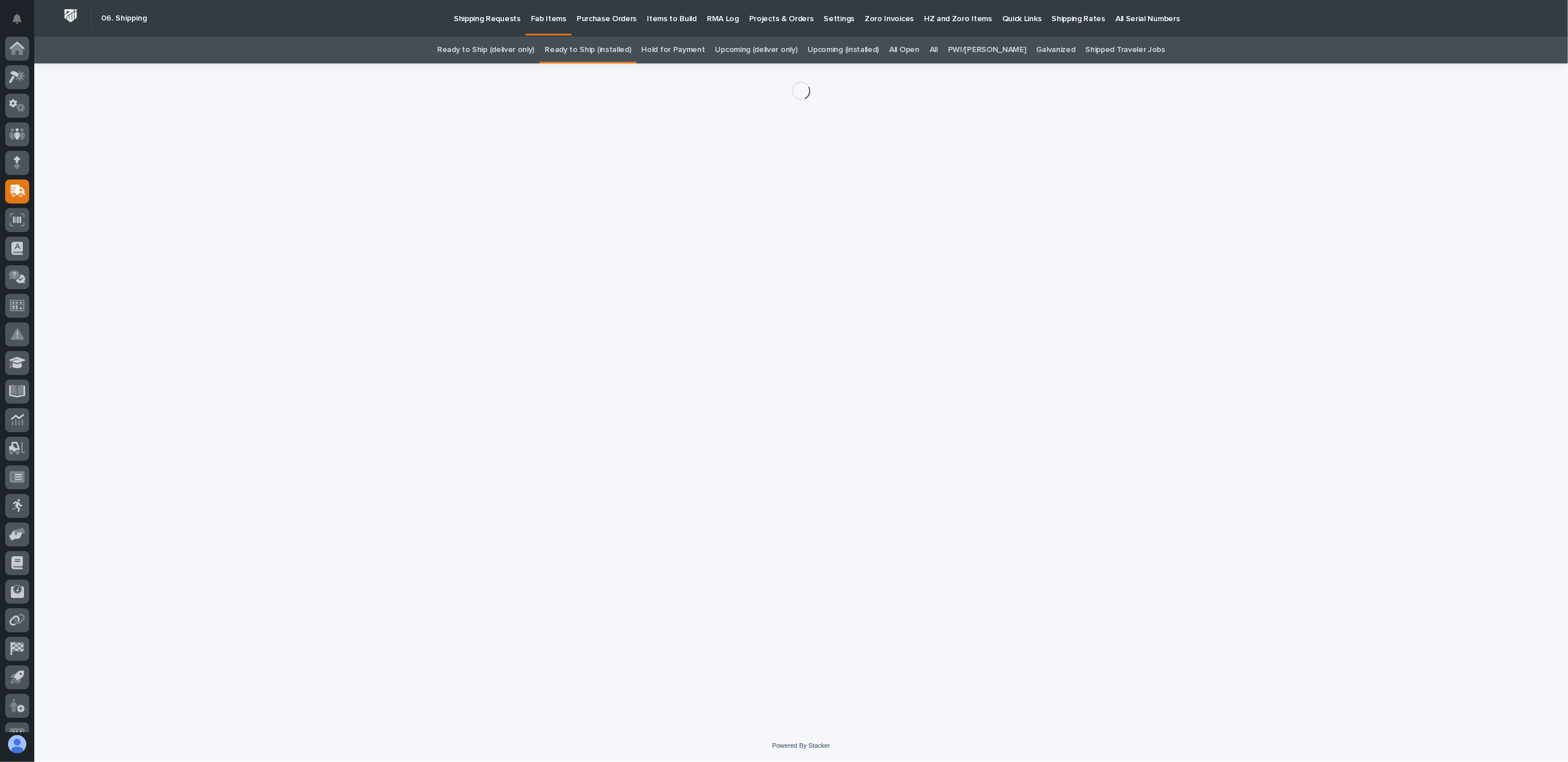
scroll to position [19, 0]
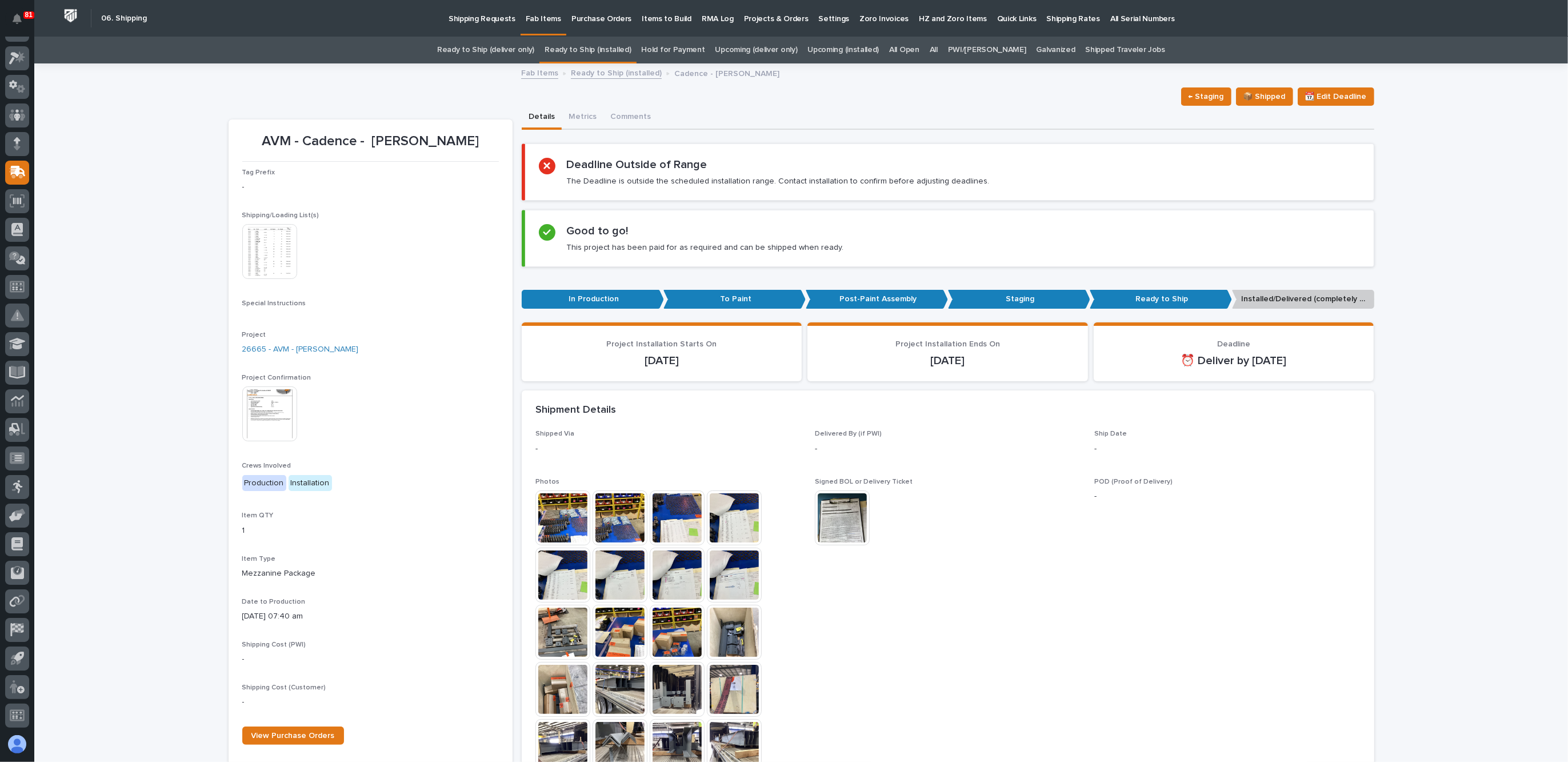
click at [258, 402] on img at bounding box center [269, 413] width 55 height 55
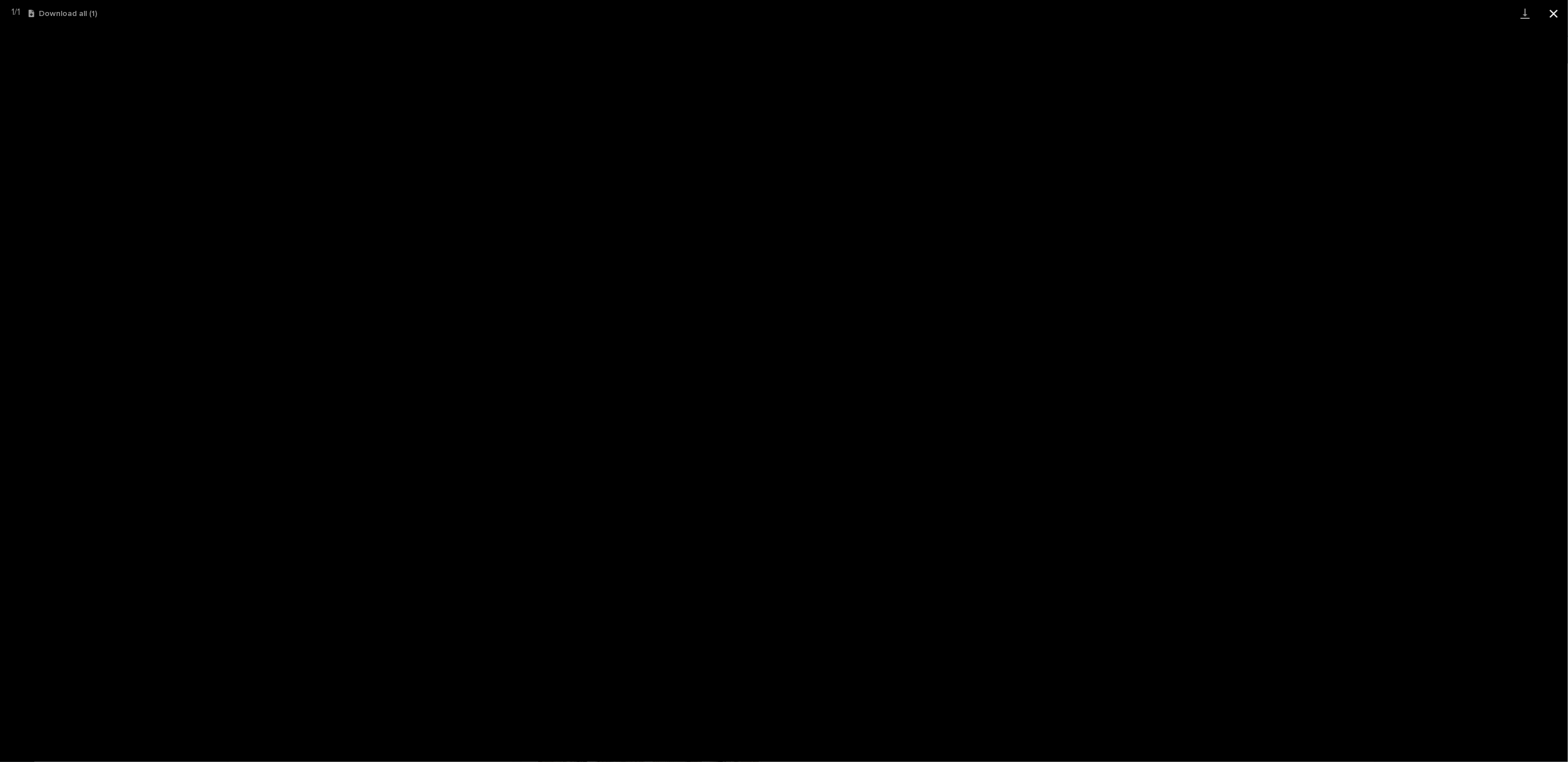
click at [1562, 13] on button "Close gallery" at bounding box center [1553, 13] width 28 height 27
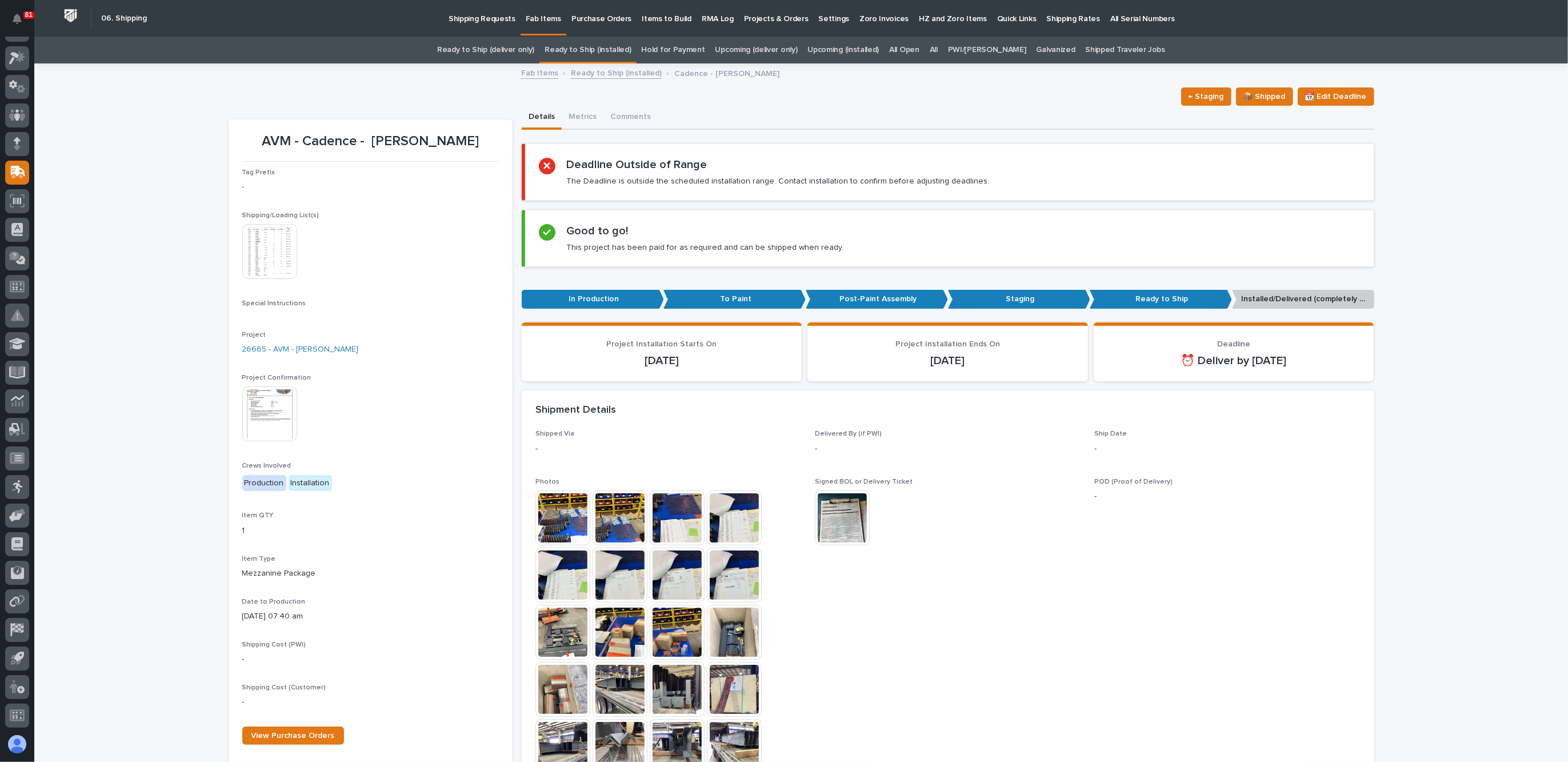
click at [268, 261] on img at bounding box center [269, 251] width 55 height 55
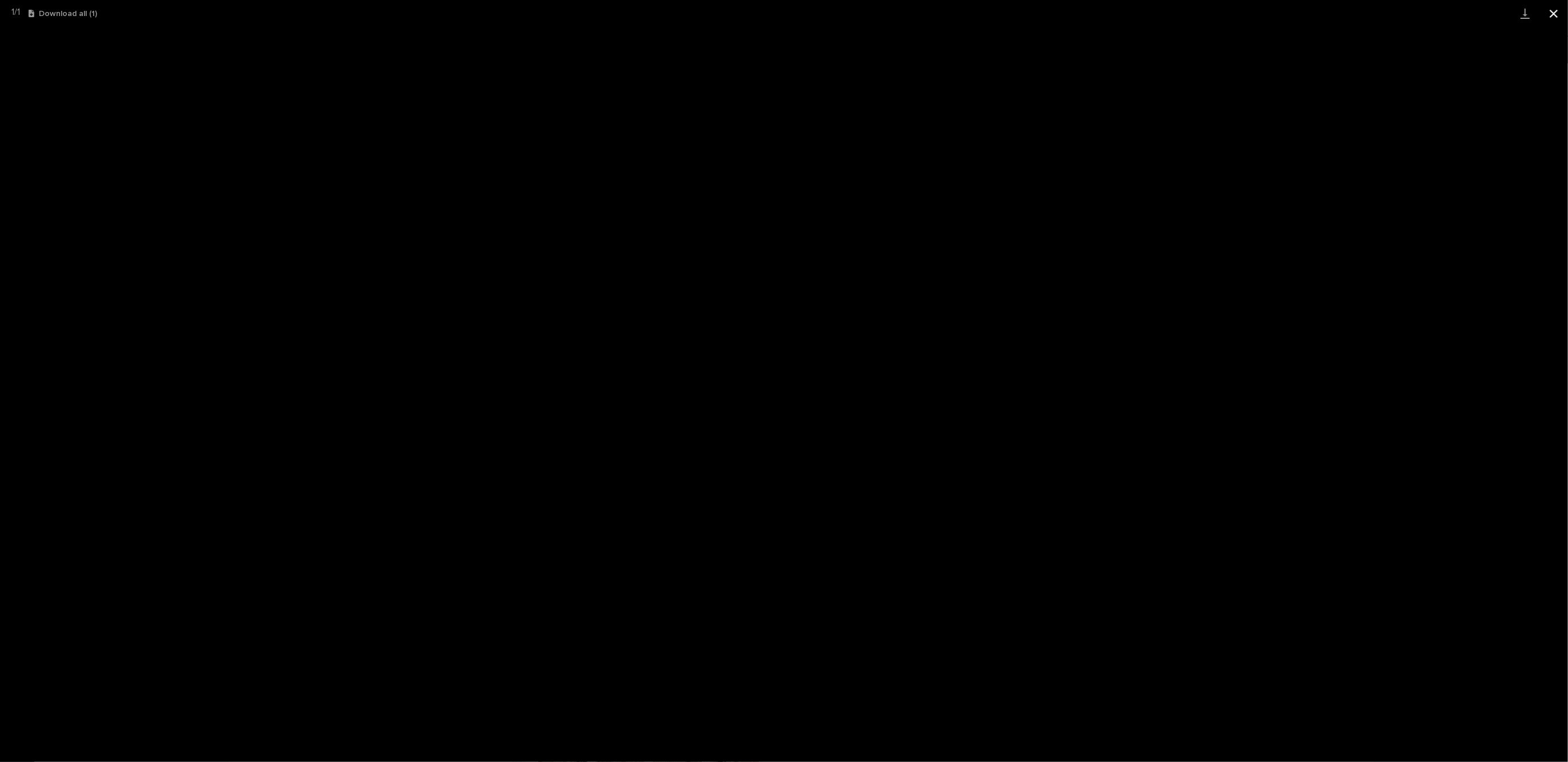
click at [1548, 1] on button "Close gallery" at bounding box center [1553, 13] width 28 height 27
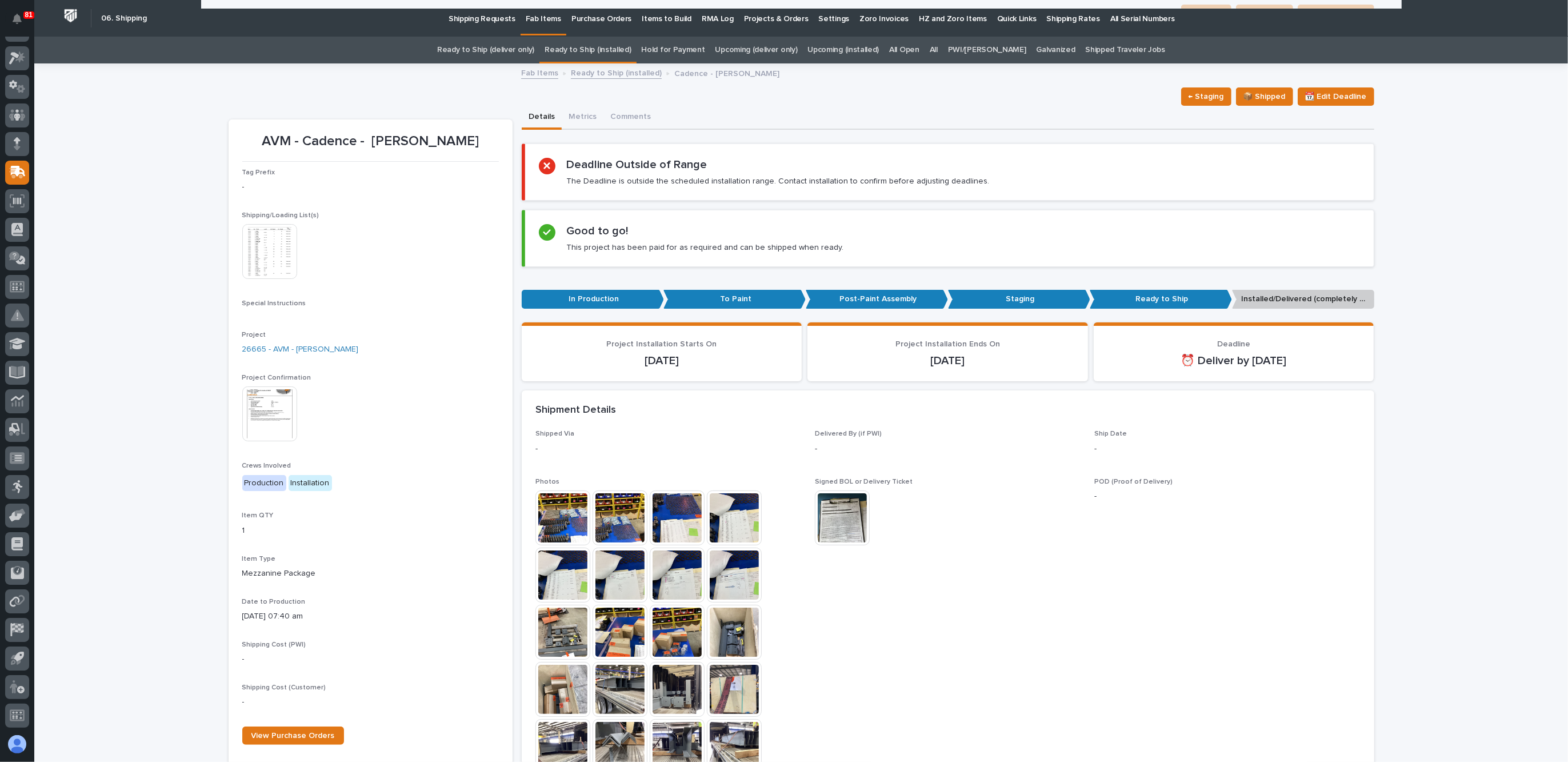
scroll to position [0, 0]
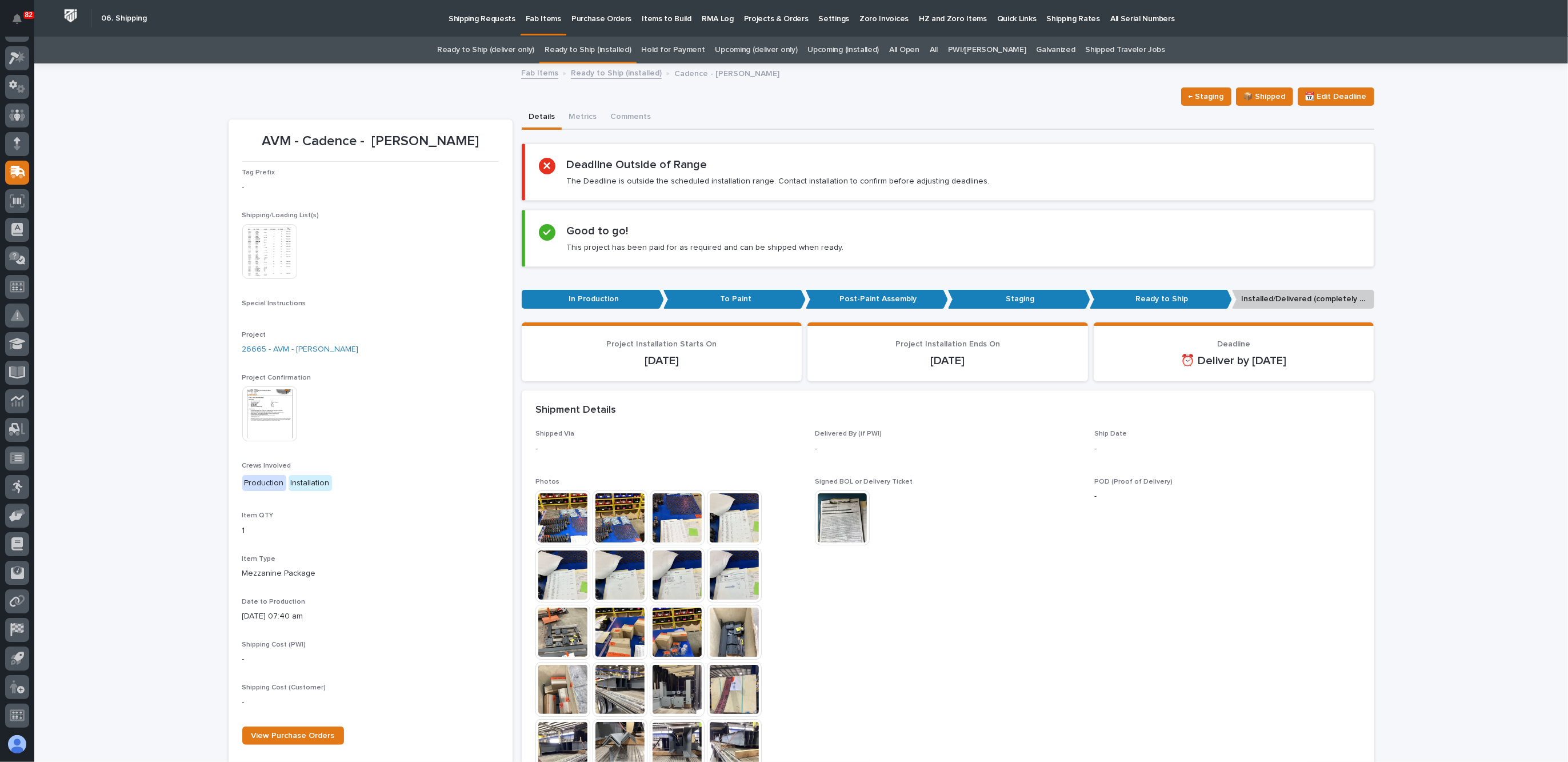
click at [287, 260] on img at bounding box center [269, 251] width 55 height 55
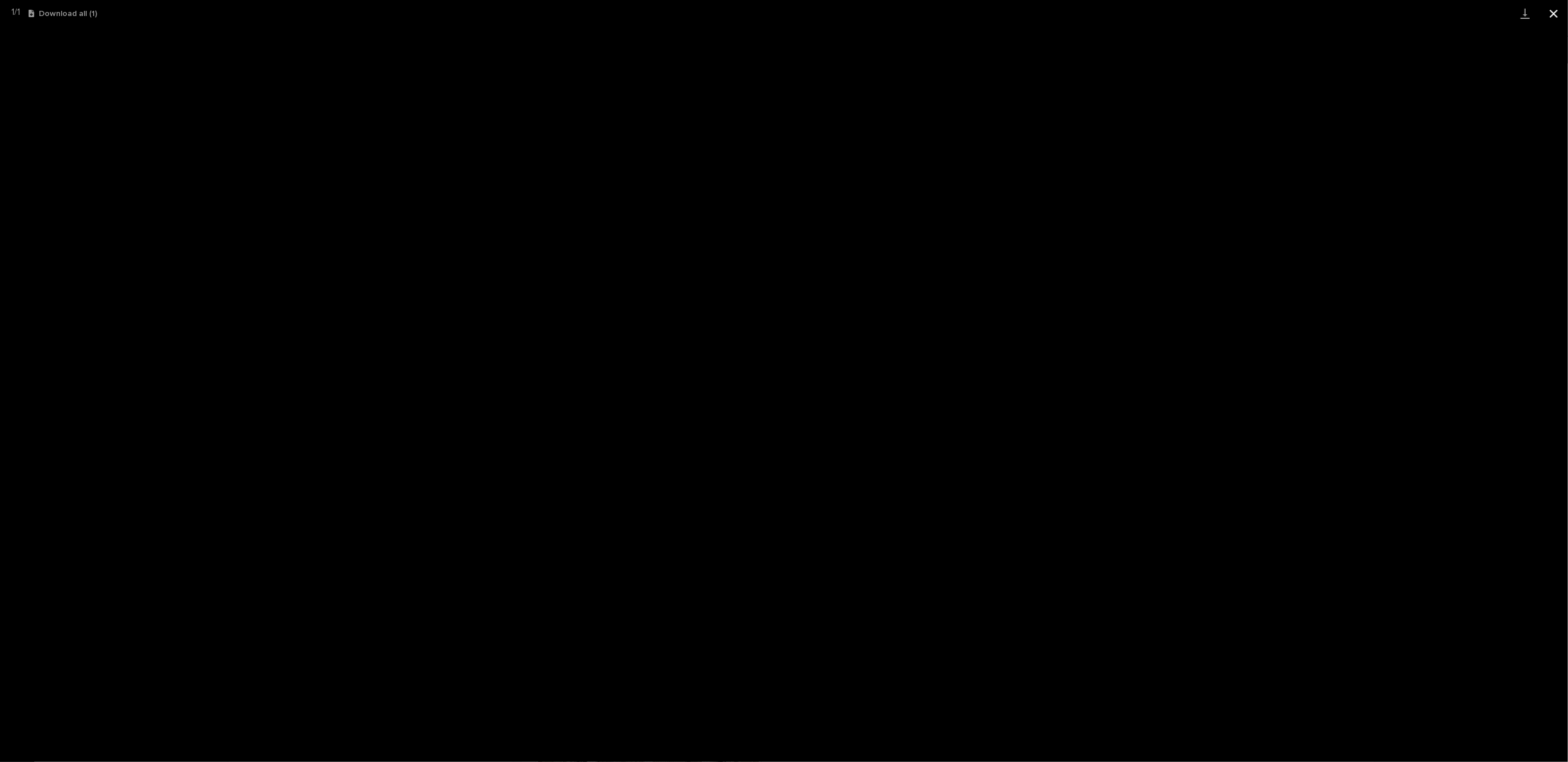
click at [1554, 11] on button "Close gallery" at bounding box center [1553, 13] width 28 height 27
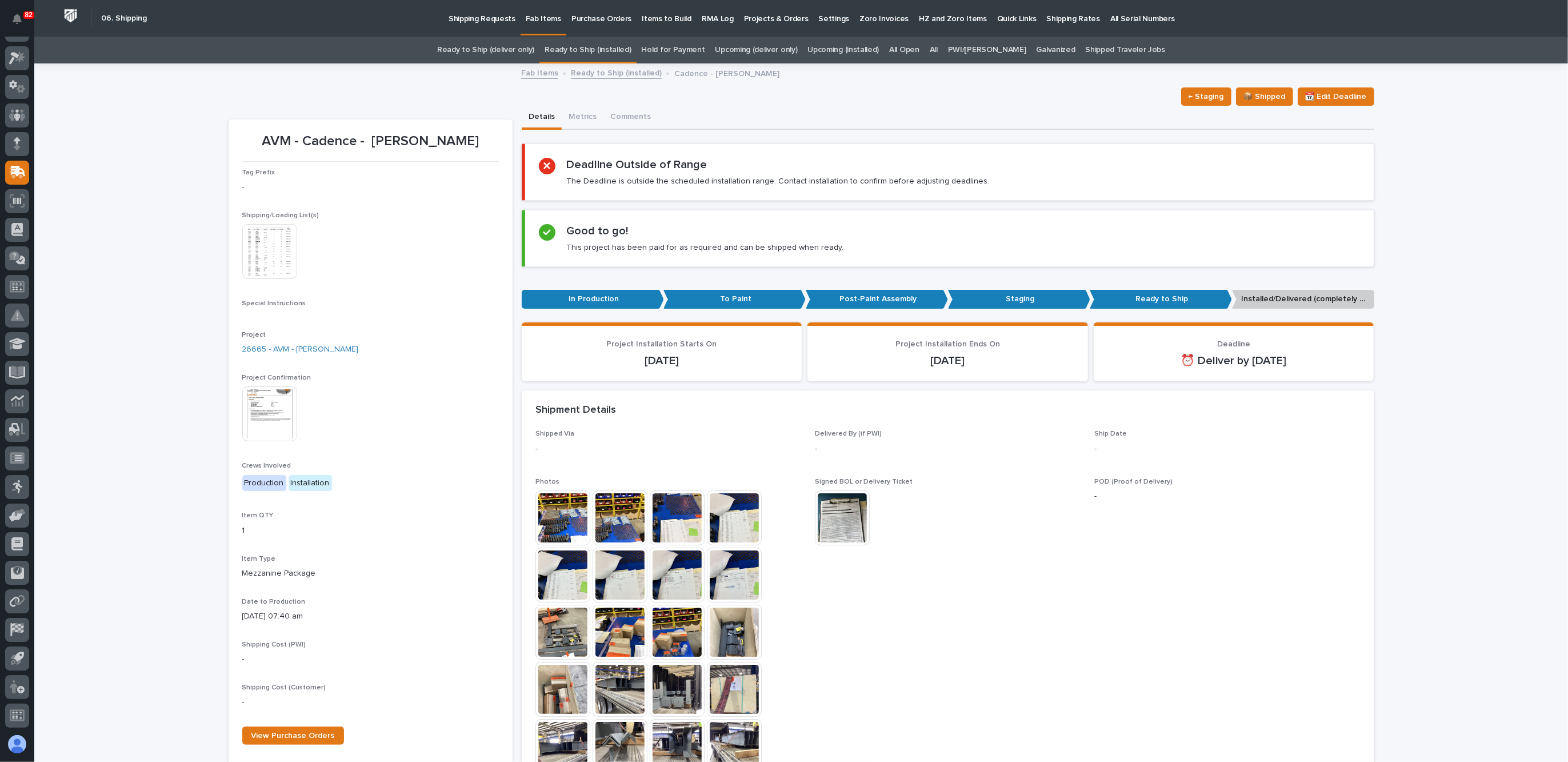
click at [257, 402] on img at bounding box center [269, 413] width 55 height 55
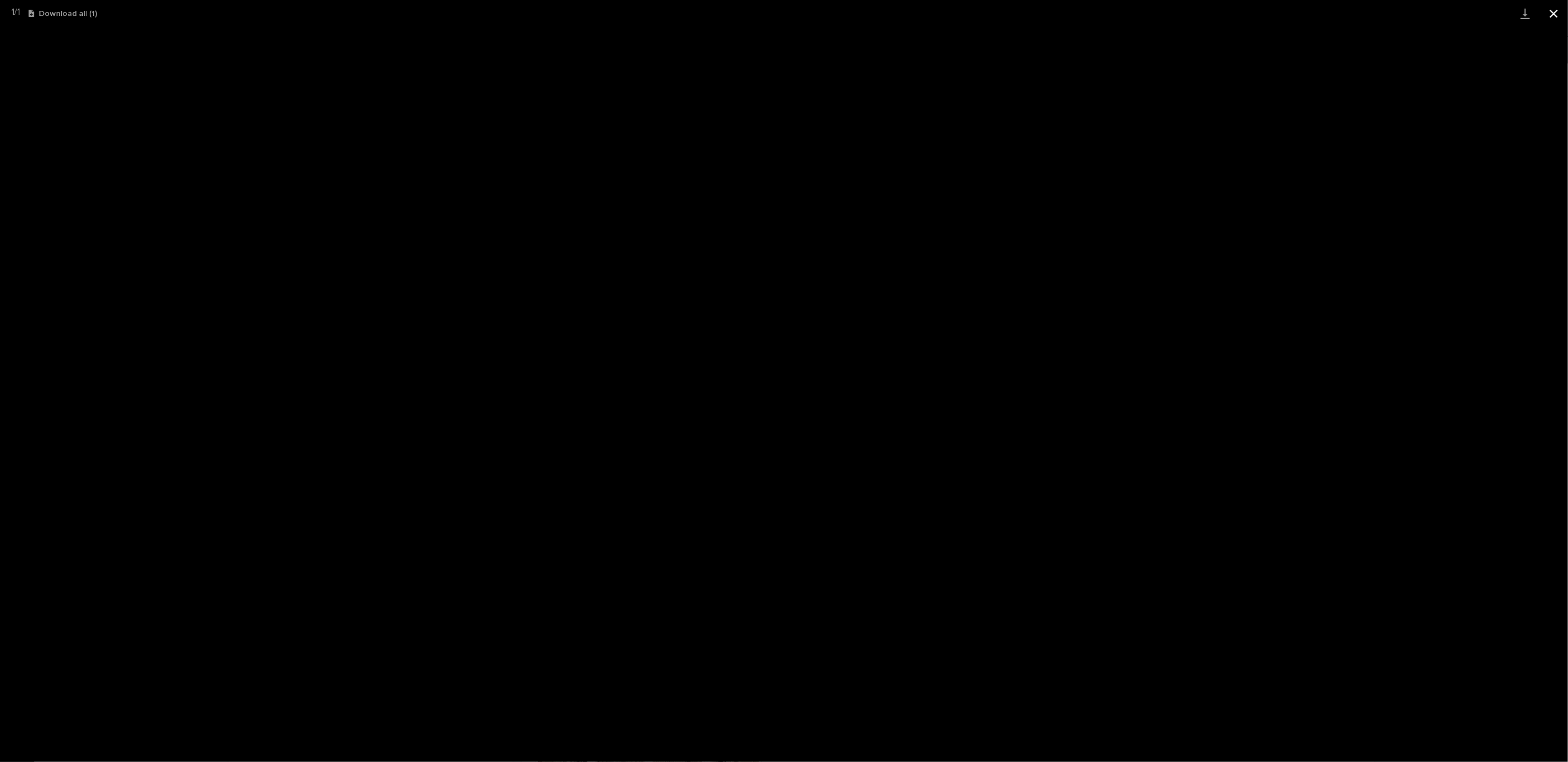
click at [1556, 15] on button "Close gallery" at bounding box center [1553, 13] width 28 height 27
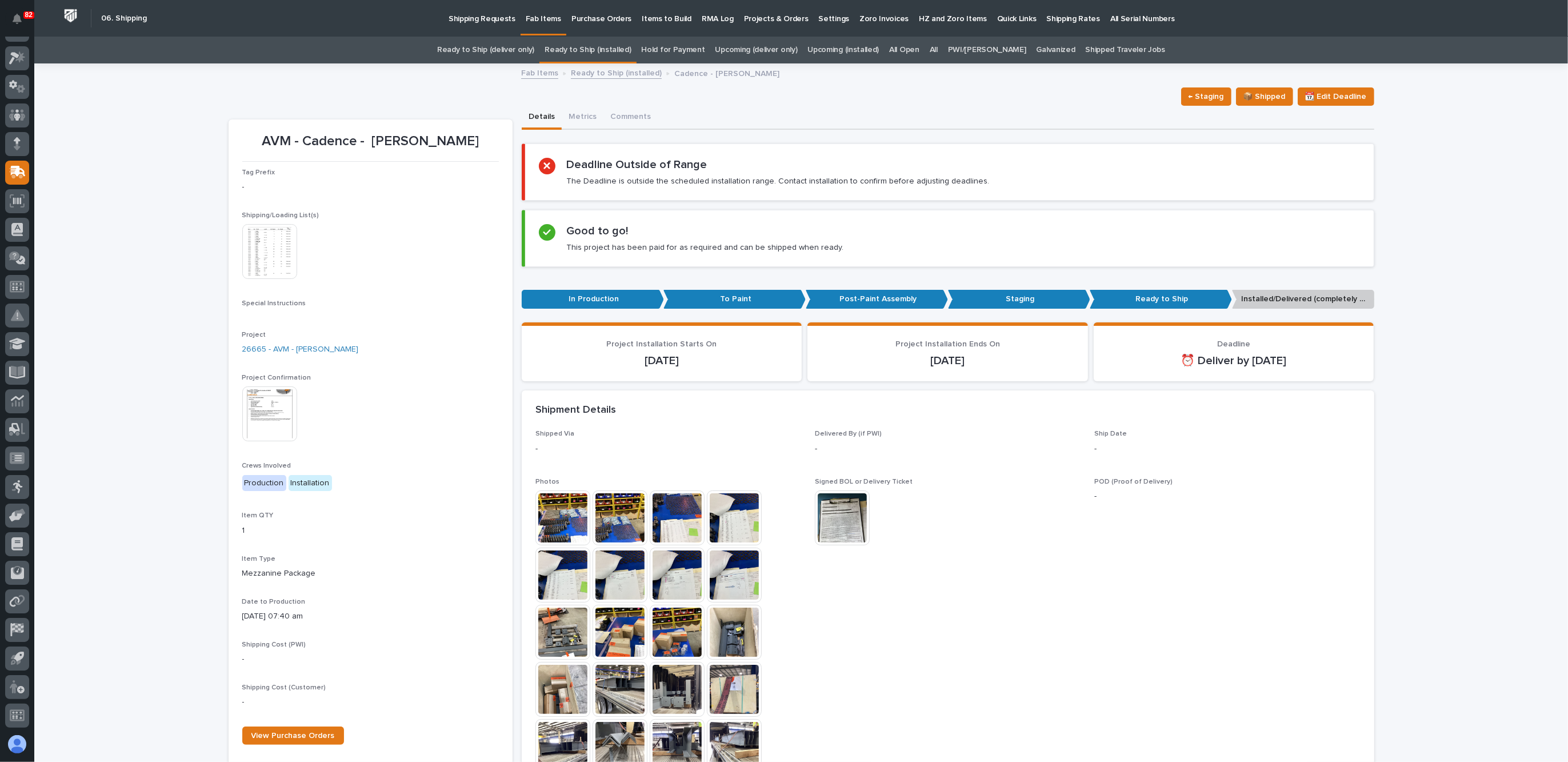
click at [259, 408] on img at bounding box center [269, 413] width 55 height 55
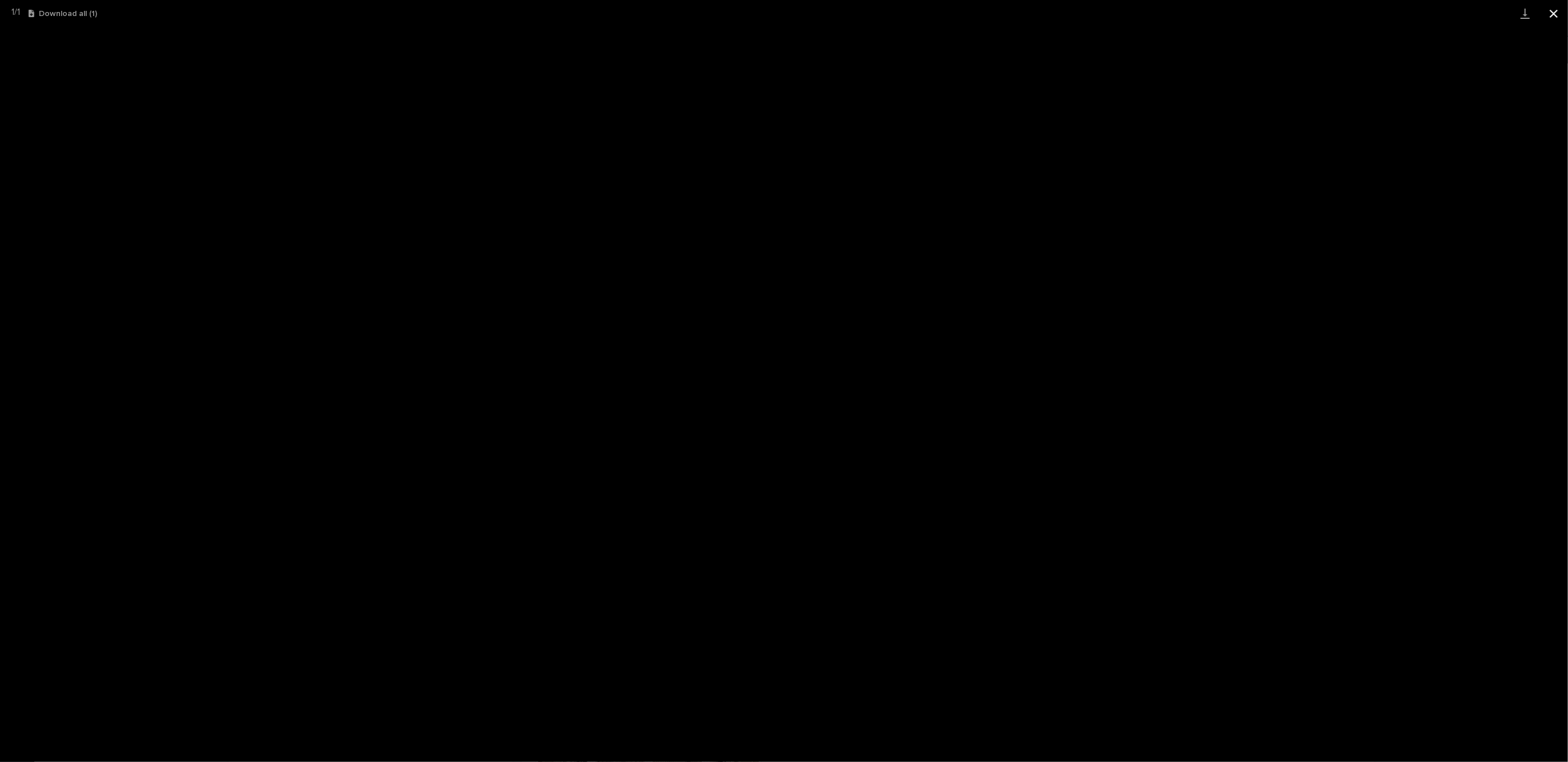
click at [1554, 9] on button "Close gallery" at bounding box center [1553, 13] width 28 height 27
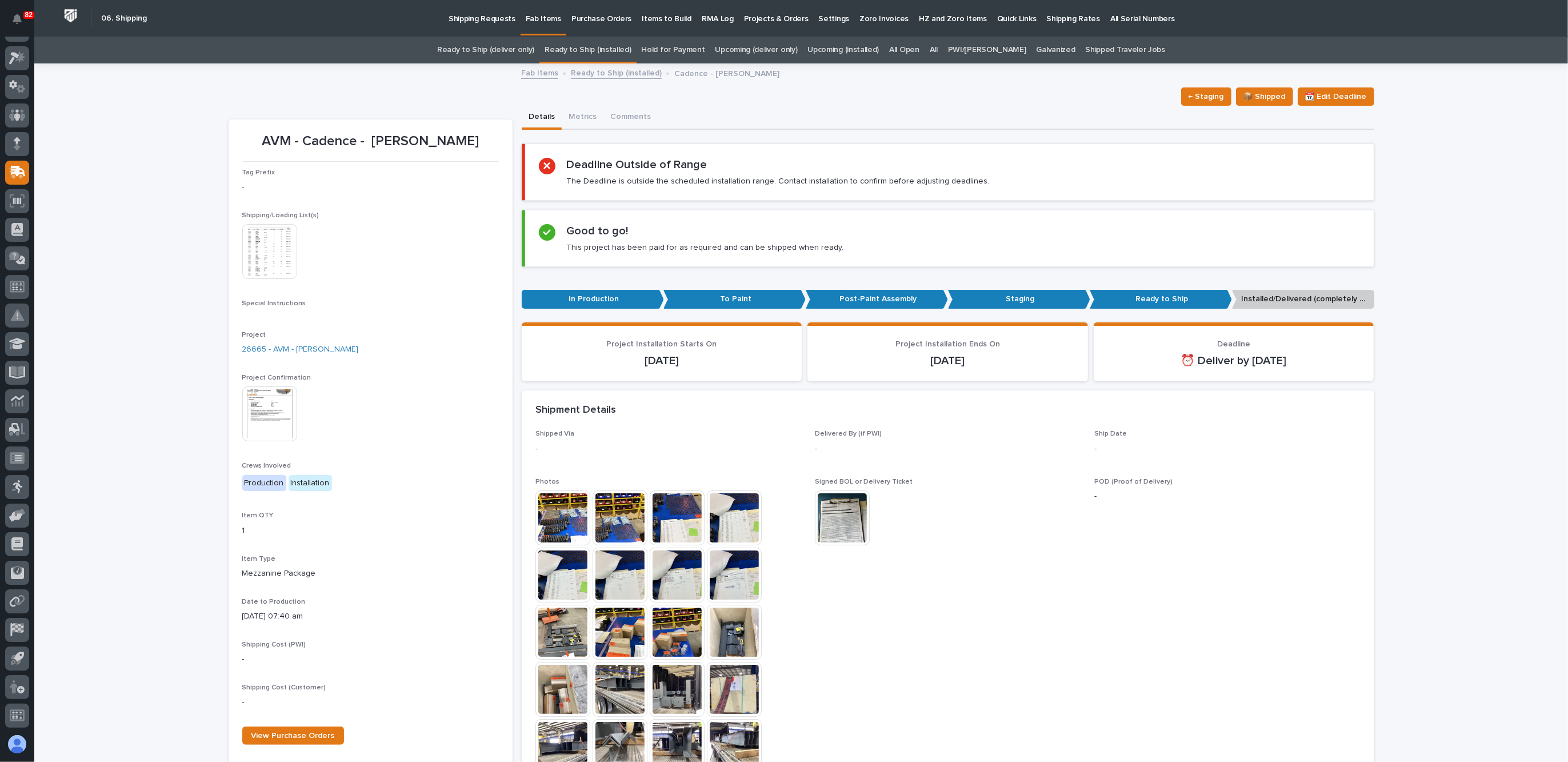
click at [281, 252] on img at bounding box center [269, 251] width 55 height 55
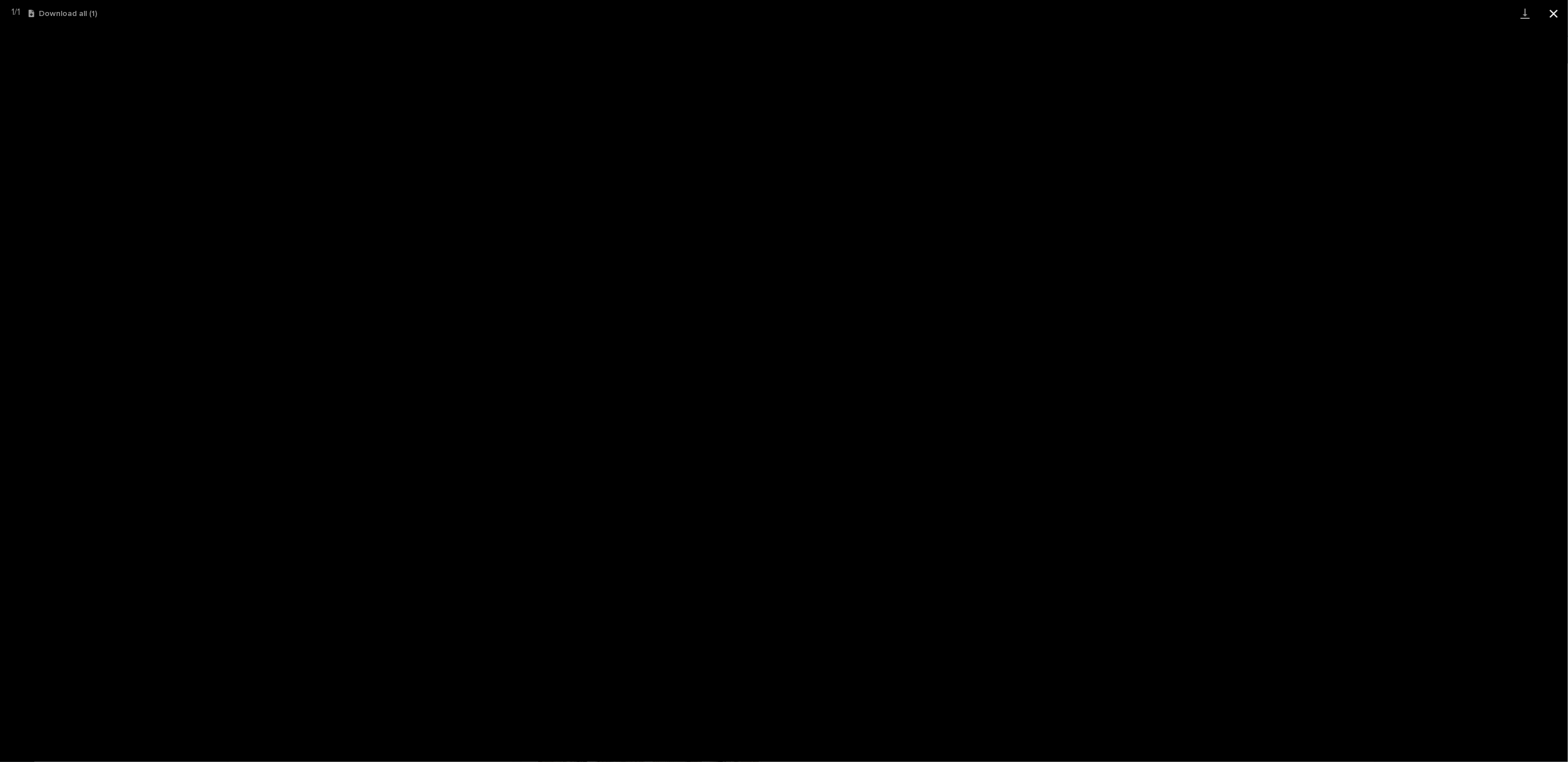
click at [1553, 15] on button "Close gallery" at bounding box center [1553, 13] width 28 height 27
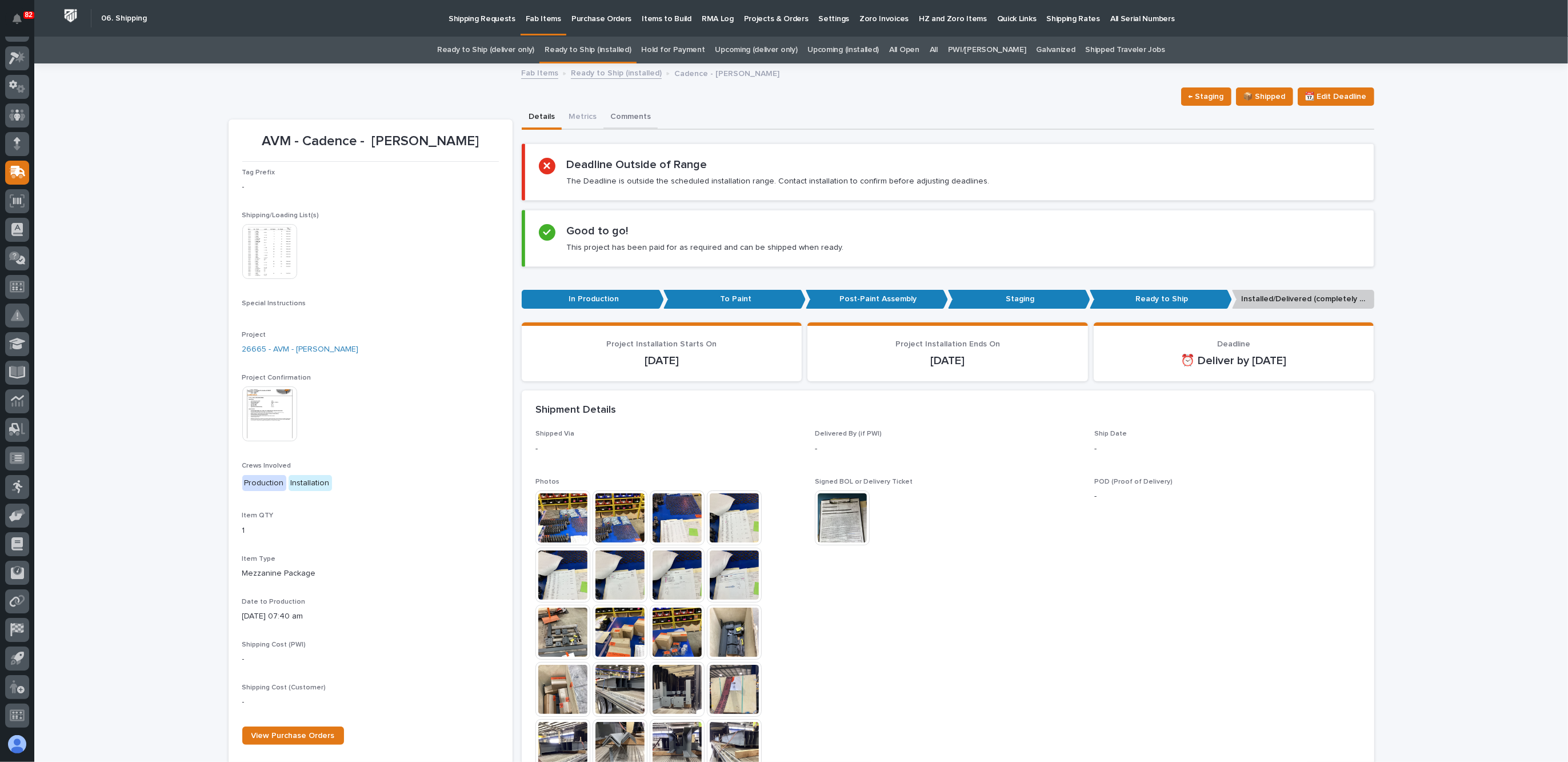
click at [605, 123] on button "Comments" at bounding box center [631, 117] width 54 height 24
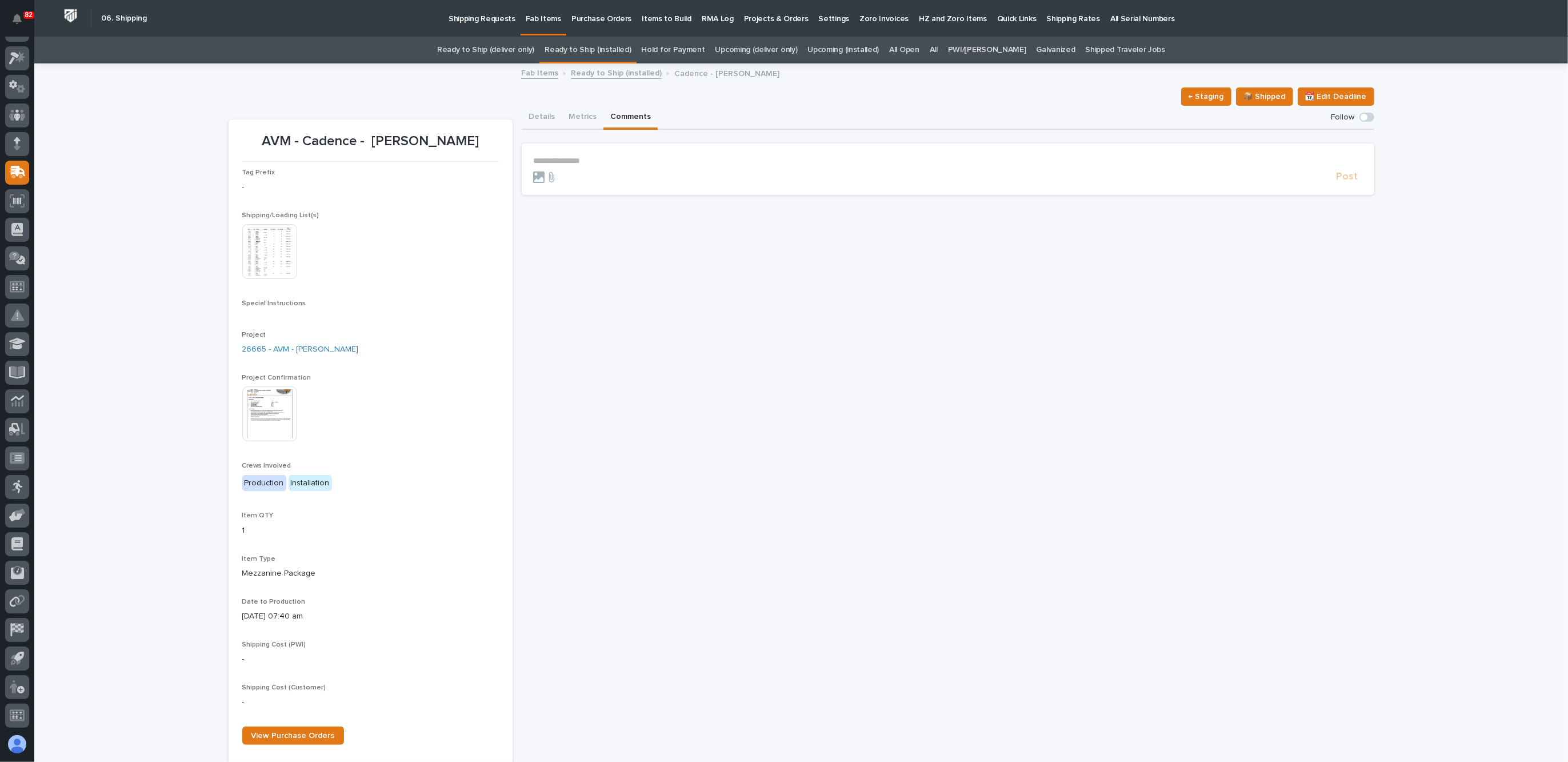
click at [571, 158] on p "**********" at bounding box center [948, 160] width 830 height 9
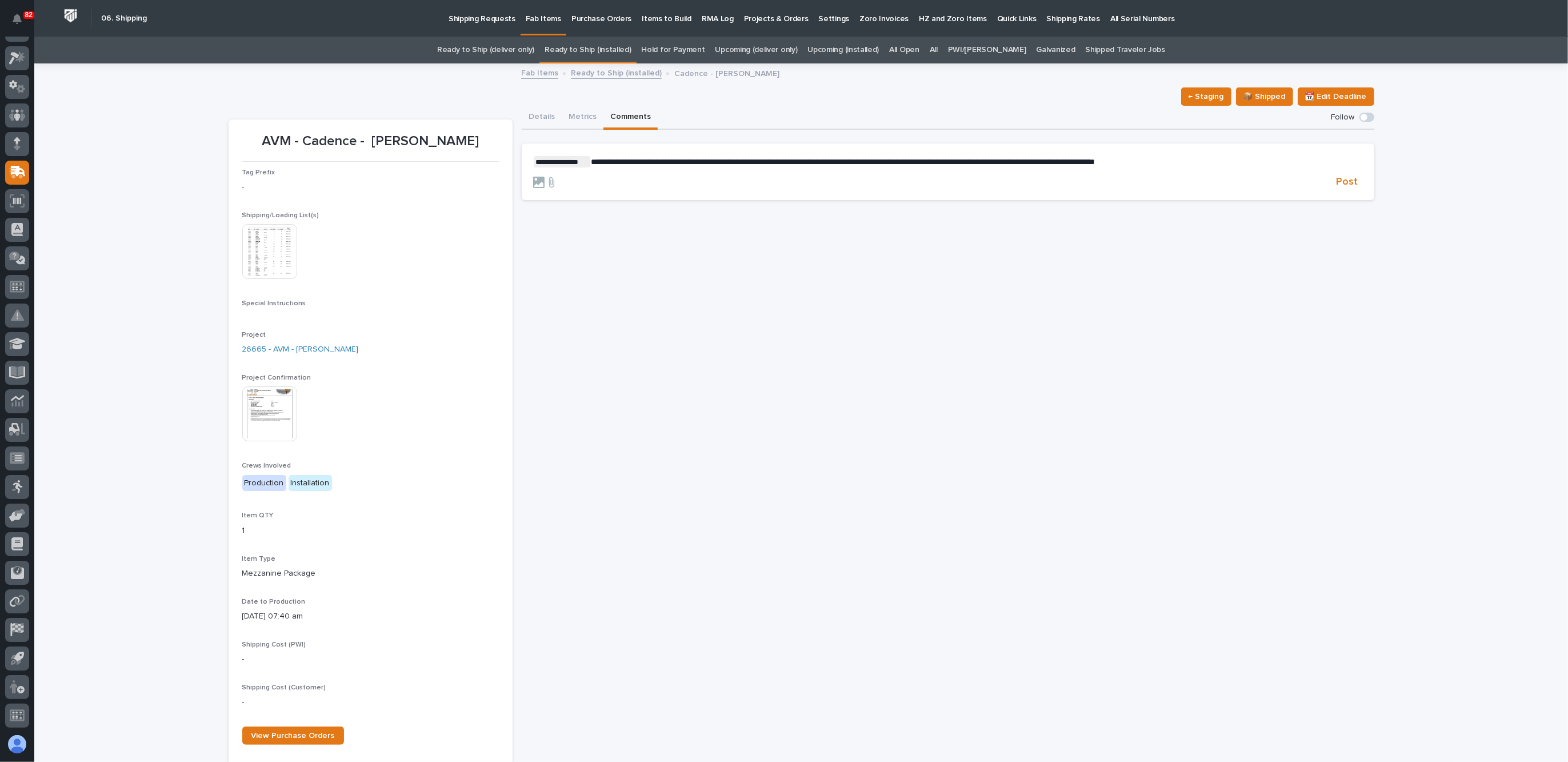
click at [263, 266] on img at bounding box center [269, 251] width 55 height 55
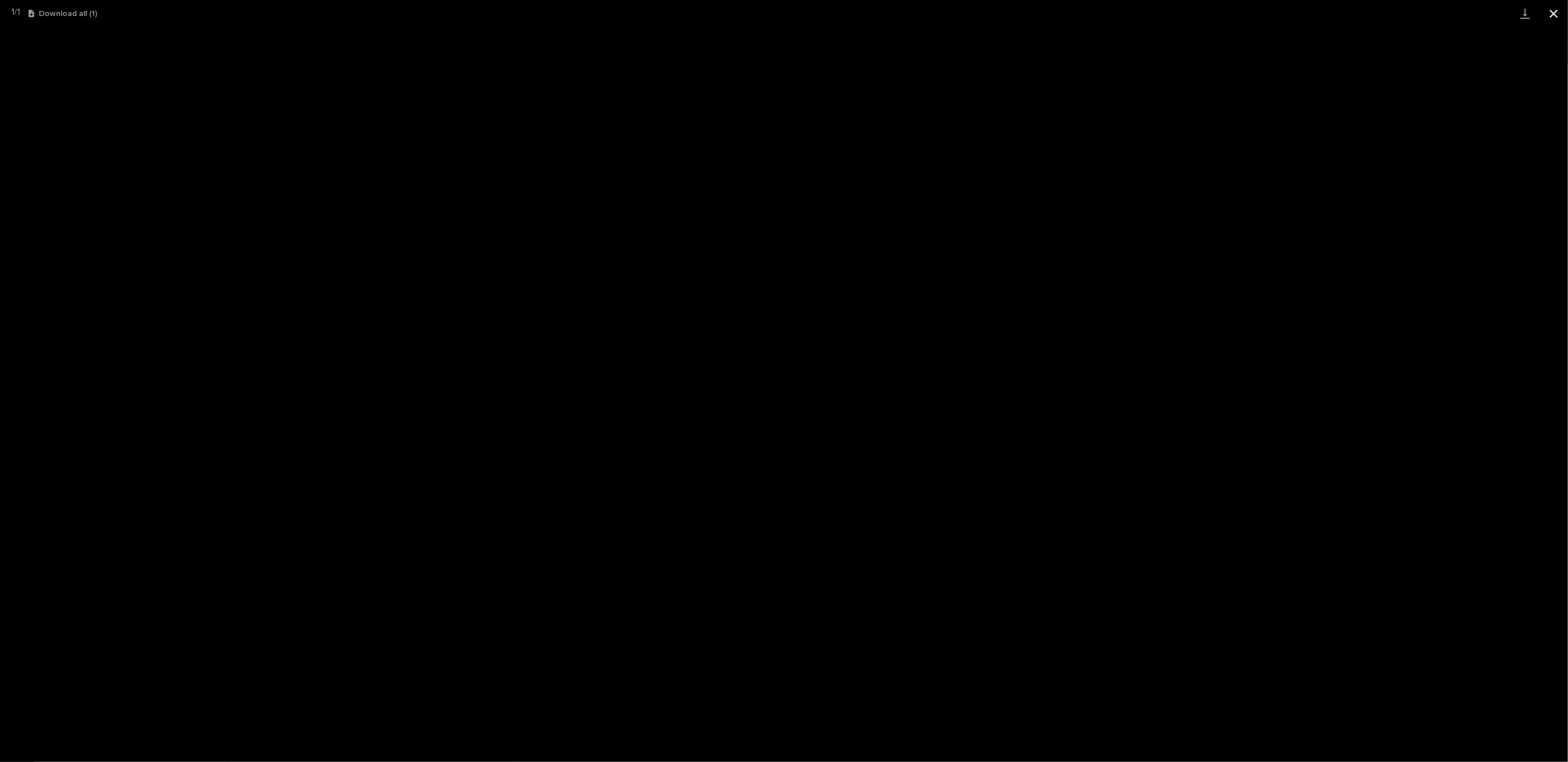
click at [1553, 6] on button "Close gallery" at bounding box center [1553, 13] width 28 height 27
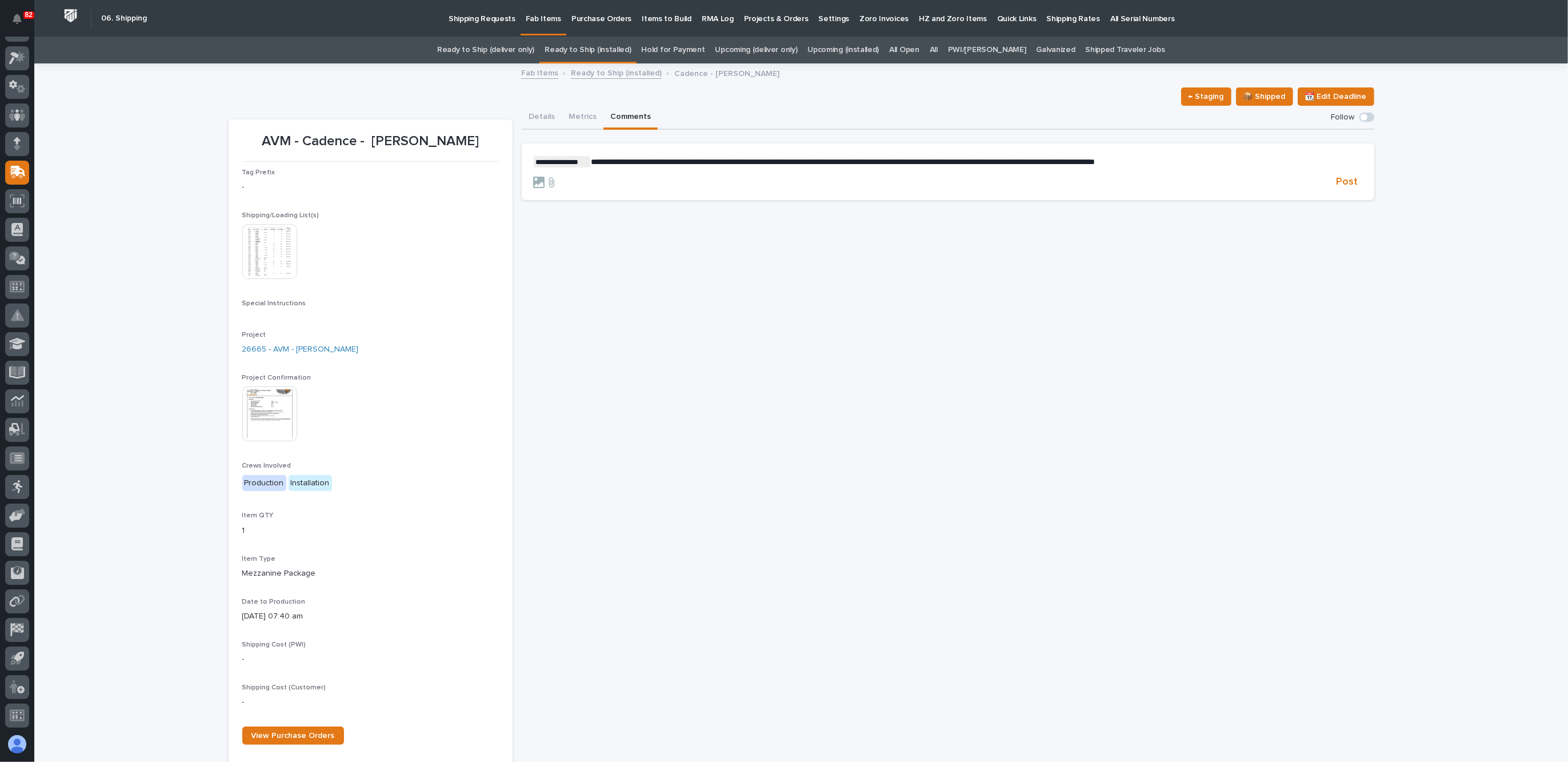
click at [262, 404] on img at bounding box center [269, 413] width 55 height 55
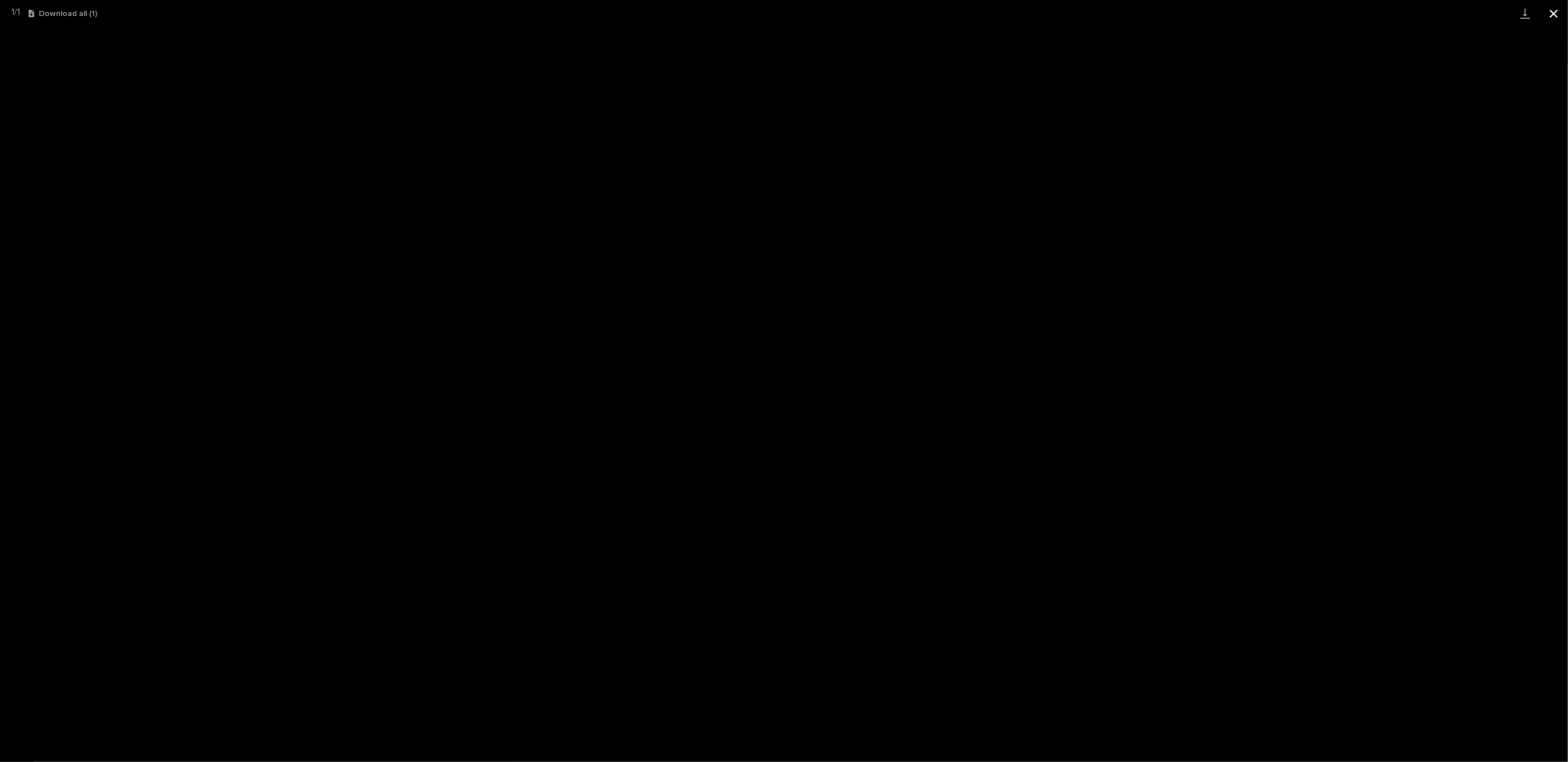
click at [1556, 12] on button "Close gallery" at bounding box center [1553, 13] width 28 height 27
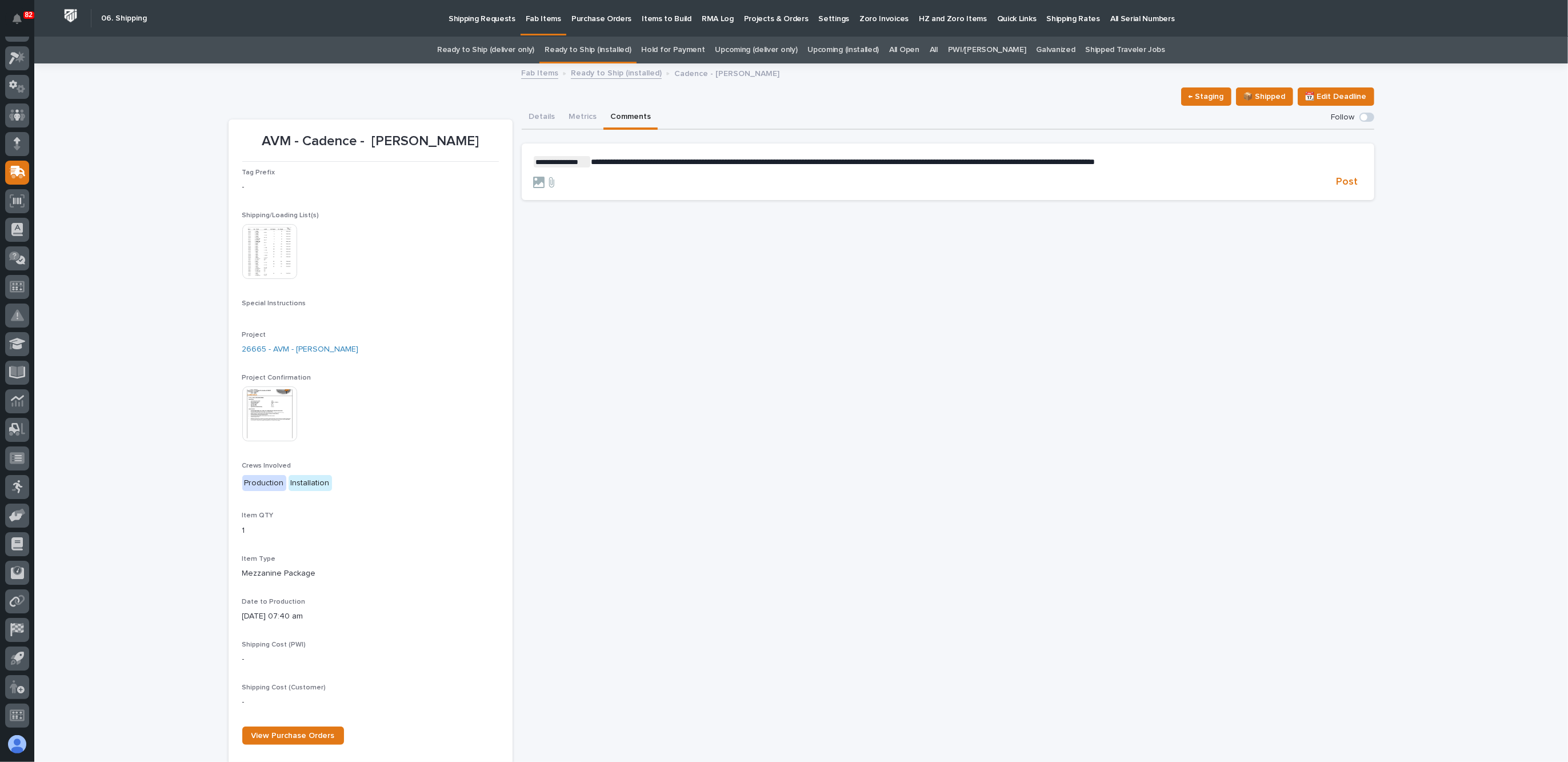
click at [1183, 162] on p "**********" at bounding box center [948, 162] width 830 height 12
click at [1347, 179] on span "Post" at bounding box center [1347, 182] width 22 height 13
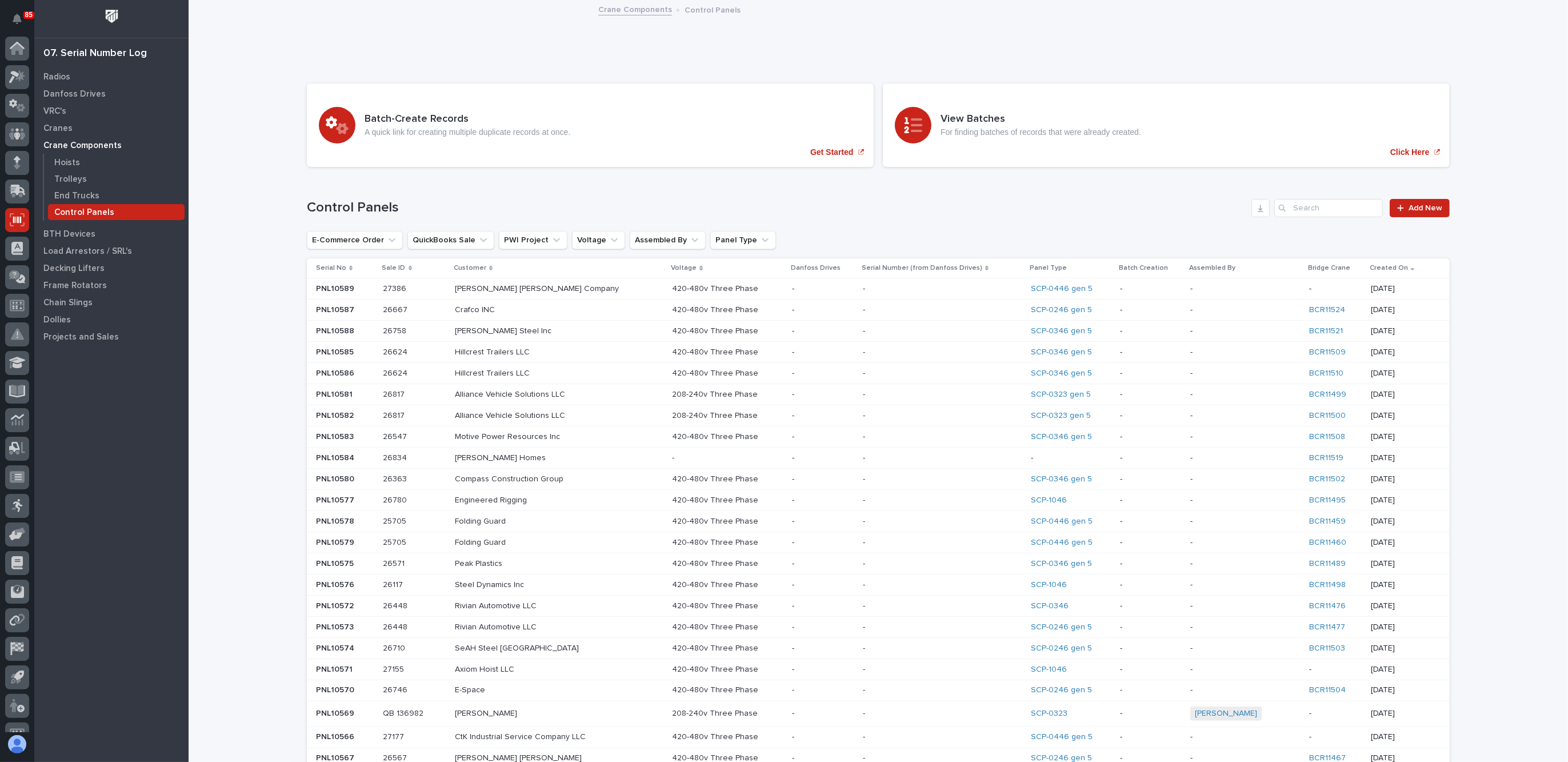
scroll to position [19, 0]
